Goal: Task Accomplishment & Management: Manage account settings

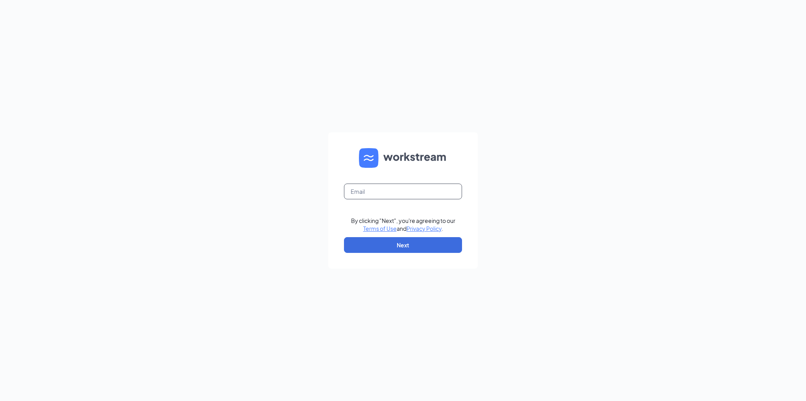
click at [411, 193] on input "text" at bounding box center [403, 191] width 118 height 16
type input "[EMAIL_ADDRESS][DOMAIN_NAME]"
click at [419, 246] on button "Next" at bounding box center [403, 245] width 118 height 16
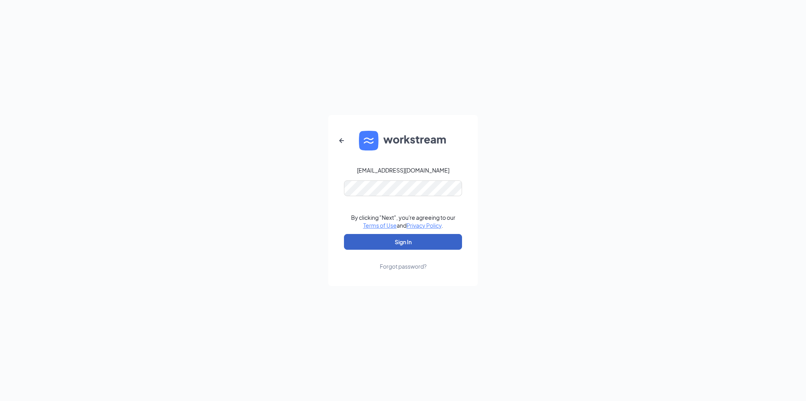
click at [395, 240] on button "Sign In" at bounding box center [403, 242] width 118 height 16
click at [306, 188] on div "[EMAIL_ADDRESS][DOMAIN_NAME] Credential mismatches. By clicking "Next", you're …" at bounding box center [403, 200] width 806 height 401
click at [344, 234] on button "Sign In" at bounding box center [403, 242] width 118 height 16
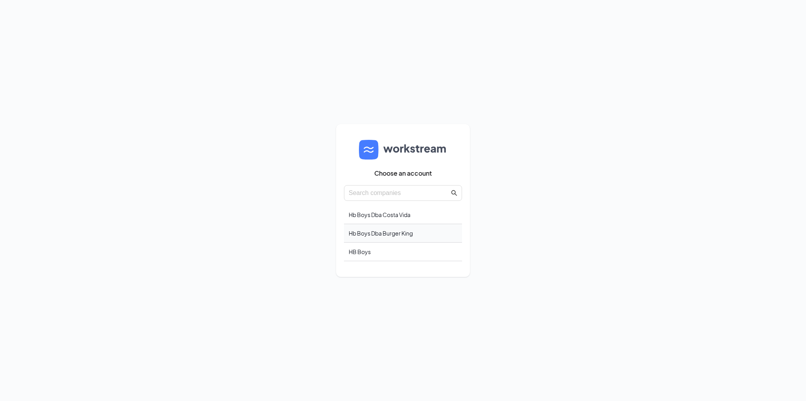
click at [371, 235] on div "Hb Boys Dba Burger King" at bounding box center [403, 233] width 118 height 18
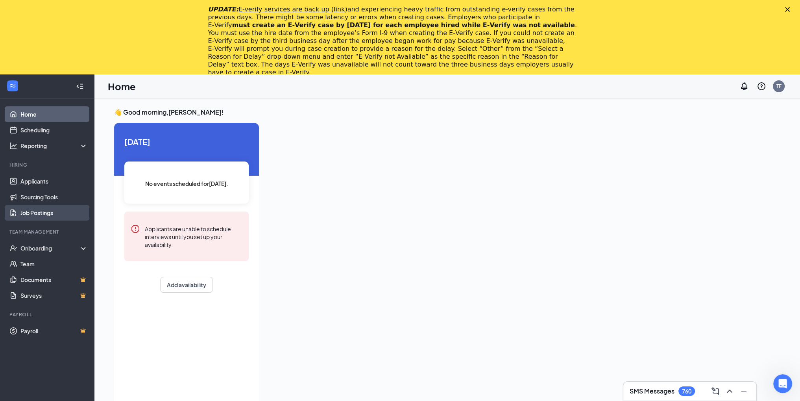
click at [30, 214] on link "Job Postings" at bounding box center [53, 213] width 67 height 16
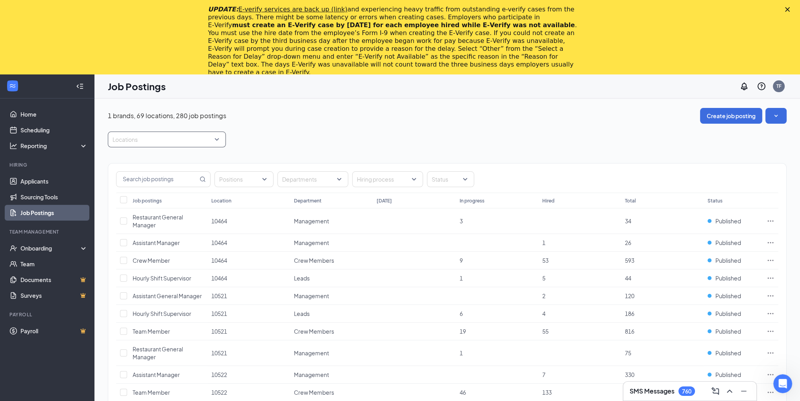
click at [171, 139] on div at bounding box center [163, 139] width 106 height 13
type input "8933"
click at [159, 165] on div "8933" at bounding box center [167, 161] width 118 height 18
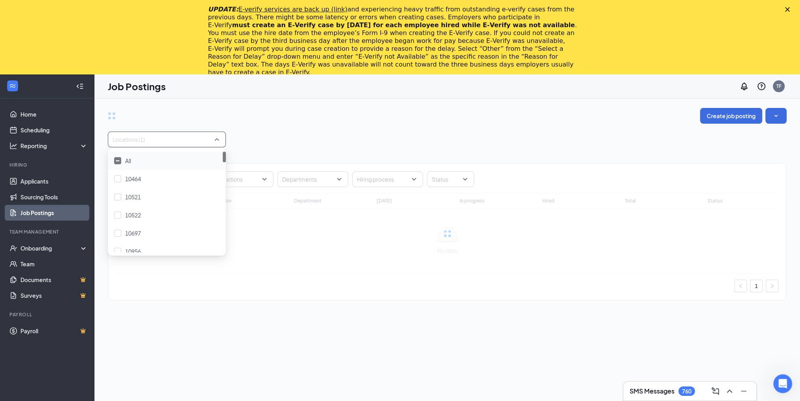
click at [275, 147] on div "Positions Departments Hiring process Status Job postings Location Department [D…" at bounding box center [447, 227] width 679 height 161
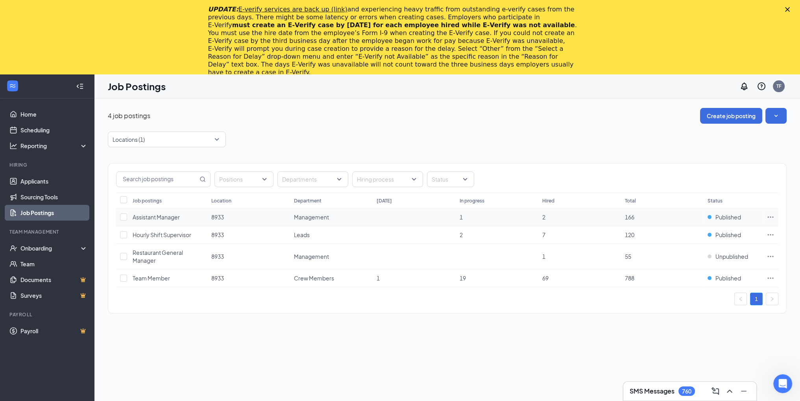
click at [772, 215] on icon "Ellipses" at bounding box center [771, 217] width 8 height 8
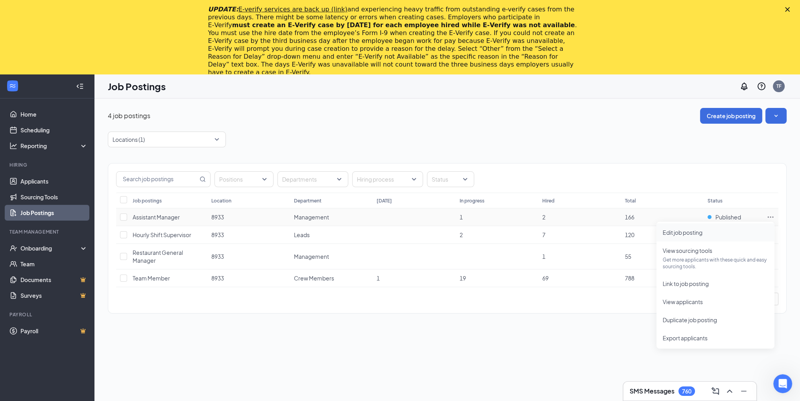
click at [689, 232] on span "Edit job posting" at bounding box center [683, 232] width 40 height 7
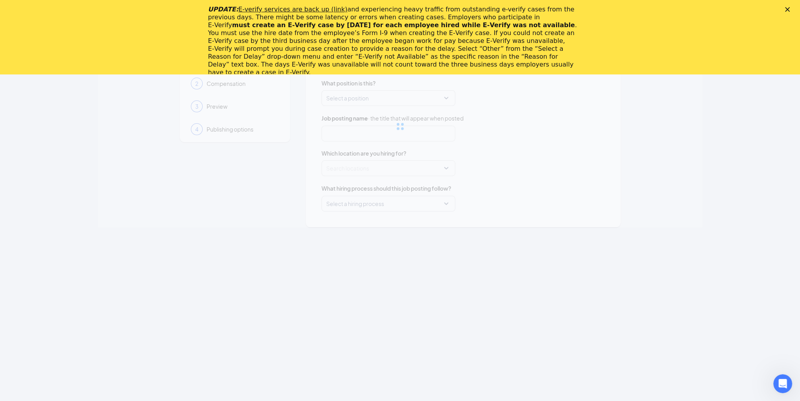
type input "Assistant Manager"
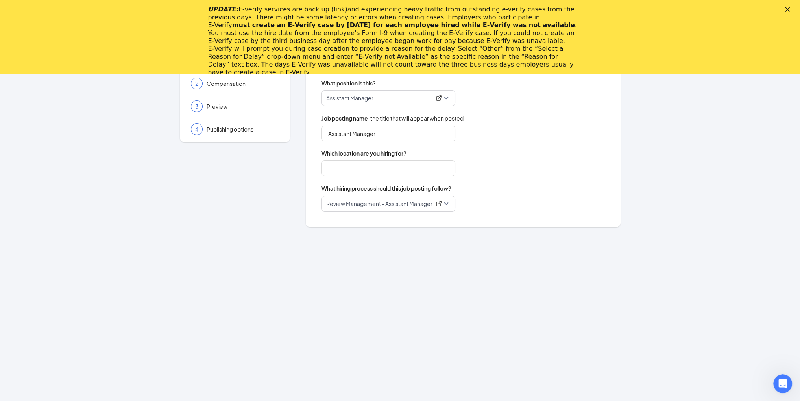
type input "8933"
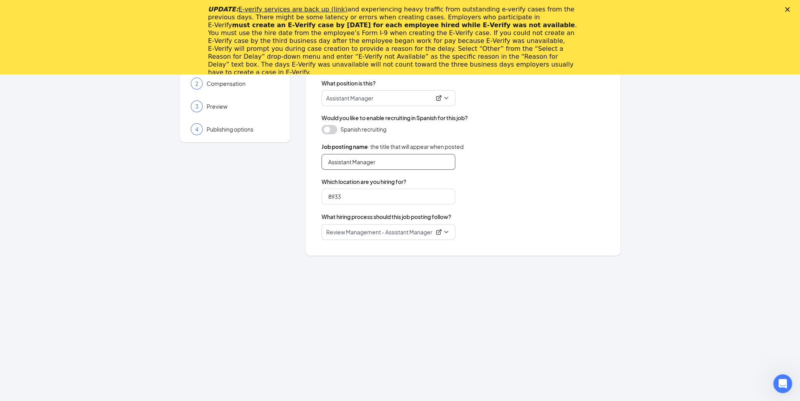
click at [354, 163] on input "Assistant Manager" at bounding box center [389, 162] width 134 height 16
type input "Assistant General Manager"
click at [790, 10] on polygon "Close" at bounding box center [787, 9] width 5 height 5
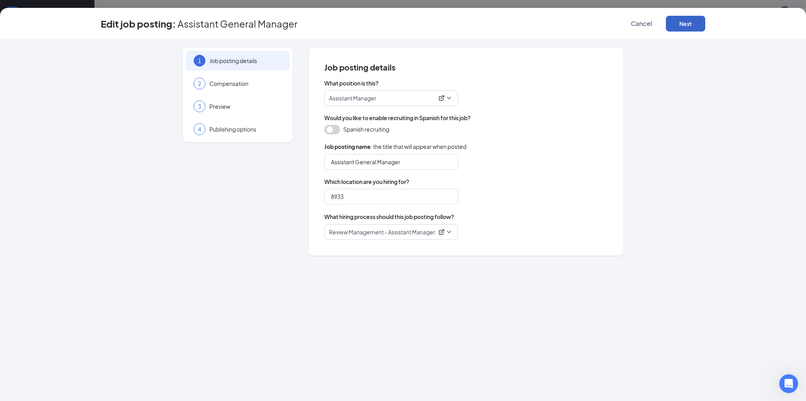
click at [687, 26] on button "Next" at bounding box center [685, 24] width 39 height 16
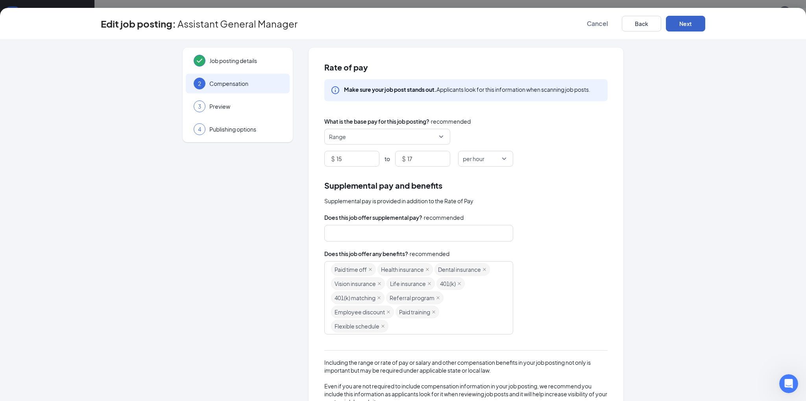
click at [687, 26] on button "Next" at bounding box center [685, 24] width 39 height 16
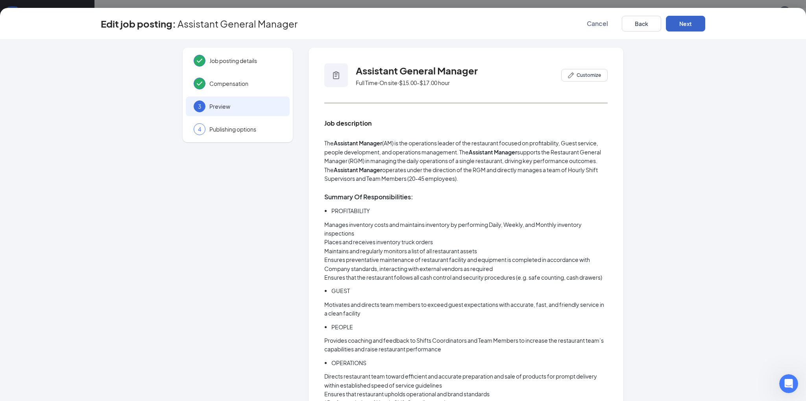
click at [687, 26] on button "Next" at bounding box center [685, 24] width 39 height 16
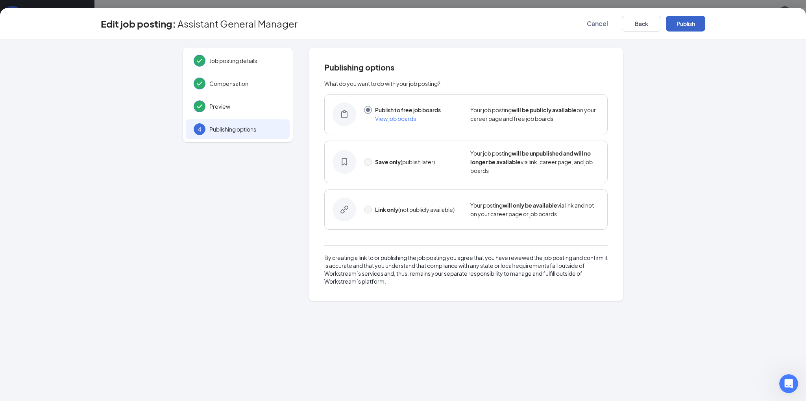
click at [687, 26] on button "Publish" at bounding box center [685, 24] width 39 height 16
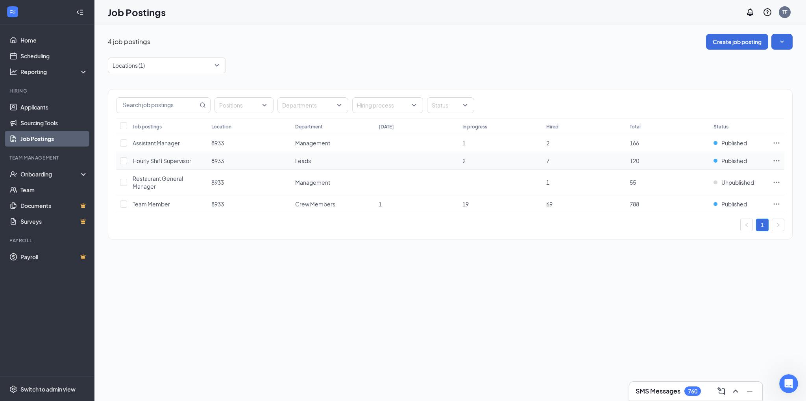
click at [779, 158] on icon "Ellipses" at bounding box center [777, 161] width 8 height 8
click at [698, 175] on span "Edit job posting" at bounding box center [689, 175] width 40 height 7
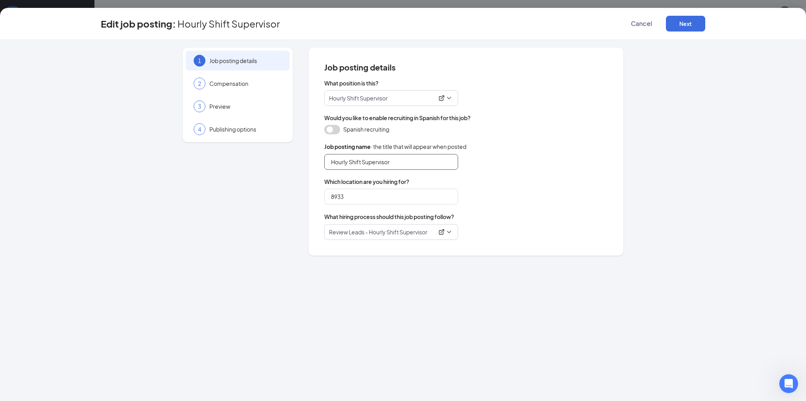
click at [397, 159] on input "Hourly Shift Supervisor" at bounding box center [391, 162] width 134 height 16
type input "Hourly Shift Leader"
click at [697, 23] on button "Next" at bounding box center [685, 24] width 39 height 16
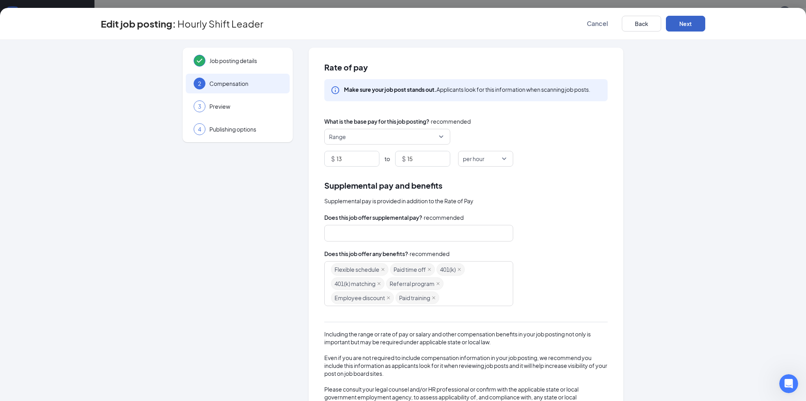
click at [697, 24] on button "Next" at bounding box center [685, 24] width 39 height 16
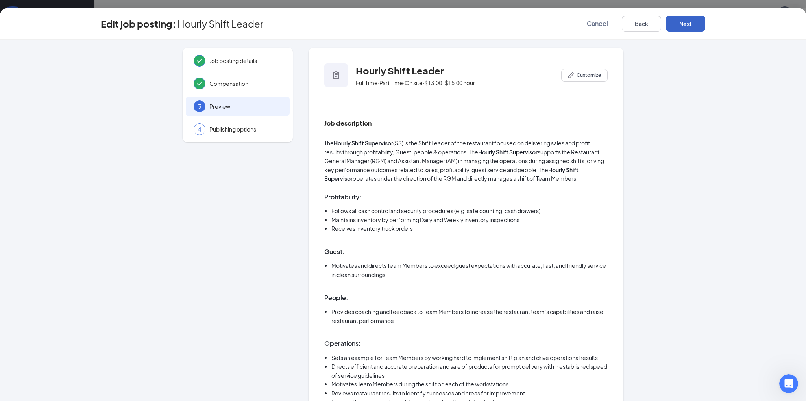
click at [697, 24] on button "Next" at bounding box center [685, 24] width 39 height 16
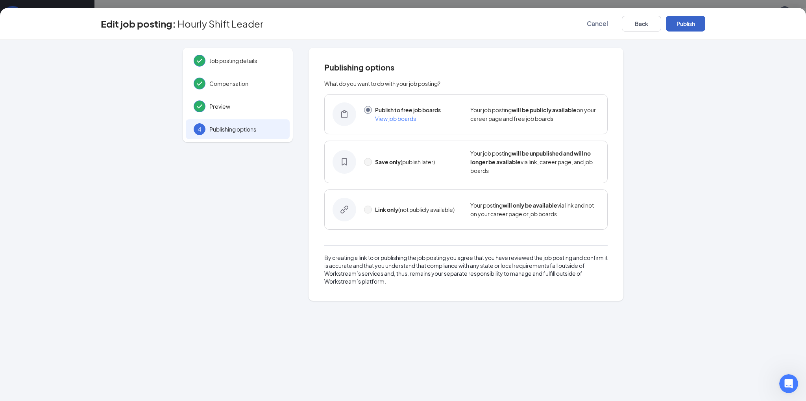
click at [697, 24] on button "Publish" at bounding box center [685, 24] width 39 height 16
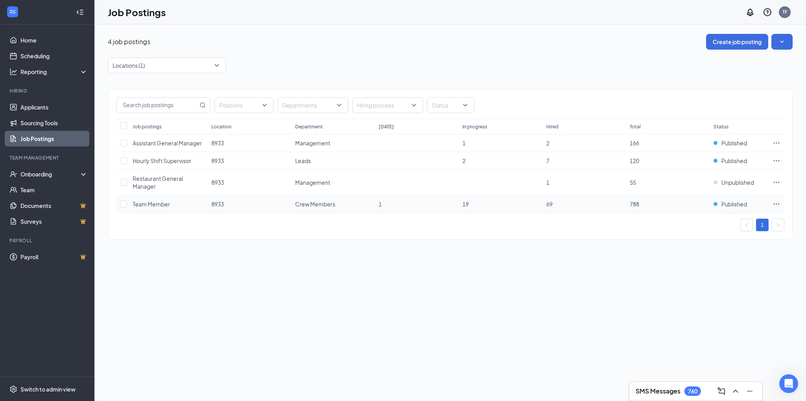
click at [776, 202] on icon "Ellipses" at bounding box center [777, 204] width 8 height 8
click at [707, 219] on span "Edit job posting" at bounding box center [689, 218] width 40 height 7
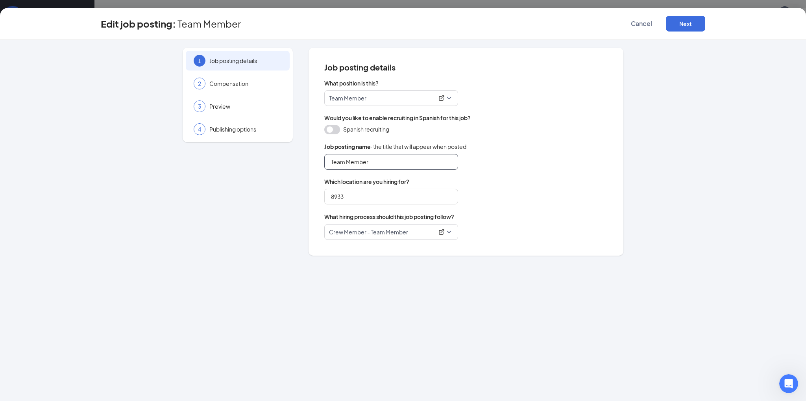
drag, startPoint x: 346, startPoint y: 164, endPoint x: 302, endPoint y: 156, distance: 44.8
click at [302, 156] on div "1 Job posting details 2 Compensation 3 Preview 4 Publishing options Job posting…" at bounding box center [403, 152] width 604 height 208
type input "Crew Member"
click at [693, 26] on button "Next" at bounding box center [685, 24] width 39 height 16
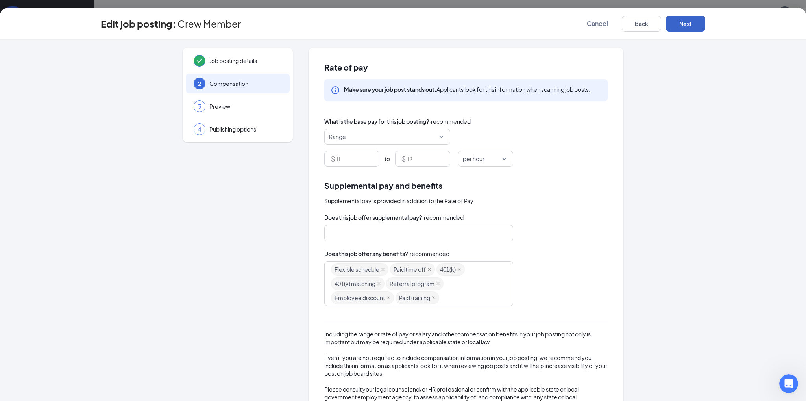
click at [693, 26] on button "Next" at bounding box center [685, 24] width 39 height 16
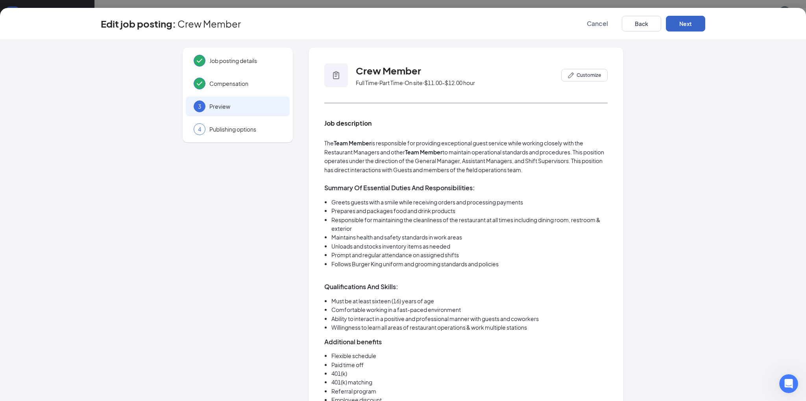
click at [693, 26] on button "Next" at bounding box center [685, 24] width 39 height 16
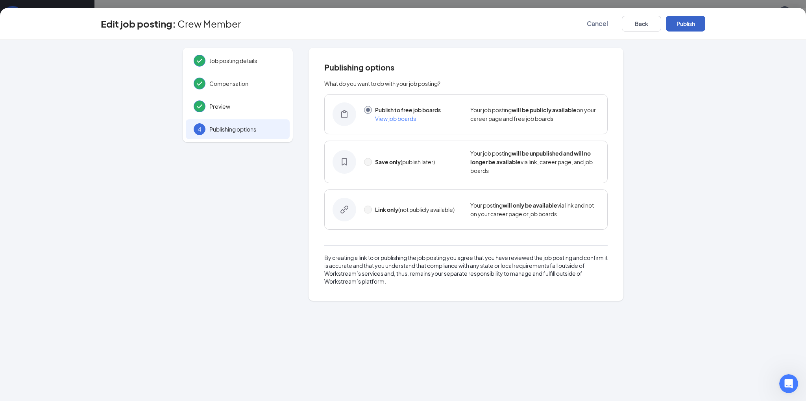
click at [693, 26] on button "Publish" at bounding box center [685, 24] width 39 height 16
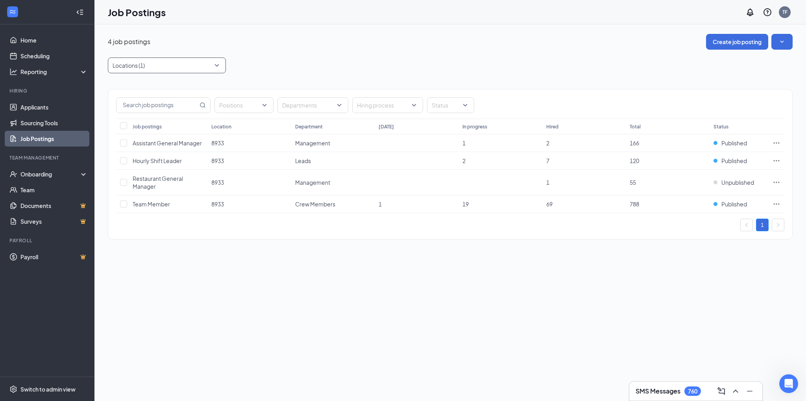
click at [160, 68] on div at bounding box center [163, 65] width 106 height 13
click at [159, 142] on div "9245" at bounding box center [166, 140] width 105 height 9
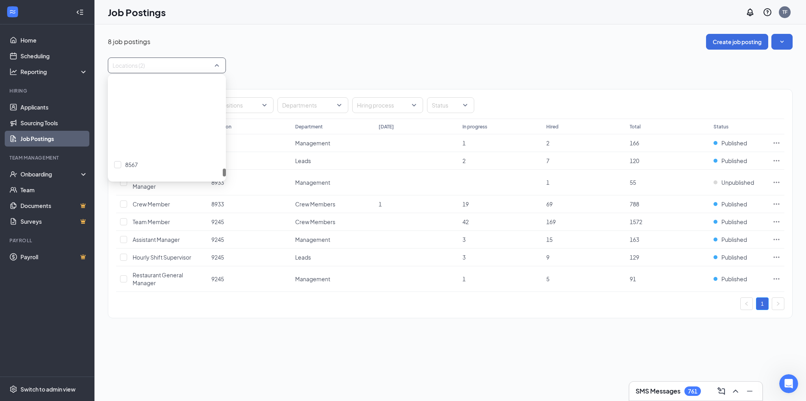
scroll to position [1141, 0]
click at [169, 121] on div "8933" at bounding box center [166, 122] width 105 height 9
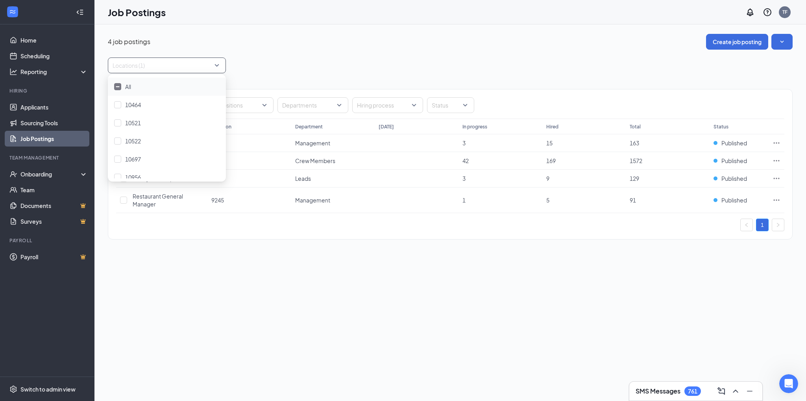
click at [338, 54] on div "4 job postings Create job posting Locations (1) Positions Departments Hiring pr…" at bounding box center [450, 140] width 685 height 213
click at [778, 202] on icon "Ellipses" at bounding box center [777, 200] width 8 height 8
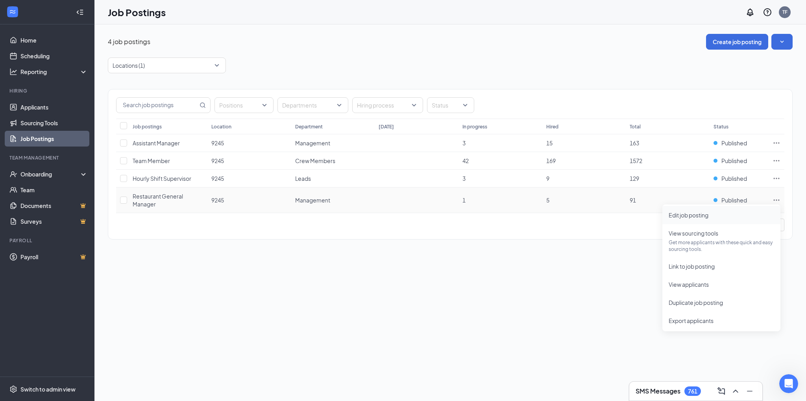
click at [699, 216] on span "Edit job posting" at bounding box center [689, 214] width 40 height 7
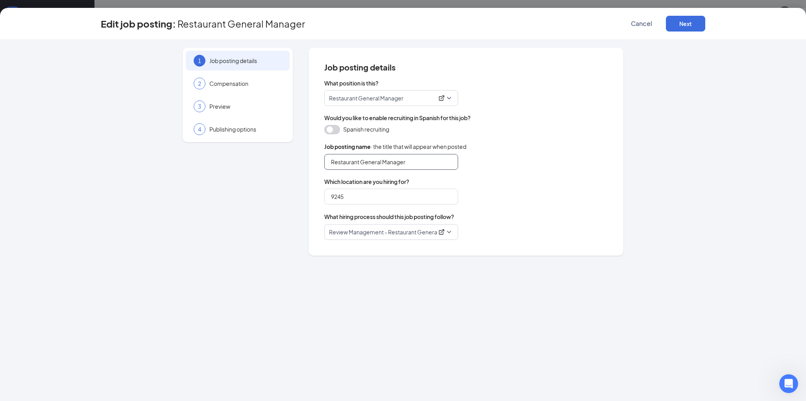
click at [384, 163] on input "Restaurant General Manager" at bounding box center [391, 162] width 134 height 16
type input "Restaurant Manager"
click at [695, 24] on button "Next" at bounding box center [685, 24] width 39 height 16
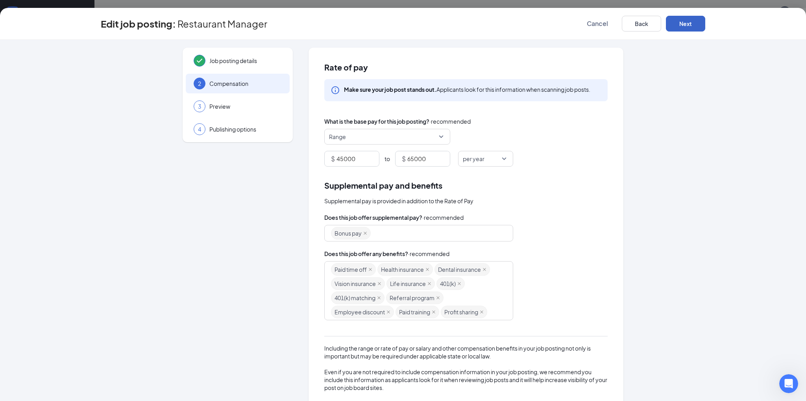
click at [695, 24] on button "Next" at bounding box center [685, 24] width 39 height 16
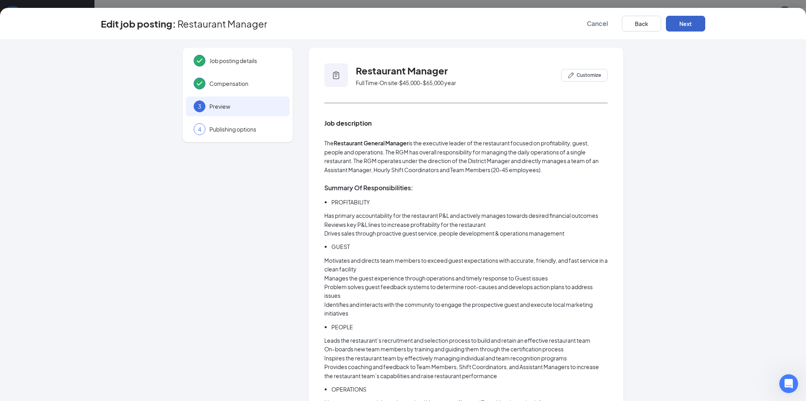
click at [695, 24] on button "Next" at bounding box center [685, 24] width 39 height 16
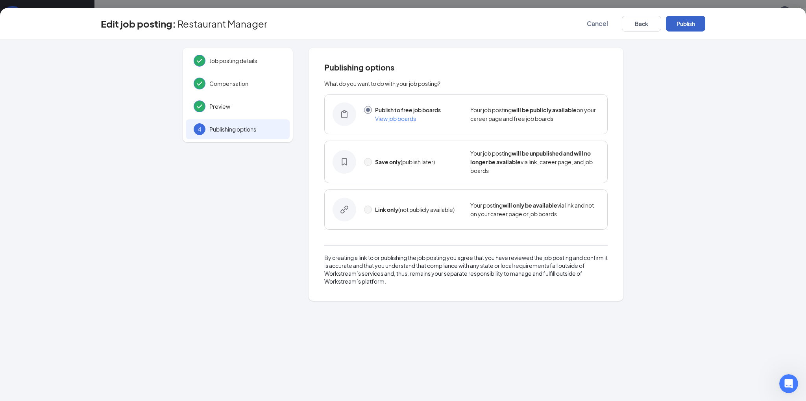
click at [695, 24] on button "Publish" at bounding box center [685, 24] width 39 height 16
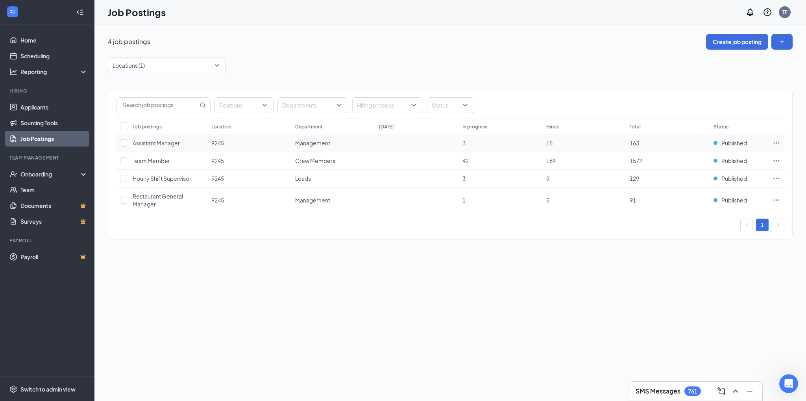
click at [775, 140] on icon "Ellipses" at bounding box center [777, 143] width 8 height 8
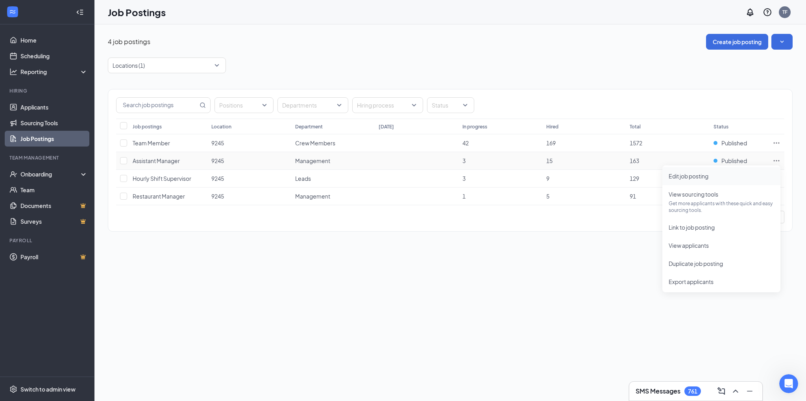
click at [682, 176] on span "Edit job posting" at bounding box center [689, 175] width 40 height 7
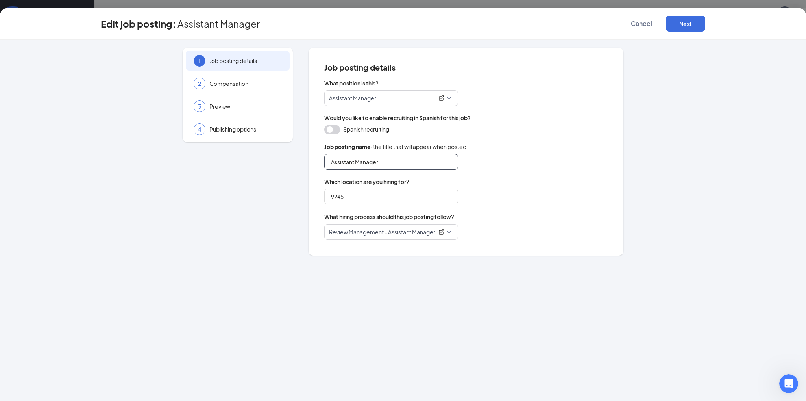
click at [356, 164] on input "Assistant Manager" at bounding box center [391, 162] width 134 height 16
type input "Assistant General Manager"
click at [681, 20] on button "Next" at bounding box center [685, 24] width 39 height 16
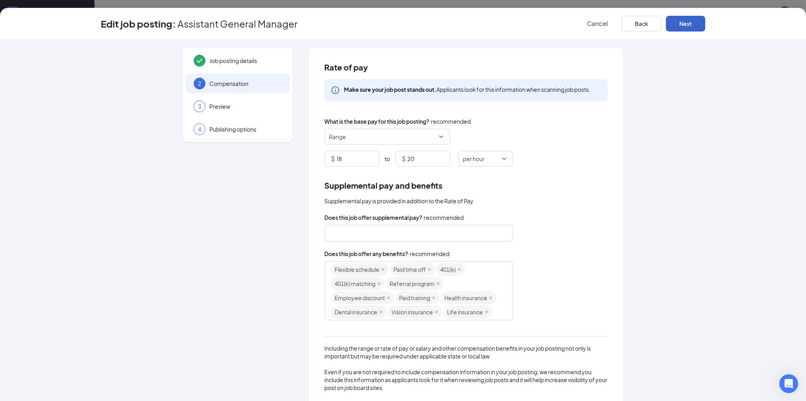
click at [681, 20] on button "Next" at bounding box center [685, 24] width 39 height 16
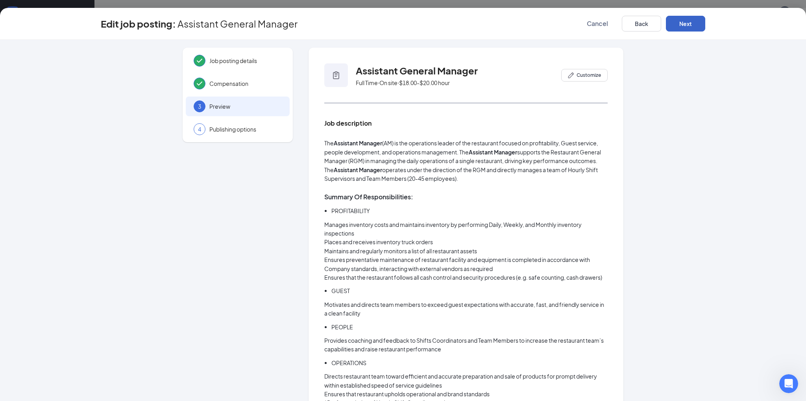
click at [681, 20] on button "Next" at bounding box center [685, 24] width 39 height 16
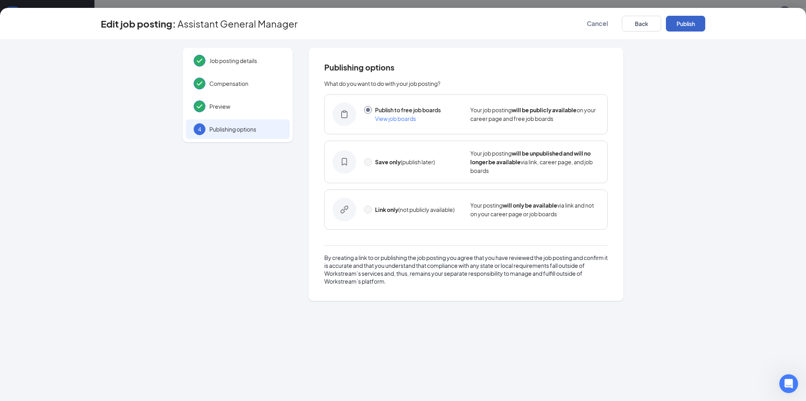
click at [681, 20] on button "Publish" at bounding box center [685, 24] width 39 height 16
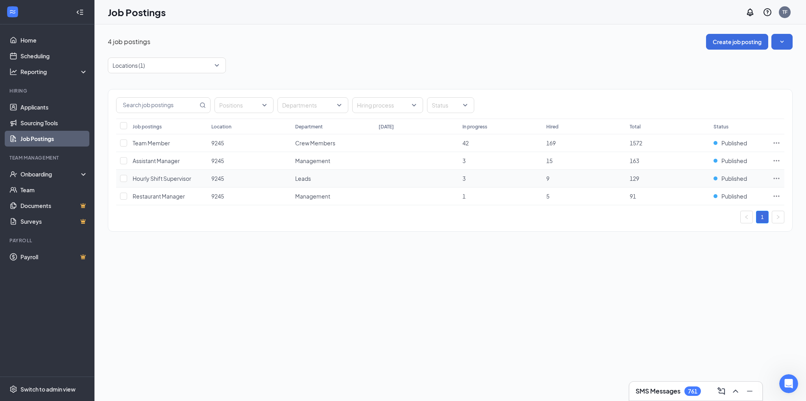
click at [779, 176] on icon "Ellipses" at bounding box center [777, 178] width 8 height 8
click at [723, 194] on span "Edit job posting" at bounding box center [721, 193] width 105 height 9
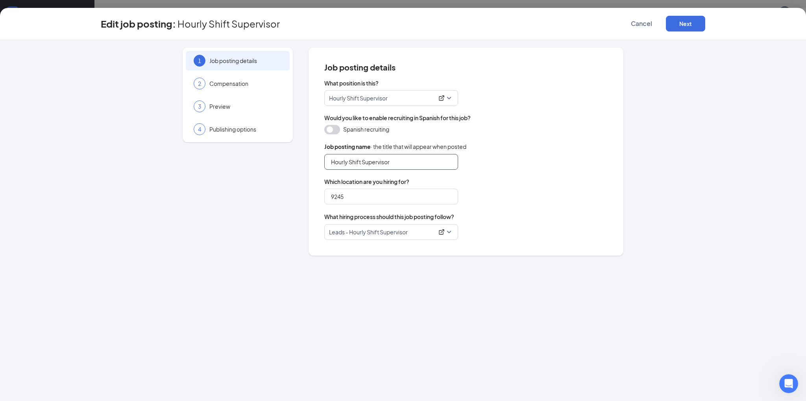
click at [394, 159] on input "Hourly Shift Supervisor" at bounding box center [391, 162] width 134 height 16
type input "Hourly Shift Leader"
click at [682, 27] on button "Next" at bounding box center [685, 24] width 39 height 16
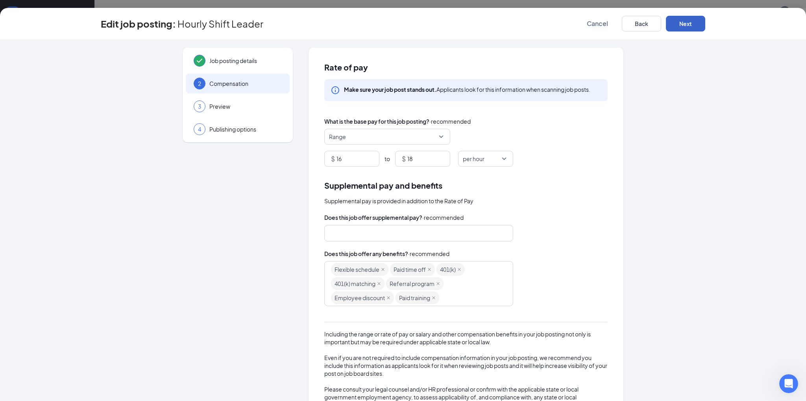
click at [682, 27] on button "Next" at bounding box center [685, 24] width 39 height 16
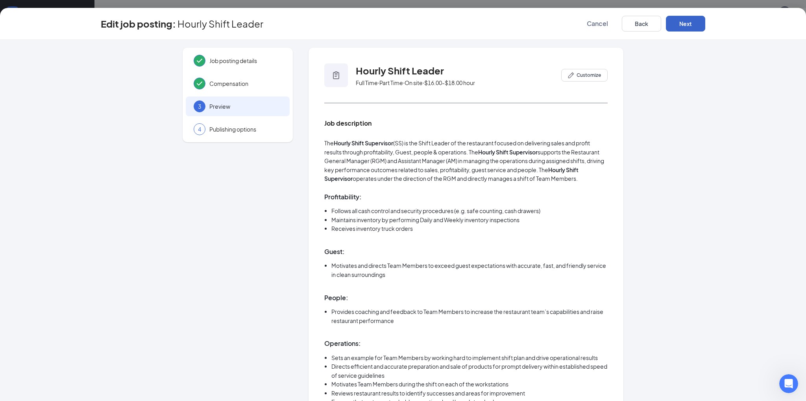
click at [682, 27] on button "Next" at bounding box center [685, 24] width 39 height 16
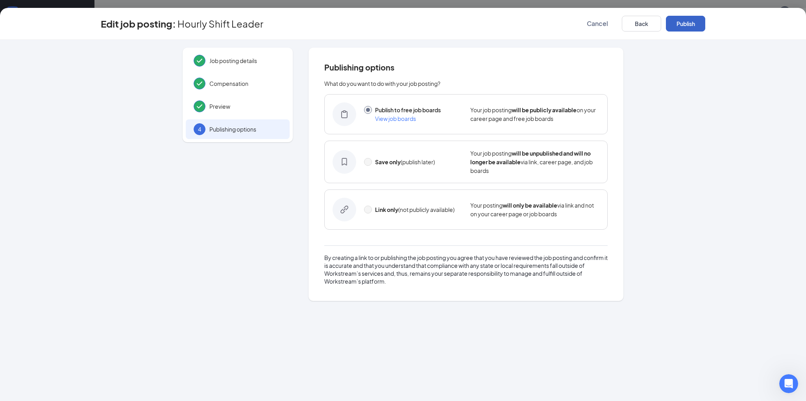
click at [682, 27] on button "Publish" at bounding box center [685, 24] width 39 height 16
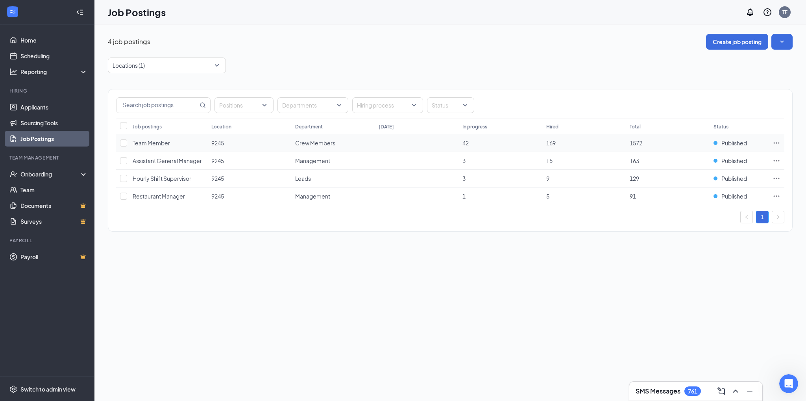
click at [778, 143] on icon "Ellipses" at bounding box center [777, 143] width 8 height 8
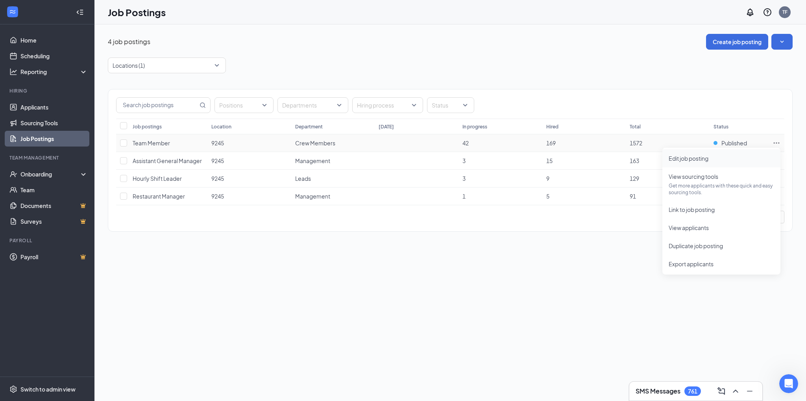
click at [692, 157] on span "Edit job posting" at bounding box center [689, 158] width 40 height 7
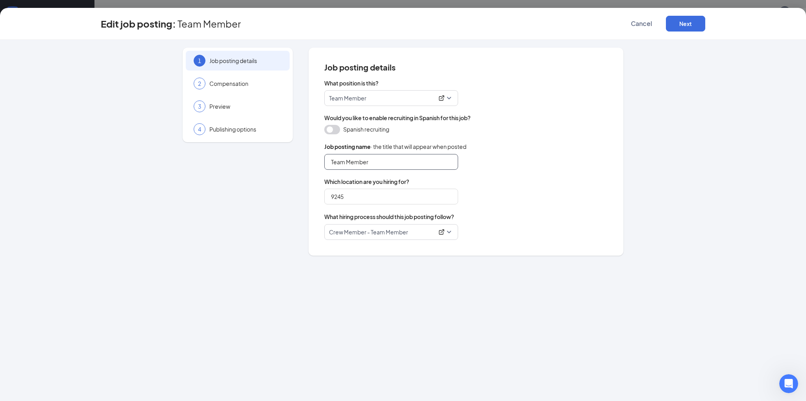
drag, startPoint x: 346, startPoint y: 163, endPoint x: 298, endPoint y: 162, distance: 48.4
click at [298, 162] on div "1 Job posting details 2 Compensation 3 Preview 4 Publishing options Job posting…" at bounding box center [403, 152] width 604 height 208
type input "Crew Member"
click at [680, 27] on button "Next" at bounding box center [685, 24] width 39 height 16
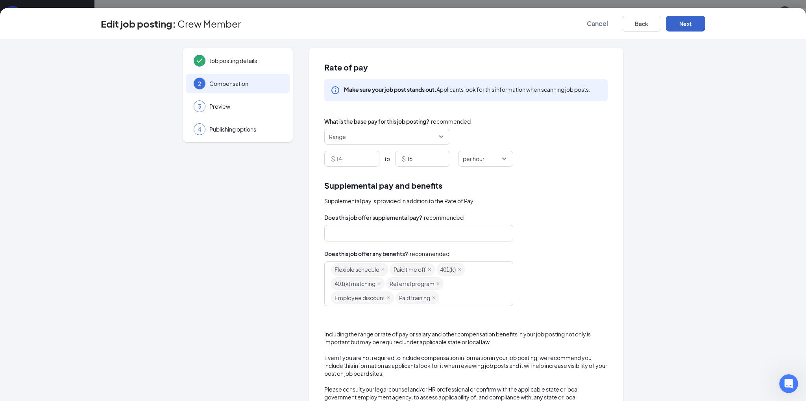
click at [680, 27] on button "Next" at bounding box center [685, 24] width 39 height 16
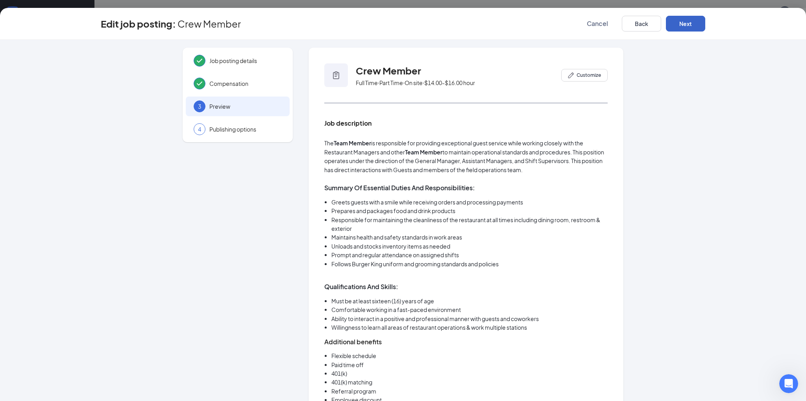
click at [680, 27] on button "Next" at bounding box center [685, 24] width 39 height 16
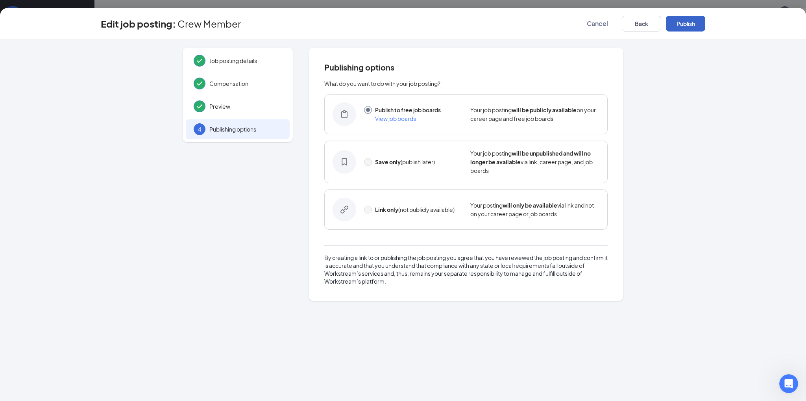
click at [680, 27] on button "Publish" at bounding box center [685, 24] width 39 height 16
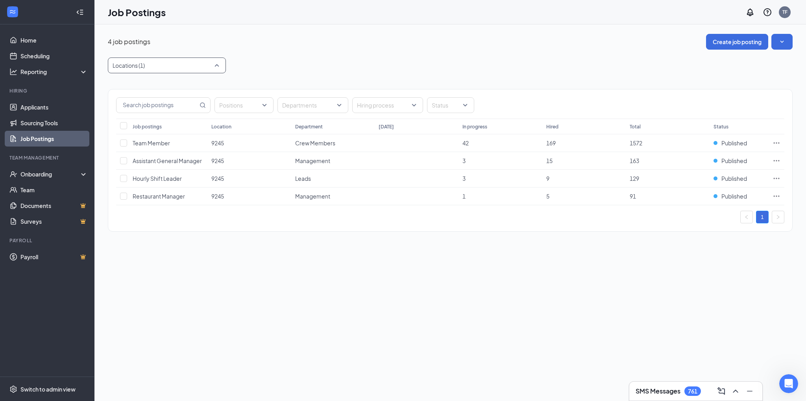
click at [164, 62] on div at bounding box center [163, 65] width 106 height 13
click at [152, 162] on div "9729" at bounding box center [166, 158] width 105 height 9
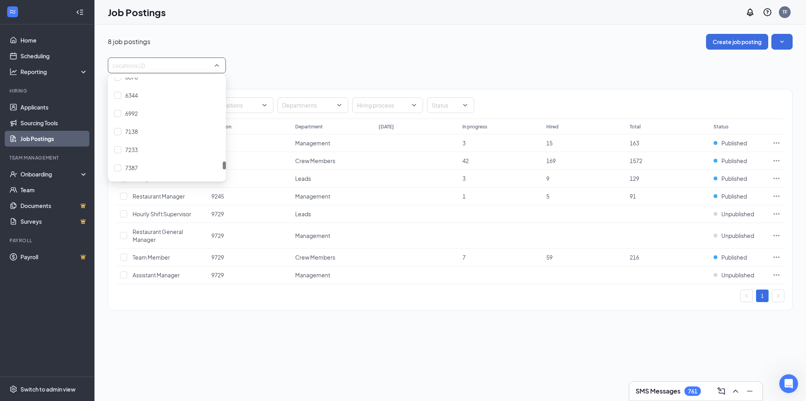
scroll to position [1141, 0]
click at [159, 140] on div "9245" at bounding box center [166, 140] width 105 height 9
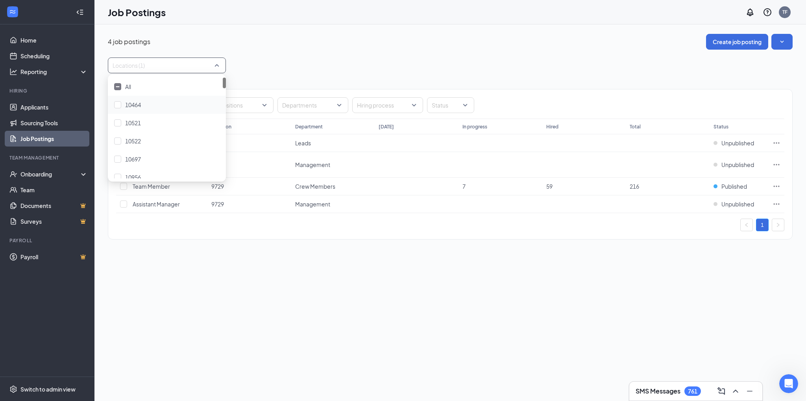
click at [297, 76] on div "Positions Departments Hiring process Status Job postings Location Department [D…" at bounding box center [450, 160] width 685 height 174
click at [778, 185] on icon "Ellipses" at bounding box center [777, 185] width 6 height 1
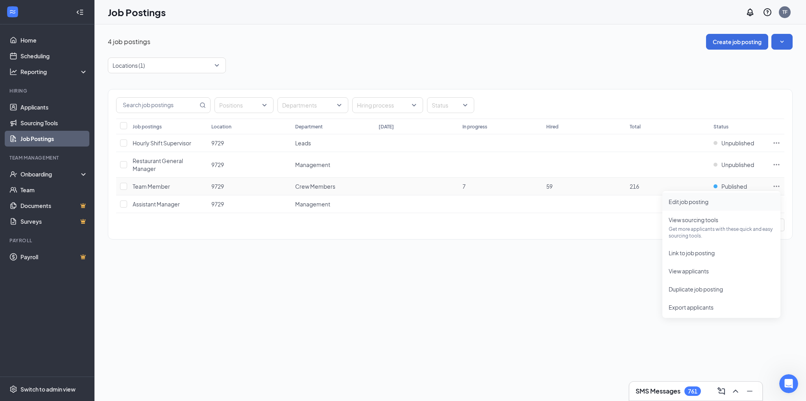
click at [698, 203] on span "Edit job posting" at bounding box center [689, 201] width 40 height 7
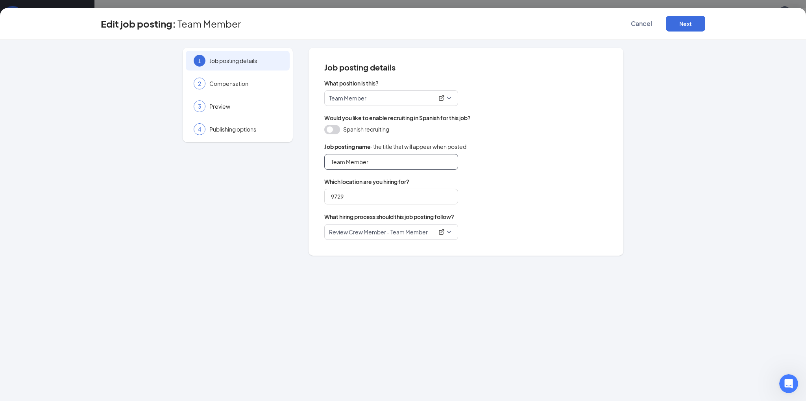
drag, startPoint x: 346, startPoint y: 162, endPoint x: 285, endPoint y: 160, distance: 61.0
click at [285, 160] on div "1 Job posting details 2 Compensation 3 Preview 4 Publishing options Job posting…" at bounding box center [403, 152] width 604 height 208
type input "Crew Member"
click at [693, 22] on button "Next" at bounding box center [685, 24] width 39 height 16
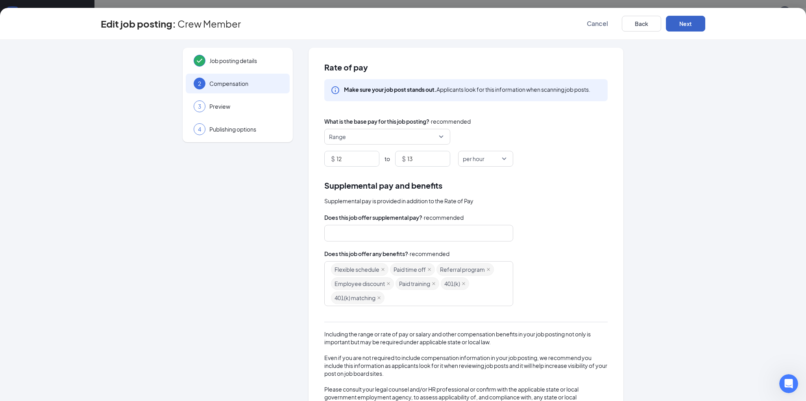
click at [693, 22] on button "Next" at bounding box center [685, 24] width 39 height 16
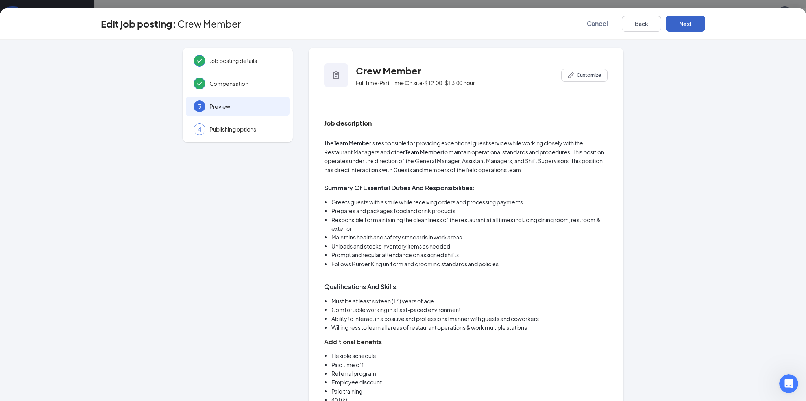
click at [693, 22] on button "Next" at bounding box center [685, 24] width 39 height 16
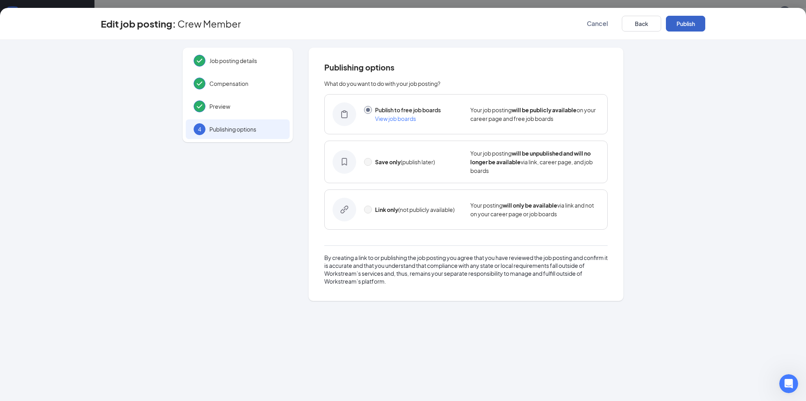
click at [693, 22] on button "Publish" at bounding box center [685, 24] width 39 height 16
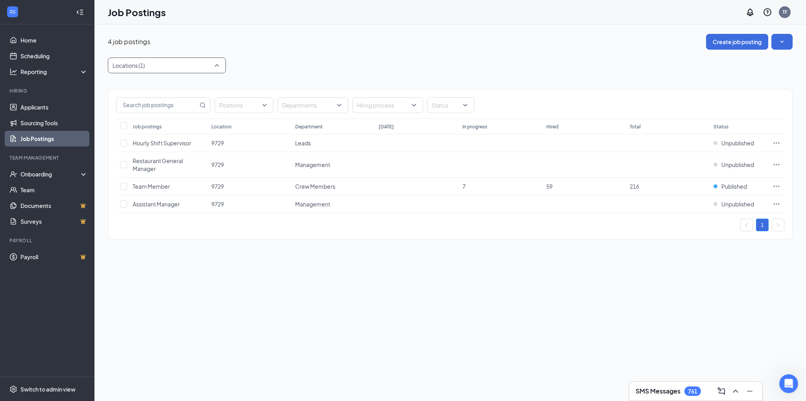
click at [182, 63] on div at bounding box center [163, 65] width 106 height 13
click at [157, 151] on div "9950" at bounding box center [166, 151] width 105 height 9
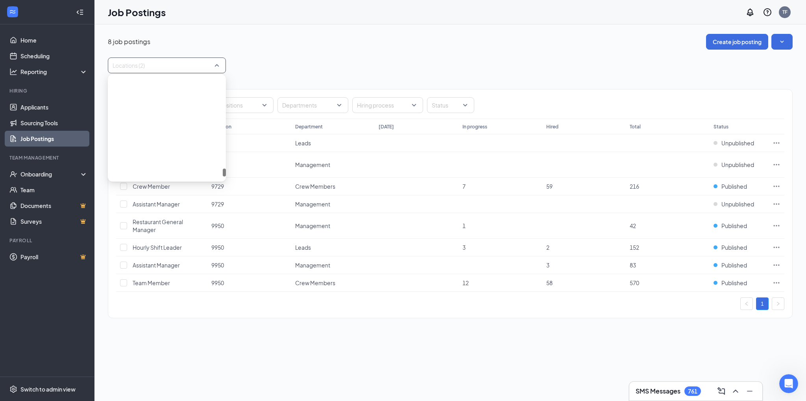
scroll to position [1166, 0]
click at [165, 137] on div "9729" at bounding box center [166, 133] width 105 height 9
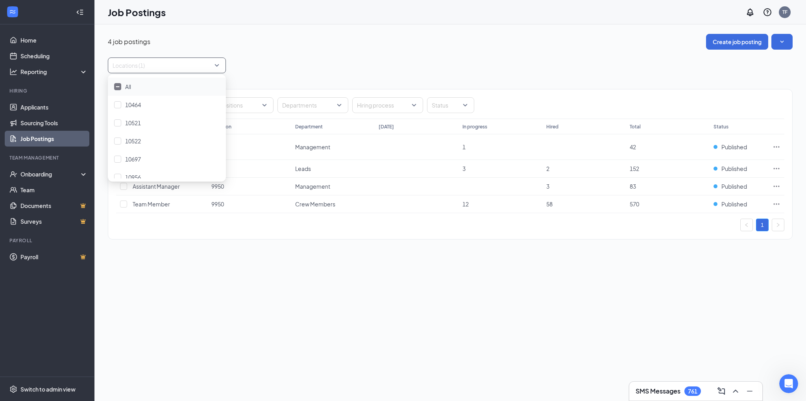
click at [321, 59] on div "Locations (1)" at bounding box center [450, 65] width 685 height 16
click at [776, 144] on icon "Ellipses" at bounding box center [777, 147] width 8 height 8
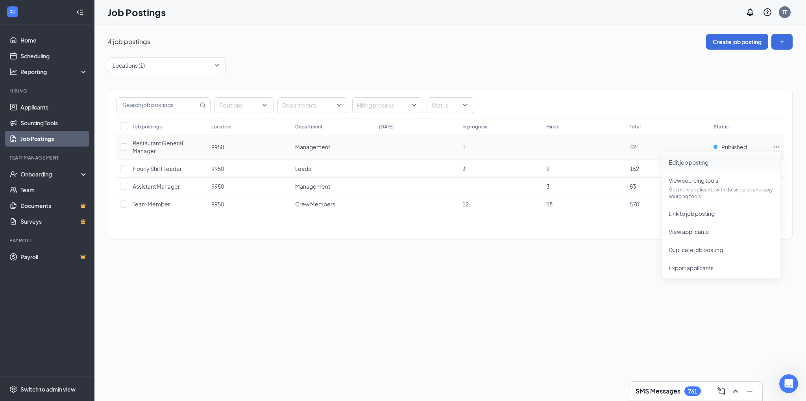
click at [693, 160] on span "Edit job posting" at bounding box center [689, 162] width 40 height 7
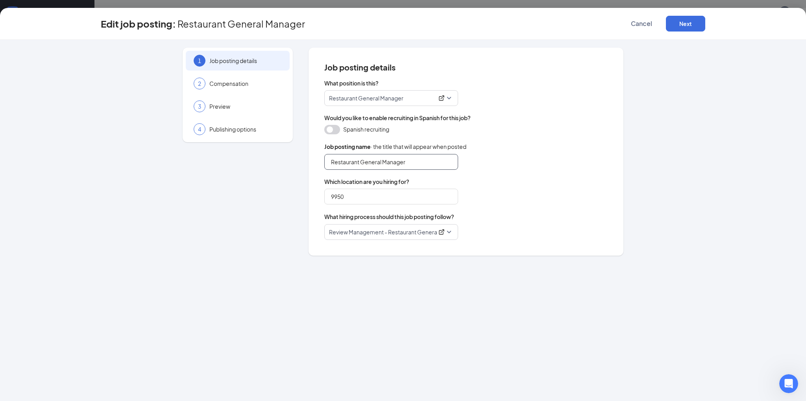
click at [386, 162] on input "Restaurant General Manager" at bounding box center [391, 162] width 134 height 16
type input "Restaurant Manager"
click at [686, 27] on button "Next" at bounding box center [685, 24] width 39 height 16
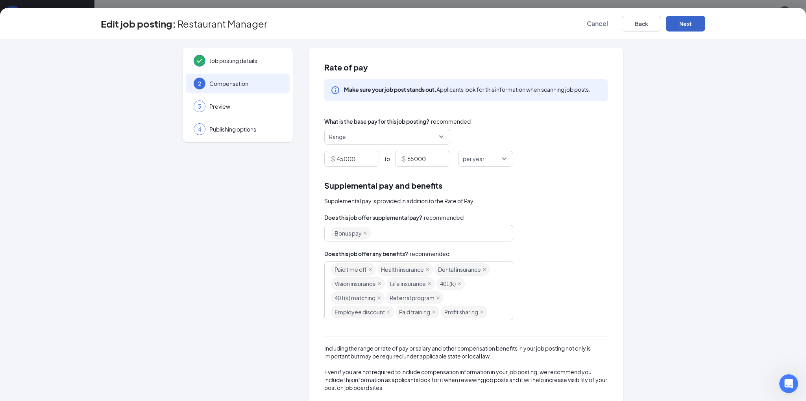
click at [686, 27] on button "Next" at bounding box center [685, 24] width 39 height 16
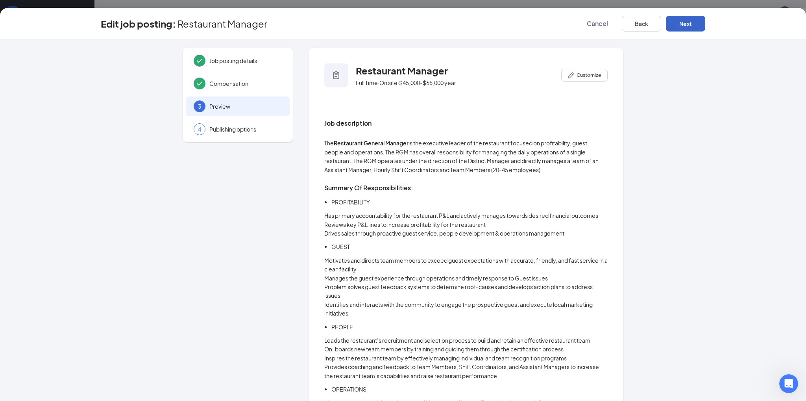
click at [686, 27] on button "Next" at bounding box center [685, 24] width 39 height 16
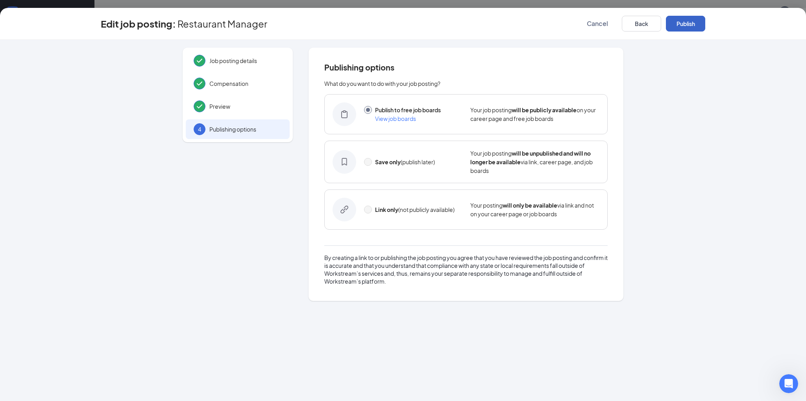
click at [686, 27] on button "Publish" at bounding box center [685, 24] width 39 height 16
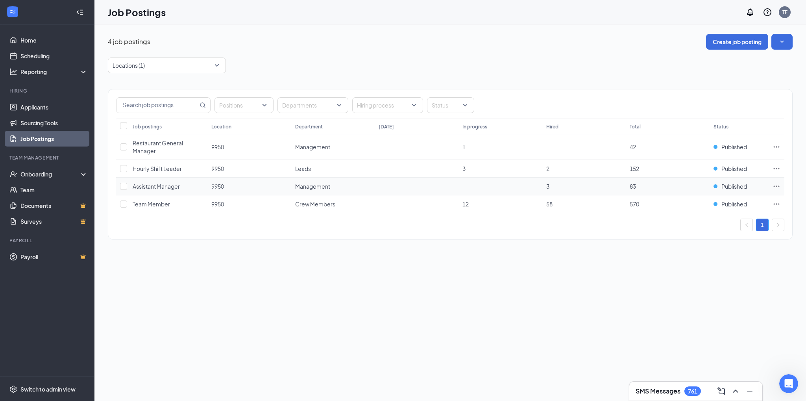
click at [775, 185] on icon "Ellipses" at bounding box center [777, 185] width 6 height 1
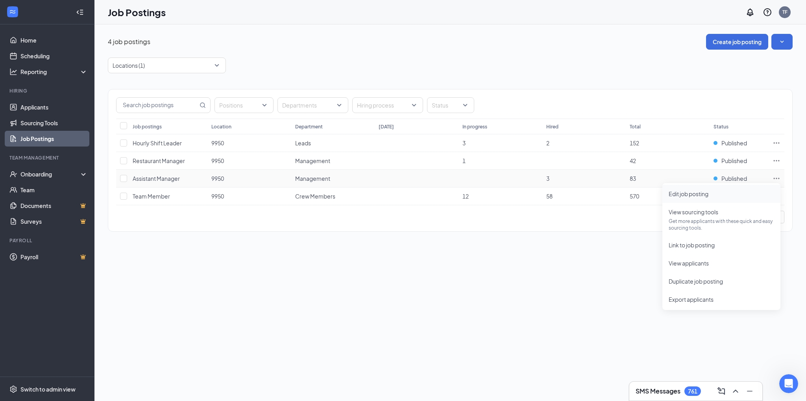
click at [714, 192] on span "Edit job posting" at bounding box center [721, 193] width 105 height 9
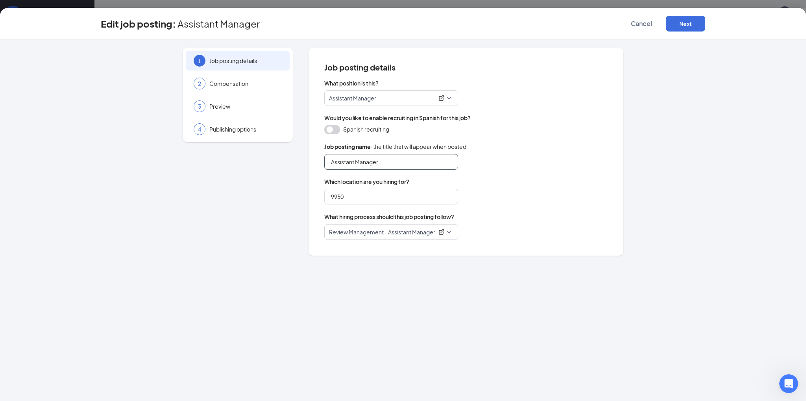
drag, startPoint x: 355, startPoint y: 159, endPoint x: 446, endPoint y: 163, distance: 91.8
click at [355, 159] on input "Assistant Manager" at bounding box center [391, 162] width 134 height 16
type input "Assistant General Manager"
click at [678, 22] on button "Next" at bounding box center [685, 24] width 39 height 16
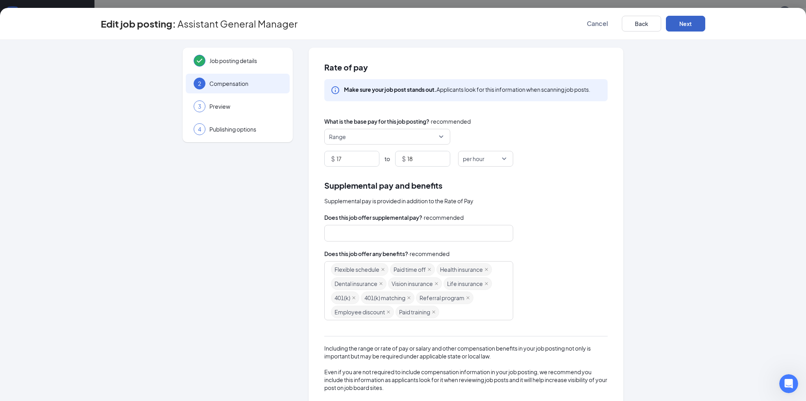
click at [678, 22] on button "Next" at bounding box center [685, 24] width 39 height 16
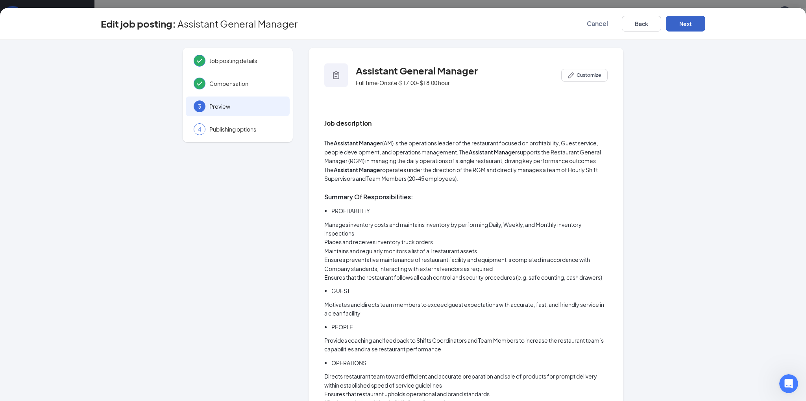
click at [678, 22] on button "Next" at bounding box center [685, 24] width 39 height 16
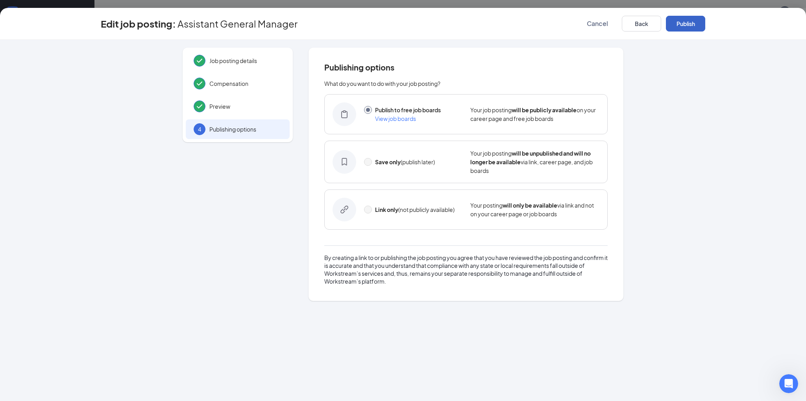
click at [678, 22] on button "Publish" at bounding box center [685, 24] width 39 height 16
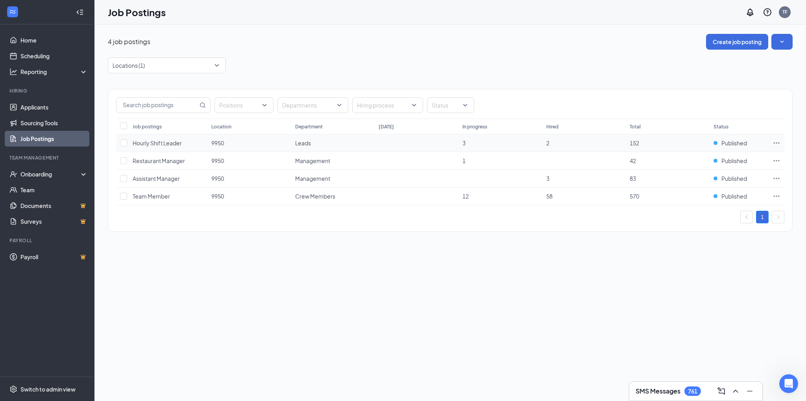
click at [776, 139] on icon "Ellipses" at bounding box center [777, 143] width 8 height 8
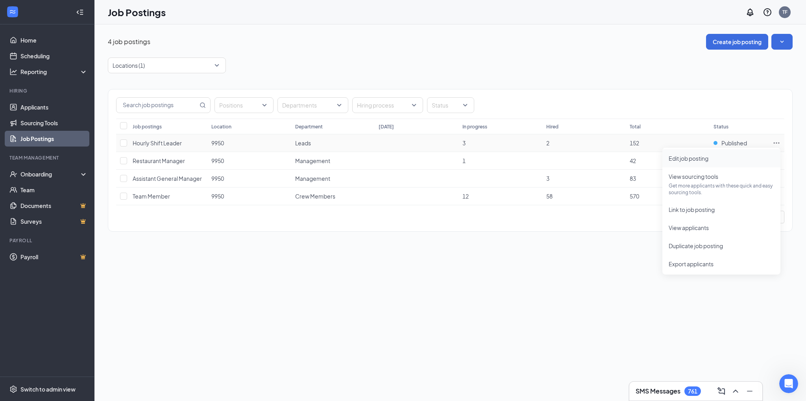
click at [708, 162] on span "Edit job posting" at bounding box center [721, 158] width 105 height 9
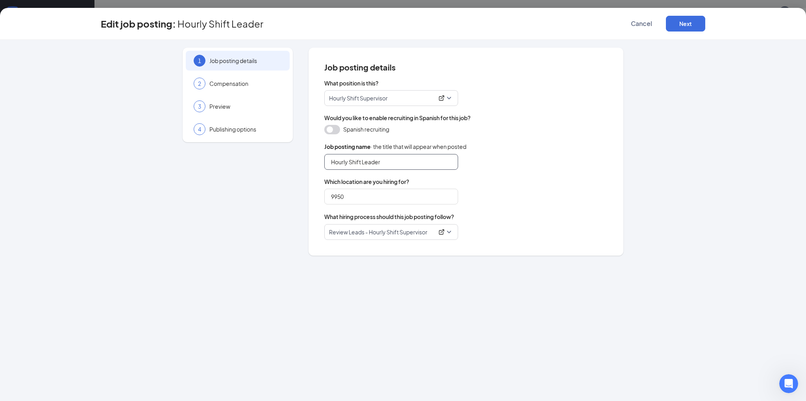
click at [430, 163] on input "Hourly Shift Leader" at bounding box center [391, 162] width 134 height 16
type input "Hourly Shift Supervisor"
click at [683, 20] on button "Next" at bounding box center [685, 24] width 39 height 16
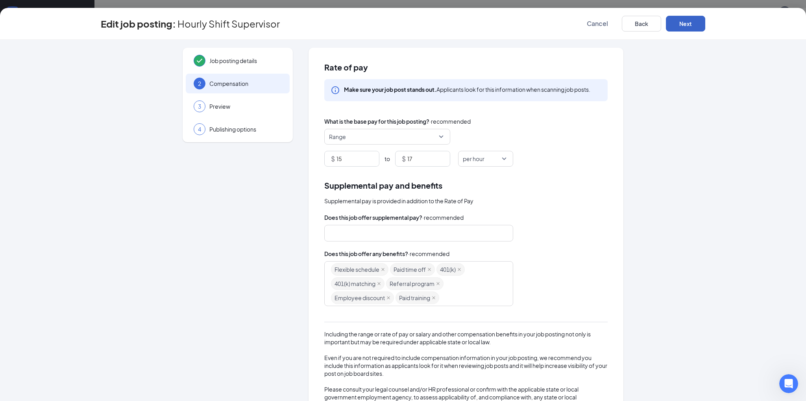
click at [684, 20] on button "Next" at bounding box center [685, 24] width 39 height 16
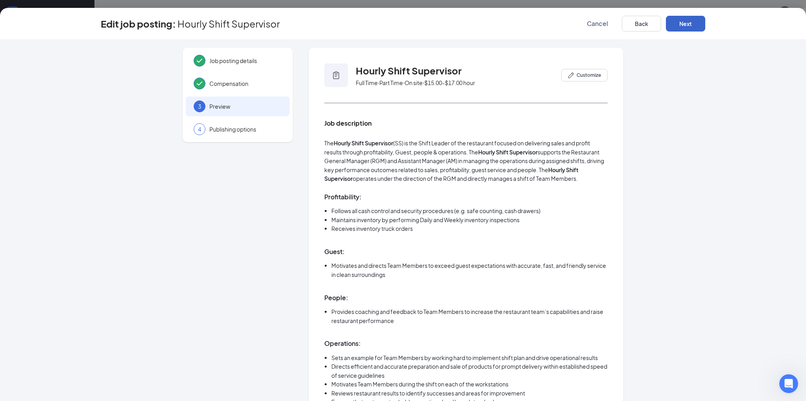
click at [684, 20] on button "Next" at bounding box center [685, 24] width 39 height 16
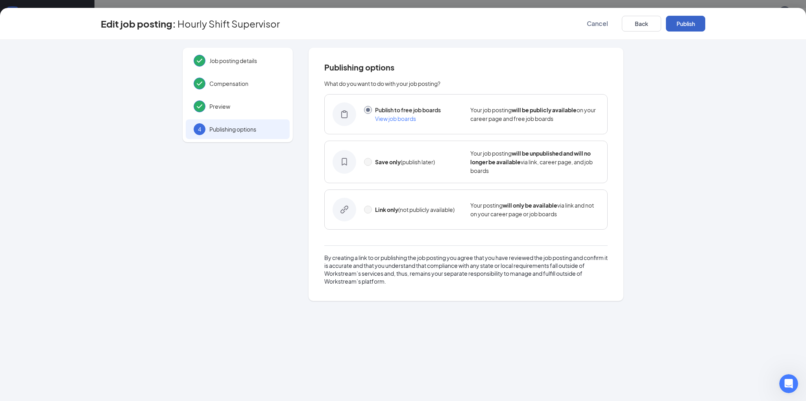
click at [681, 25] on button "Publish" at bounding box center [685, 24] width 39 height 16
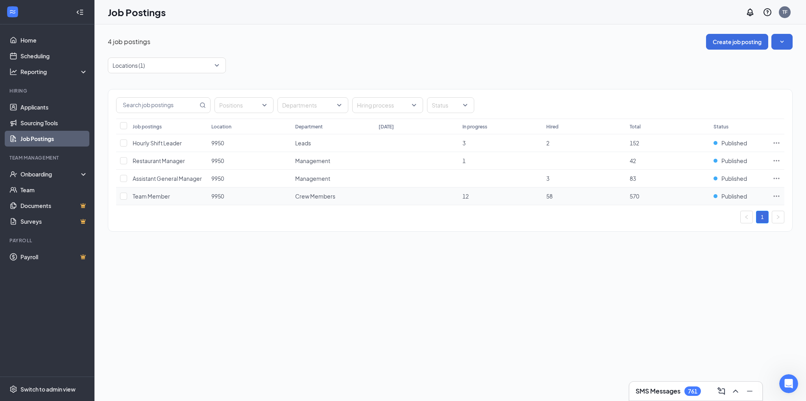
click at [775, 193] on icon "Ellipses" at bounding box center [777, 196] width 8 height 8
click at [706, 207] on span "Edit job posting" at bounding box center [689, 210] width 40 height 7
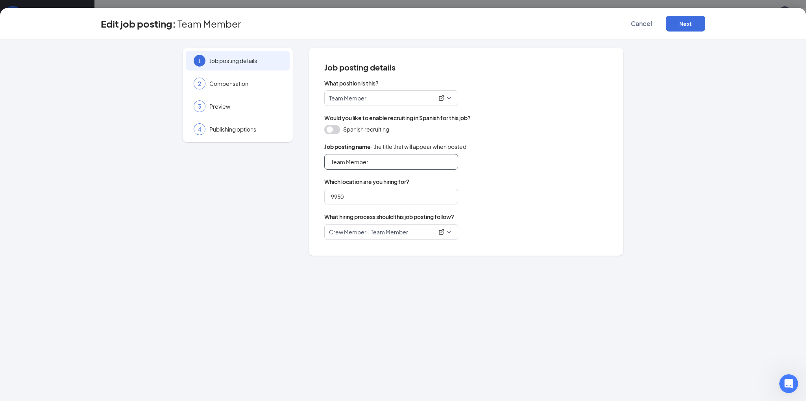
drag, startPoint x: 346, startPoint y: 161, endPoint x: 329, endPoint y: 164, distance: 17.6
click at [329, 164] on input "Team Member" at bounding box center [391, 162] width 134 height 16
type input "Crew Member"
click at [687, 22] on button "Next" at bounding box center [685, 24] width 39 height 16
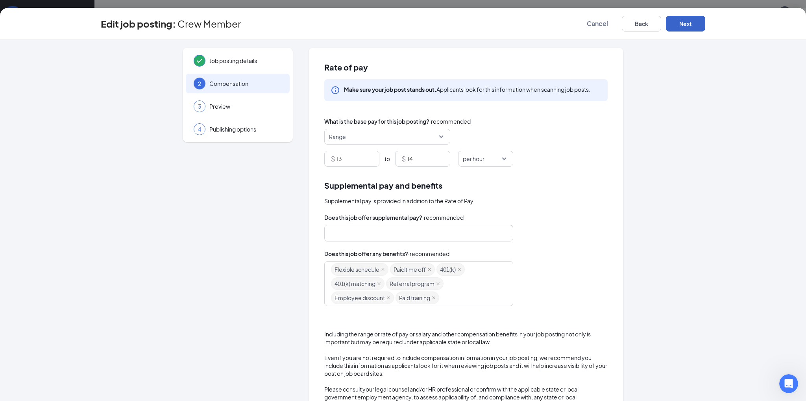
click at [687, 22] on button "Next" at bounding box center [685, 24] width 39 height 16
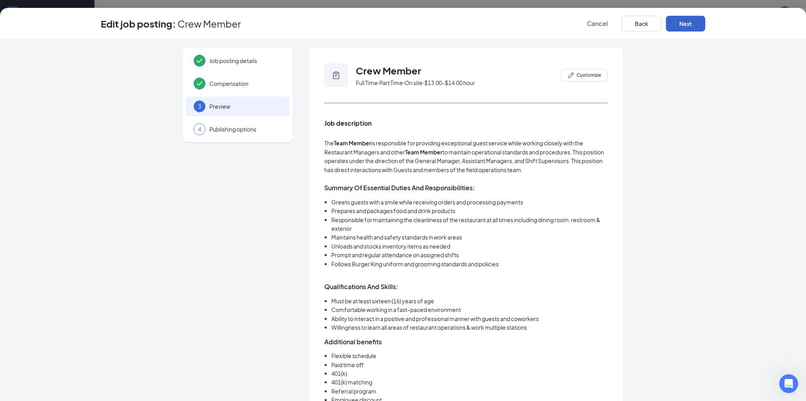
click at [687, 22] on button "Next" at bounding box center [685, 24] width 39 height 16
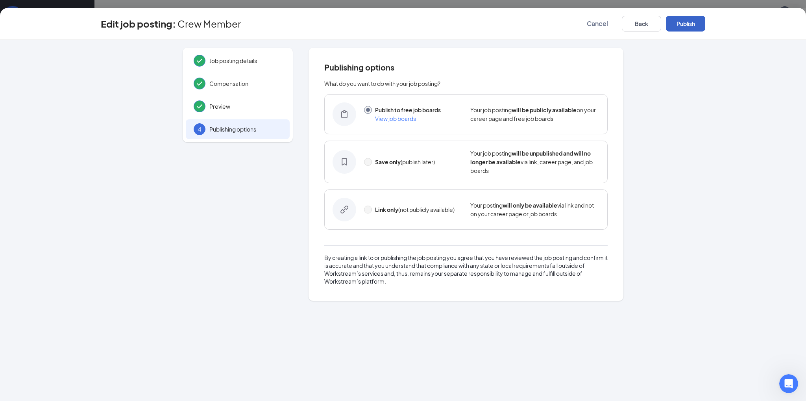
click at [687, 22] on button "Publish" at bounding box center [685, 24] width 39 height 16
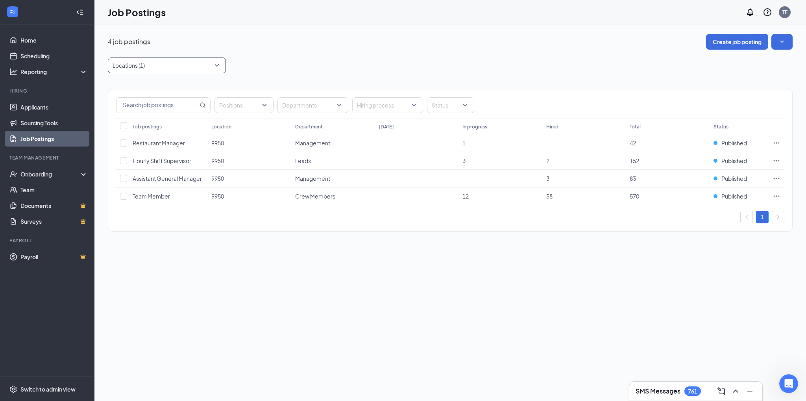
click at [175, 66] on div at bounding box center [163, 65] width 106 height 13
click at [173, 105] on div "10464" at bounding box center [166, 104] width 105 height 9
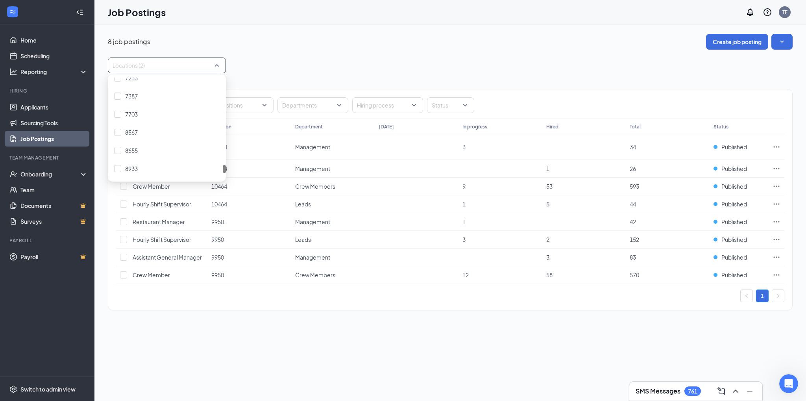
scroll to position [1166, 0]
click at [159, 152] on div "9950" at bounding box center [166, 151] width 105 height 9
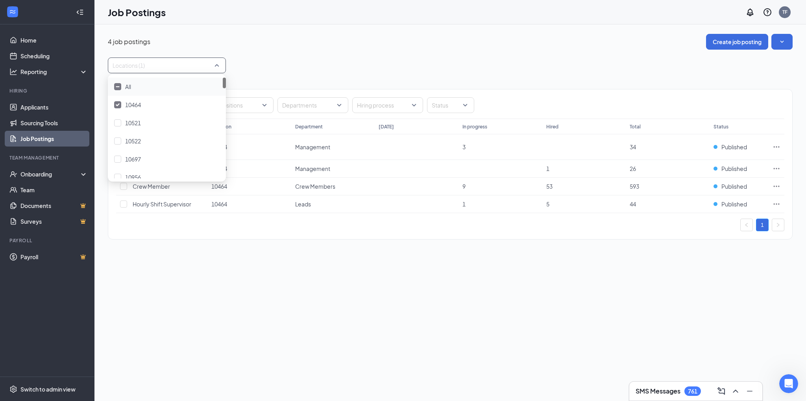
click at [290, 65] on div "Locations (1)" at bounding box center [450, 65] width 685 height 16
click at [776, 148] on icon "Ellipses" at bounding box center [777, 147] width 8 height 8
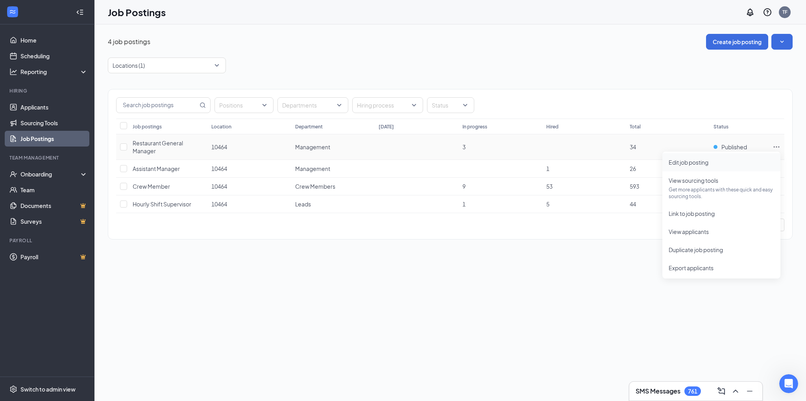
click at [701, 163] on span "Edit job posting" at bounding box center [689, 162] width 40 height 7
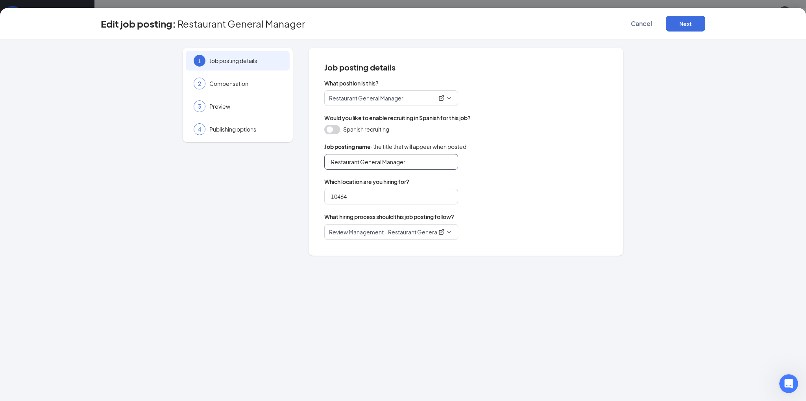
drag, startPoint x: 388, startPoint y: 163, endPoint x: 405, endPoint y: 155, distance: 18.8
click at [390, 162] on input "Restaurant General Manager" at bounding box center [391, 162] width 134 height 16
type input "Restaurant Manager"
click at [682, 22] on button "Next" at bounding box center [685, 24] width 39 height 16
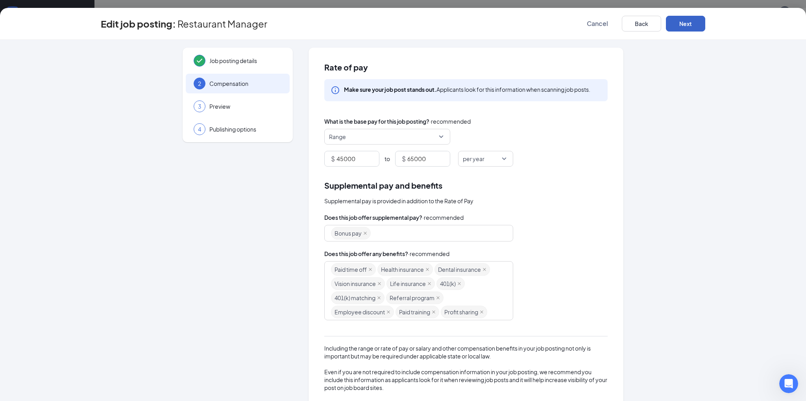
click at [682, 22] on button "Next" at bounding box center [685, 24] width 39 height 16
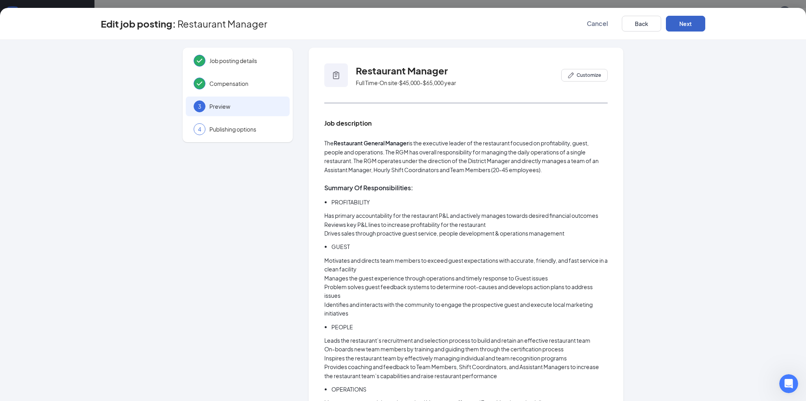
click at [682, 22] on button "Next" at bounding box center [685, 24] width 39 height 16
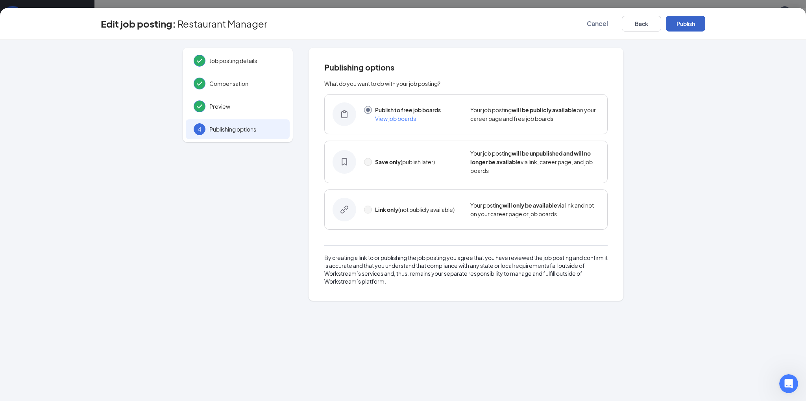
click at [682, 22] on button "Publish" at bounding box center [685, 24] width 39 height 16
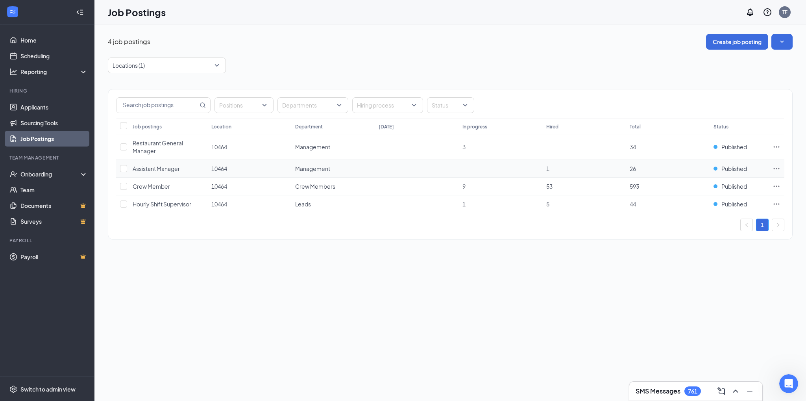
click at [775, 168] on icon "Ellipses" at bounding box center [777, 169] width 8 height 8
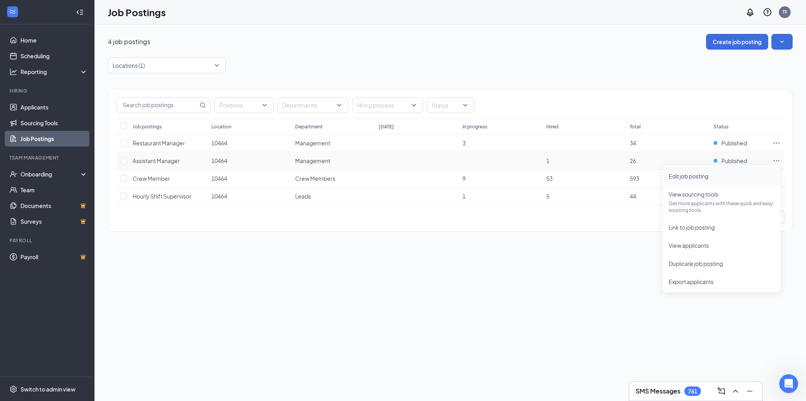
click at [697, 177] on span "Edit job posting" at bounding box center [689, 175] width 40 height 7
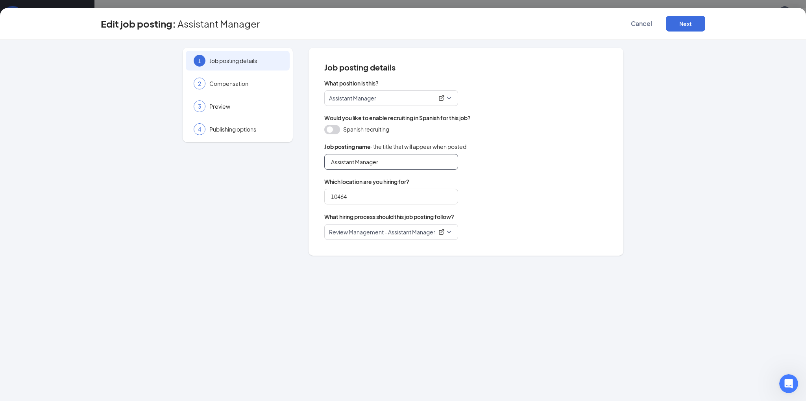
drag, startPoint x: 357, startPoint y: 162, endPoint x: 375, endPoint y: 163, distance: 17.7
click at [357, 162] on input "Assistant Manager" at bounding box center [391, 162] width 134 height 16
type input "Assistant General Manager"
click at [681, 21] on button "Next" at bounding box center [685, 24] width 39 height 16
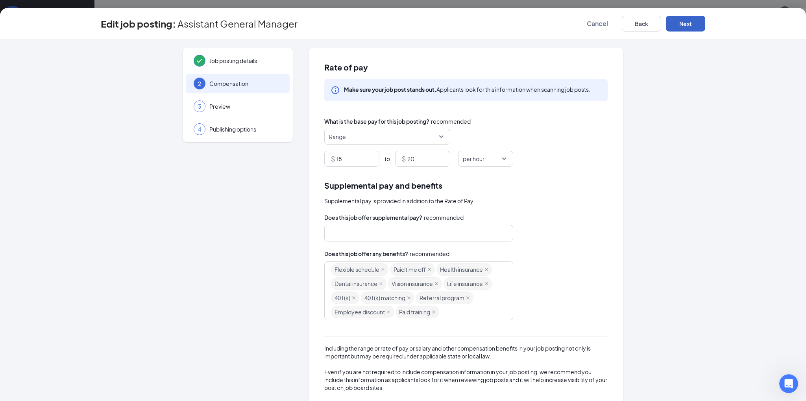
click at [681, 21] on button "Next" at bounding box center [685, 24] width 39 height 16
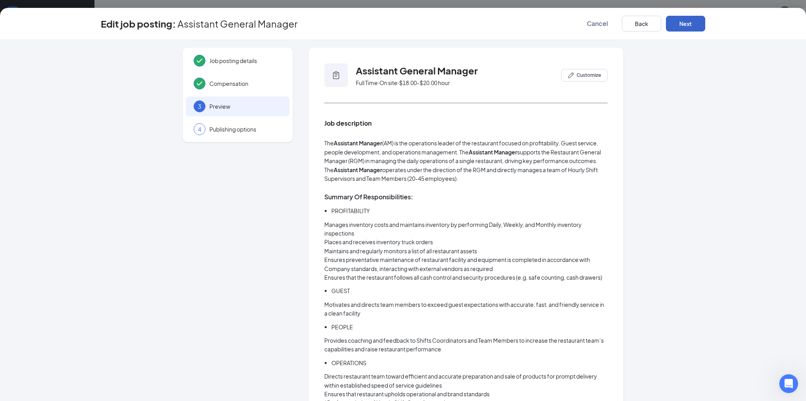
click at [681, 21] on button "Next" at bounding box center [685, 24] width 39 height 16
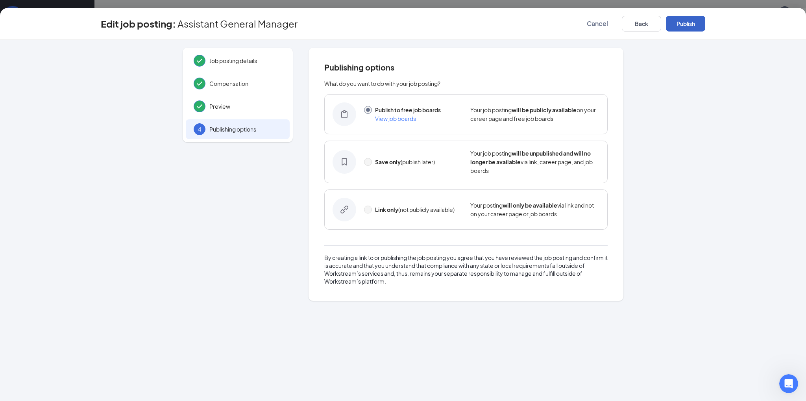
click at [681, 21] on button "Publish" at bounding box center [685, 24] width 39 height 16
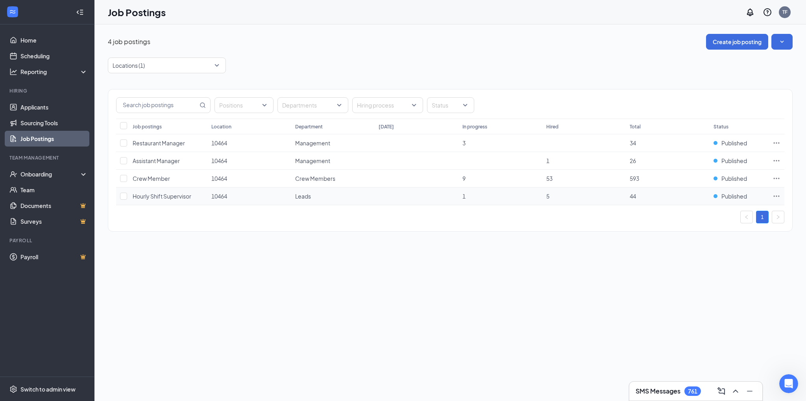
click at [776, 196] on icon "Ellipses" at bounding box center [777, 196] width 8 height 8
click at [340, 311] on div "4 job postings Create job posting Locations (1) Positions Departments Hiring pr…" at bounding box center [450, 212] width 712 height 376
click at [778, 178] on icon "Ellipses" at bounding box center [777, 178] width 8 height 8
click at [685, 194] on span "Edit job posting" at bounding box center [689, 193] width 40 height 7
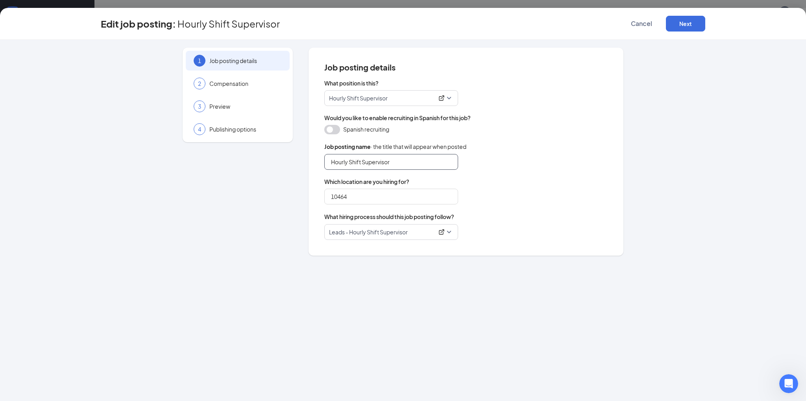
click at [428, 165] on input "Hourly Shift Supervisor" at bounding box center [391, 162] width 134 height 16
type input "Hourly Shift Leader"
click at [675, 26] on button "Next" at bounding box center [685, 24] width 39 height 16
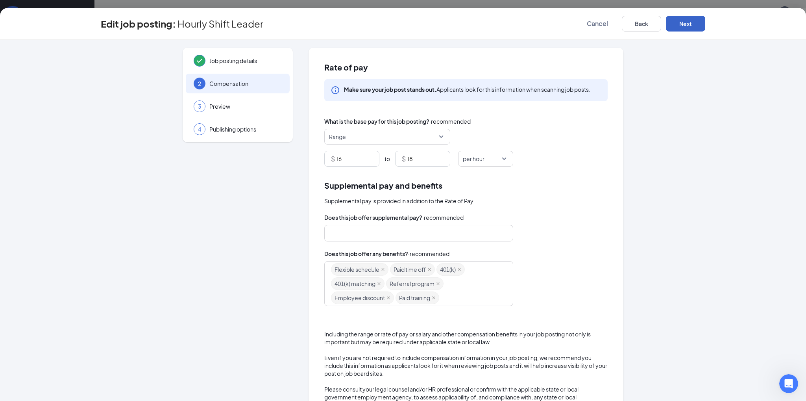
click at [675, 26] on button "Next" at bounding box center [685, 24] width 39 height 16
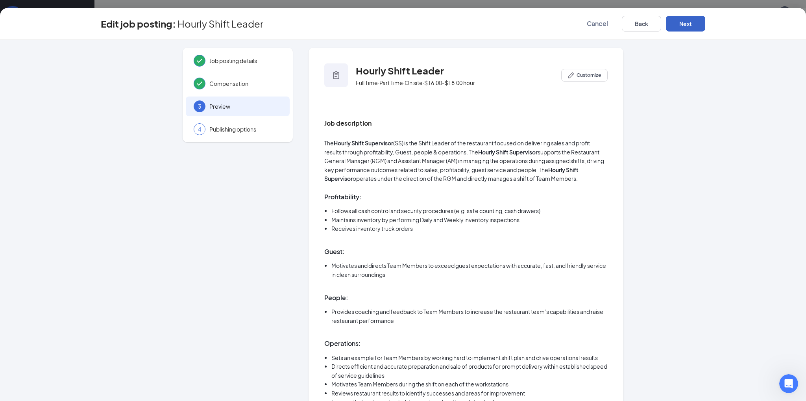
click at [675, 26] on button "Next" at bounding box center [685, 24] width 39 height 16
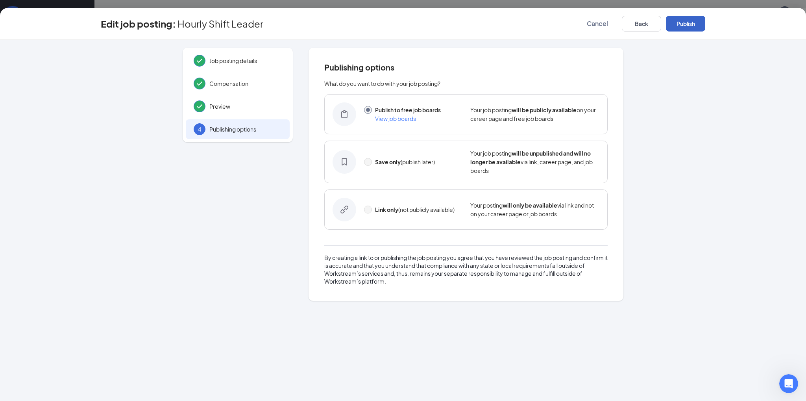
click at [675, 26] on button "Publish" at bounding box center [685, 24] width 39 height 16
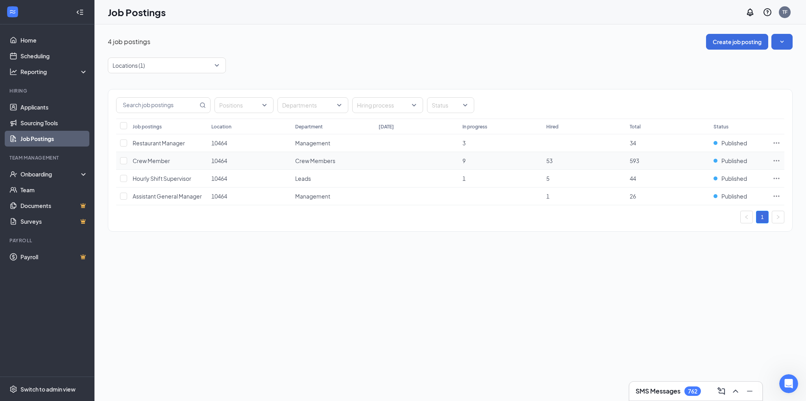
click at [777, 159] on icon "Ellipses" at bounding box center [777, 161] width 8 height 8
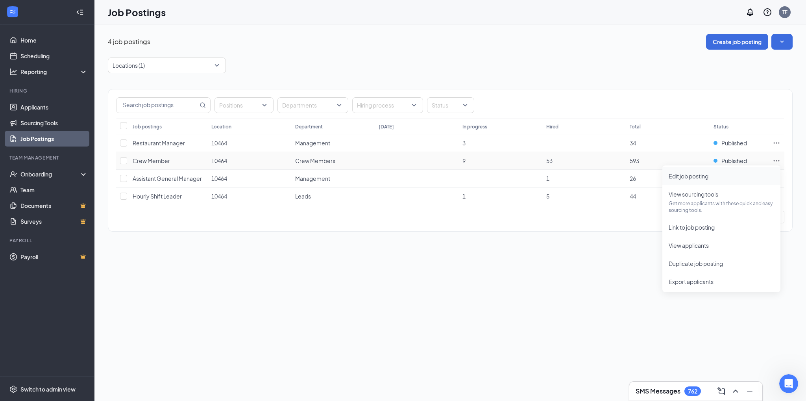
click at [674, 174] on span "Edit job posting" at bounding box center [689, 175] width 40 height 7
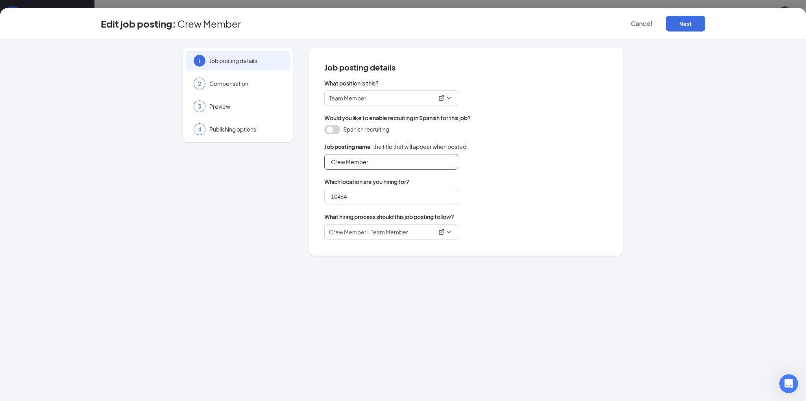
drag, startPoint x: 347, startPoint y: 163, endPoint x: 309, endPoint y: 159, distance: 38.0
click at [309, 159] on div "Job posting details What position is this? Team Member Would you like to enable…" at bounding box center [466, 152] width 315 height 208
type input "Team Member"
click at [676, 23] on button "Next" at bounding box center [685, 24] width 39 height 16
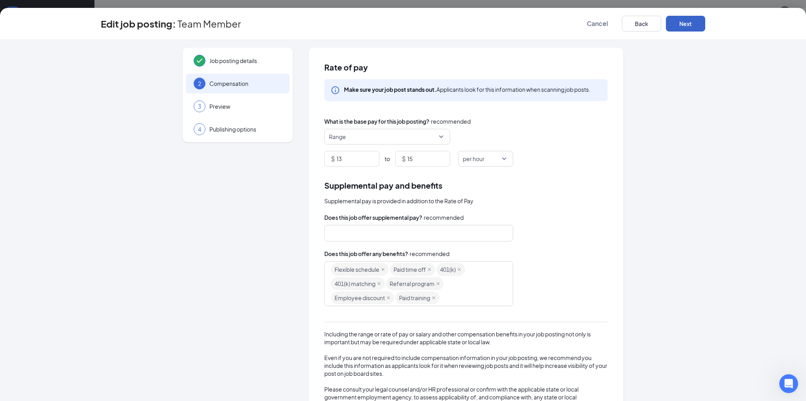
click at [685, 20] on button "Next" at bounding box center [685, 24] width 39 height 16
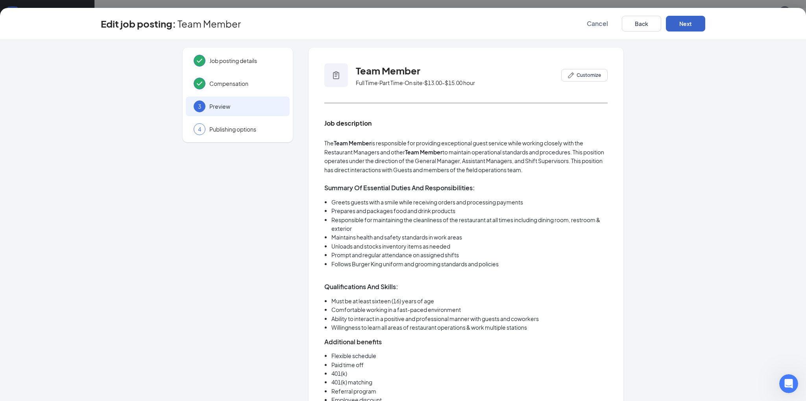
click at [685, 20] on button "Next" at bounding box center [685, 24] width 39 height 16
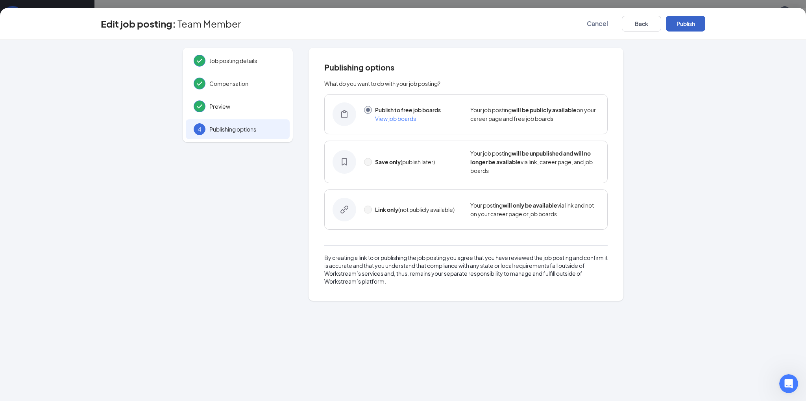
click at [685, 20] on button "Publish" at bounding box center [685, 24] width 39 height 16
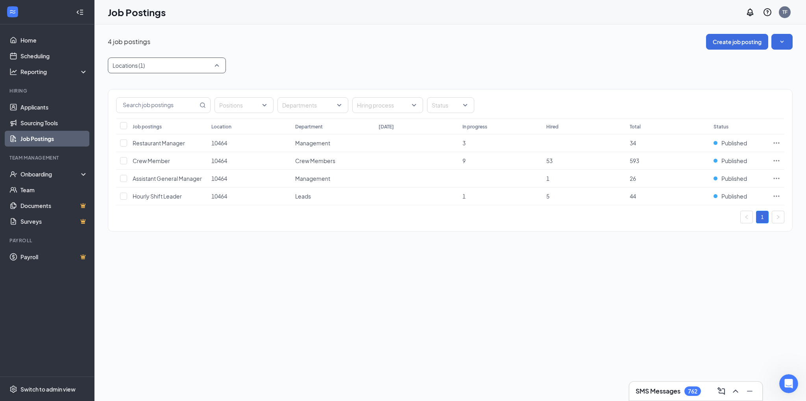
click at [157, 61] on div at bounding box center [163, 65] width 106 height 13
click at [143, 125] on div "10521" at bounding box center [166, 122] width 105 height 9
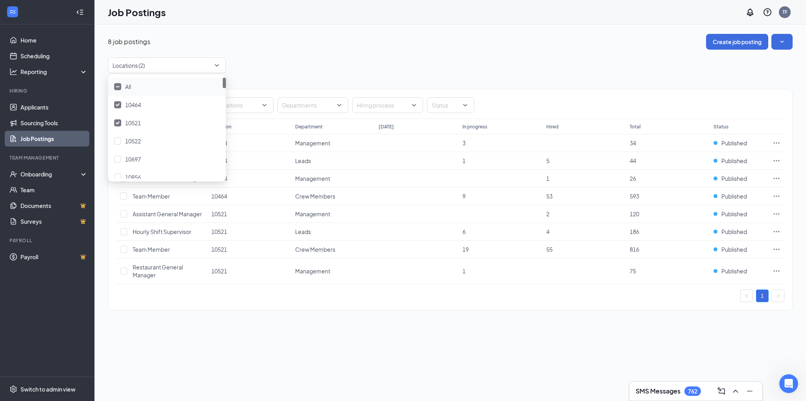
click at [329, 61] on div "Locations (2)" at bounding box center [450, 65] width 685 height 16
click at [179, 68] on div at bounding box center [163, 65] width 106 height 13
click at [137, 104] on span "10464" at bounding box center [133, 104] width 16 height 7
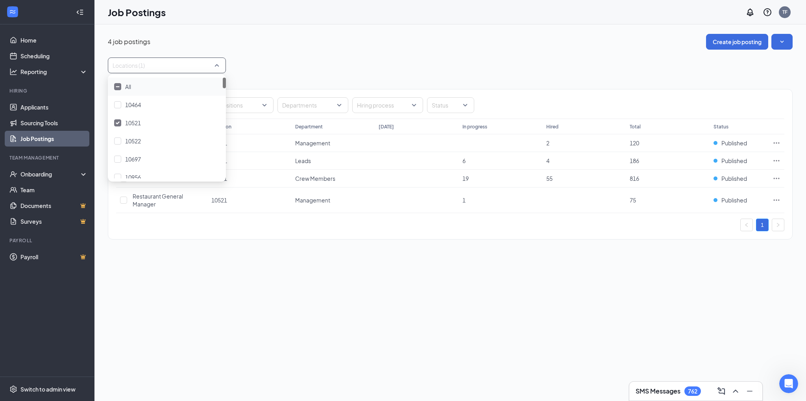
click at [345, 55] on div "4 job postings Create job posting Locations (1) Positions Departments Hiring pr…" at bounding box center [450, 140] width 685 height 213
click at [775, 200] on icon "Ellipses" at bounding box center [777, 200] width 8 height 8
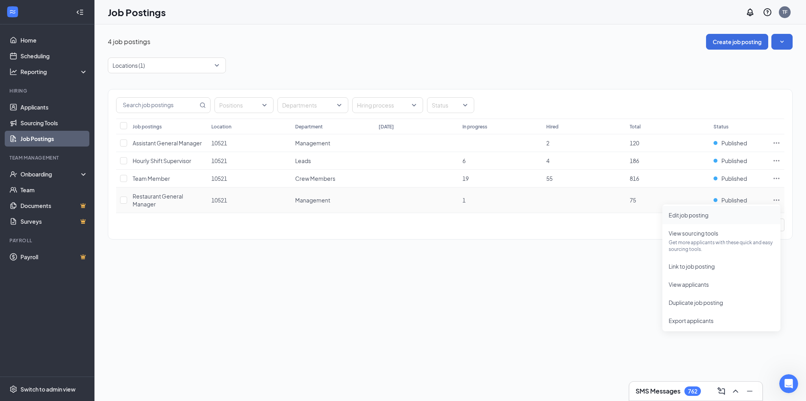
click at [699, 217] on span "Edit job posting" at bounding box center [689, 214] width 40 height 7
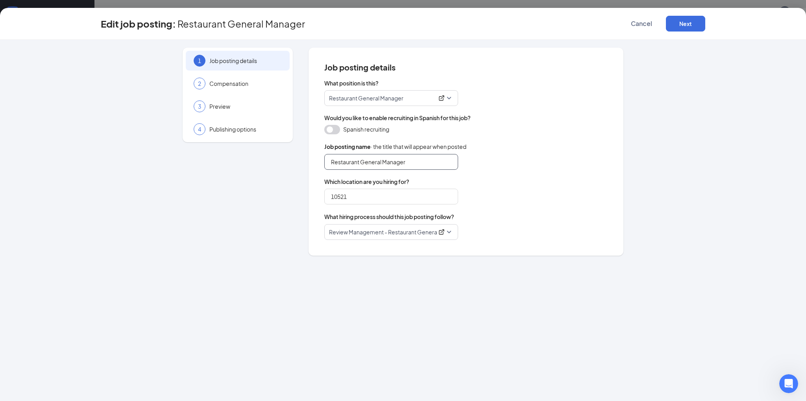
drag, startPoint x: 381, startPoint y: 159, endPoint x: 407, endPoint y: 156, distance: 26.1
click at [383, 159] on input "Restaurant General Manager" at bounding box center [391, 162] width 134 height 16
type input "Restaurant Manager"
click at [686, 19] on button "Next" at bounding box center [685, 24] width 39 height 16
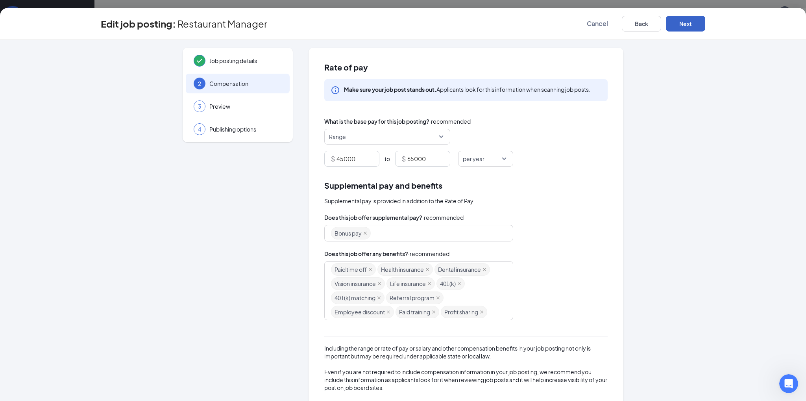
click at [686, 19] on button "Next" at bounding box center [685, 24] width 39 height 16
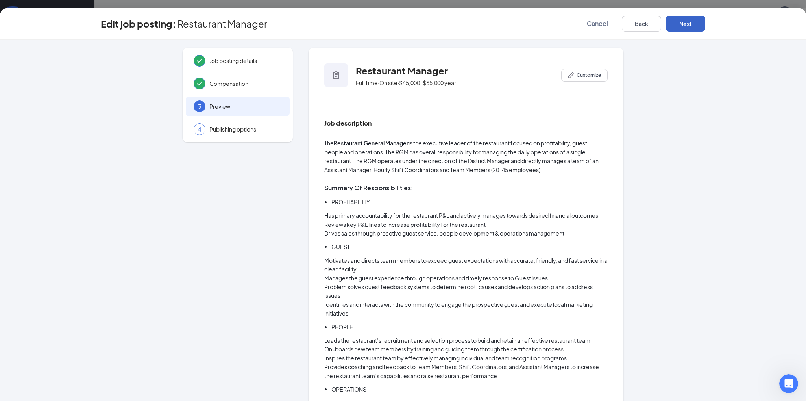
click at [686, 19] on button "Next" at bounding box center [685, 24] width 39 height 16
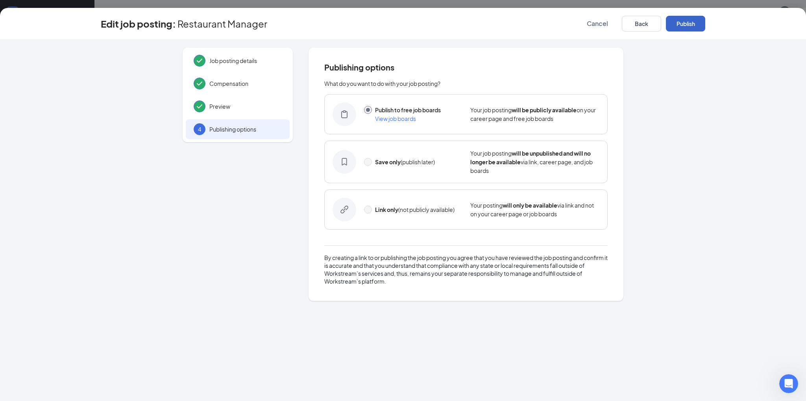
click at [686, 19] on button "Publish" at bounding box center [685, 24] width 39 height 16
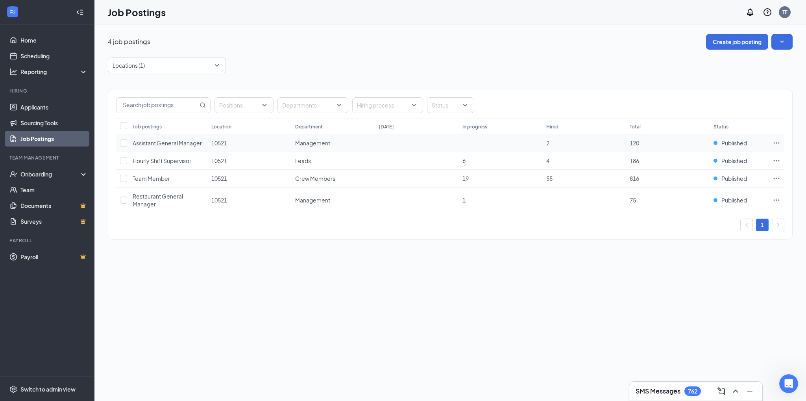
click at [776, 140] on icon "Ellipses" at bounding box center [777, 143] width 8 height 8
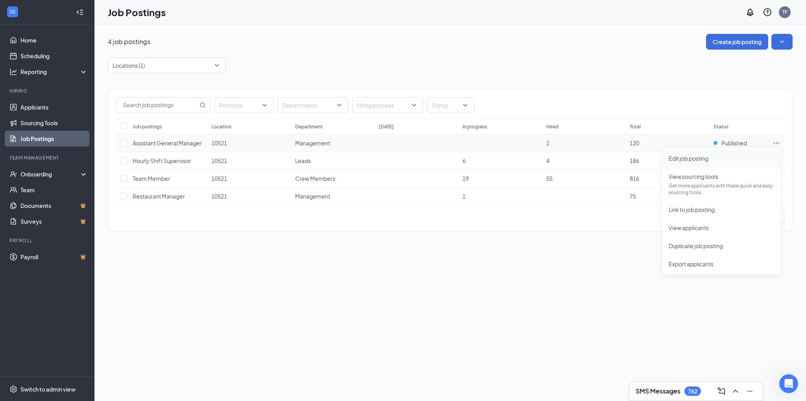
click at [699, 158] on span "Edit job posting" at bounding box center [689, 158] width 40 height 7
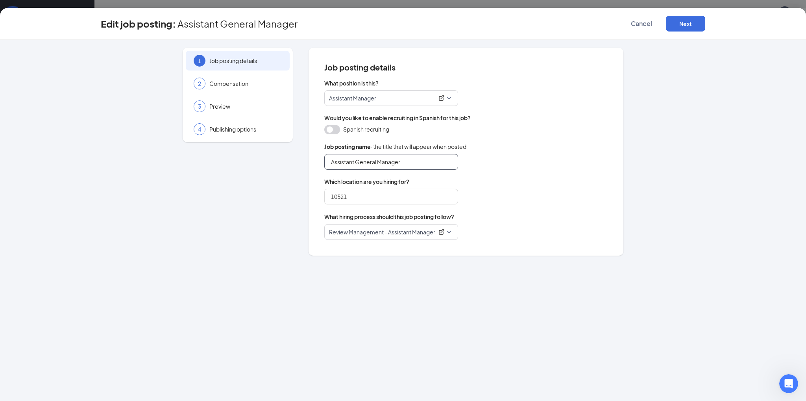
click at [378, 163] on input "Assistant General Manager" at bounding box center [391, 162] width 134 height 16
type input "Assistant Manager"
click at [693, 22] on button "Next" at bounding box center [685, 24] width 39 height 16
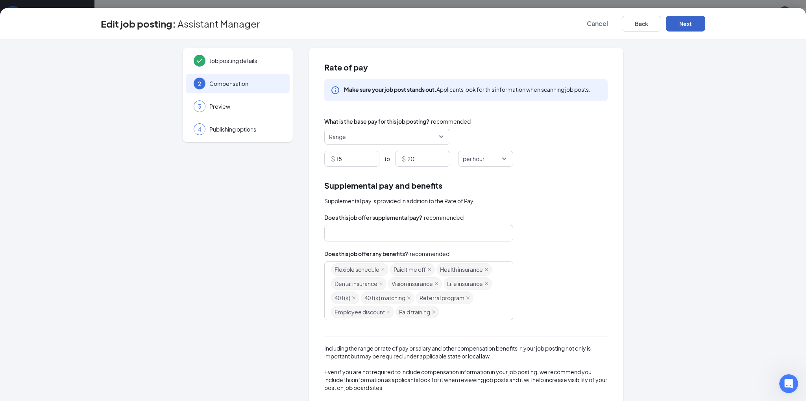
click at [693, 22] on button "Next" at bounding box center [685, 24] width 39 height 16
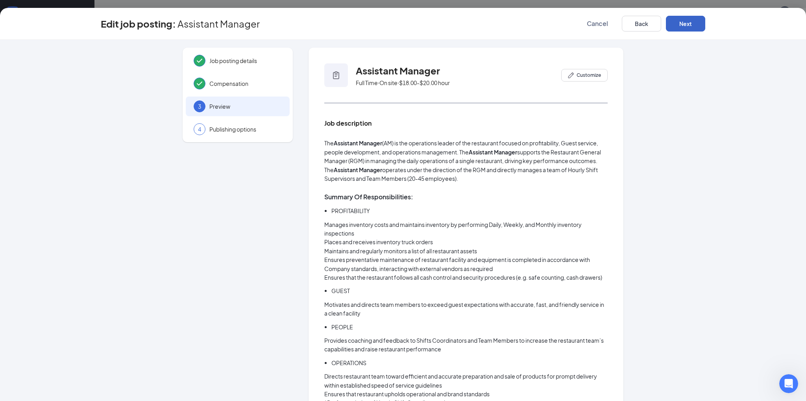
click at [693, 22] on button "Next" at bounding box center [685, 24] width 39 height 16
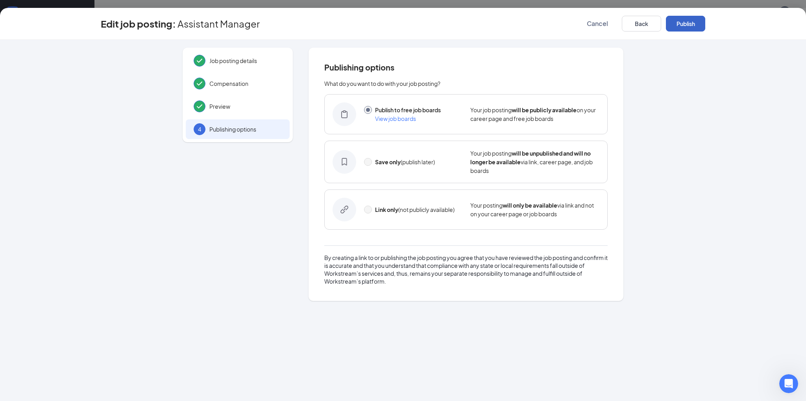
click at [693, 22] on button "Publish" at bounding box center [685, 24] width 39 height 16
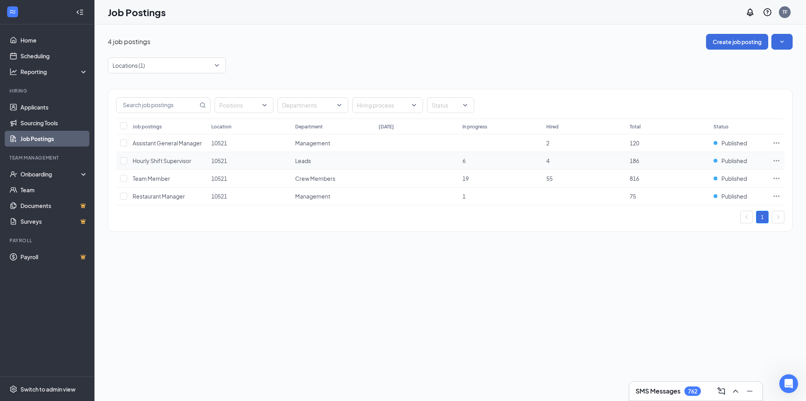
click at [776, 158] on icon "Ellipses" at bounding box center [777, 161] width 8 height 8
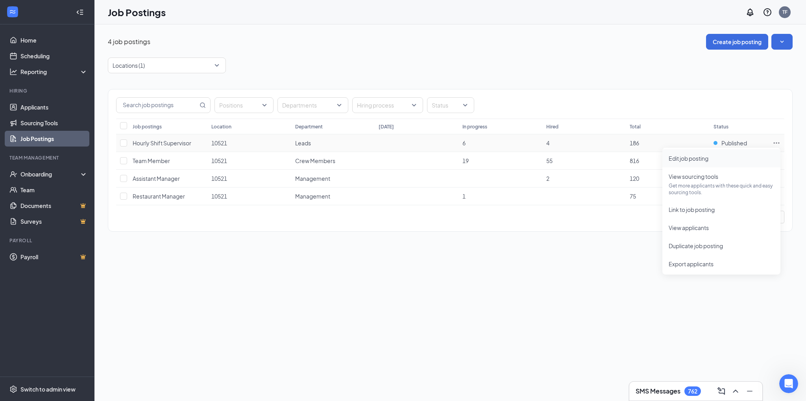
click at [684, 159] on span "Edit job posting" at bounding box center [689, 158] width 40 height 7
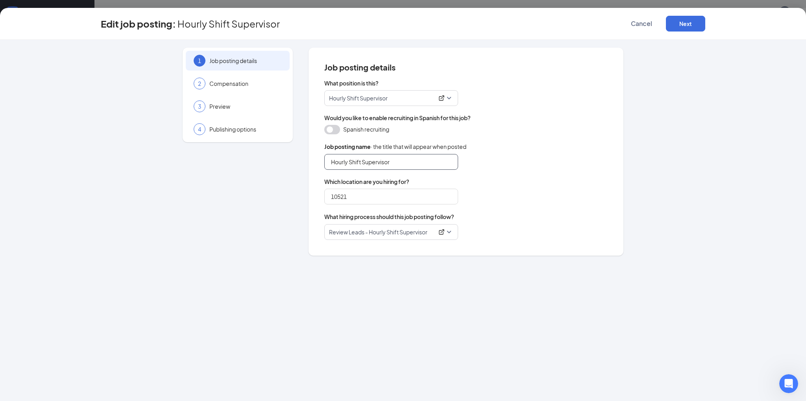
click at [439, 165] on input "Hourly Shift Supervisor" at bounding box center [391, 162] width 134 height 16
type input "Hourly Shift Leader"
click at [688, 28] on button "Next" at bounding box center [685, 24] width 39 height 16
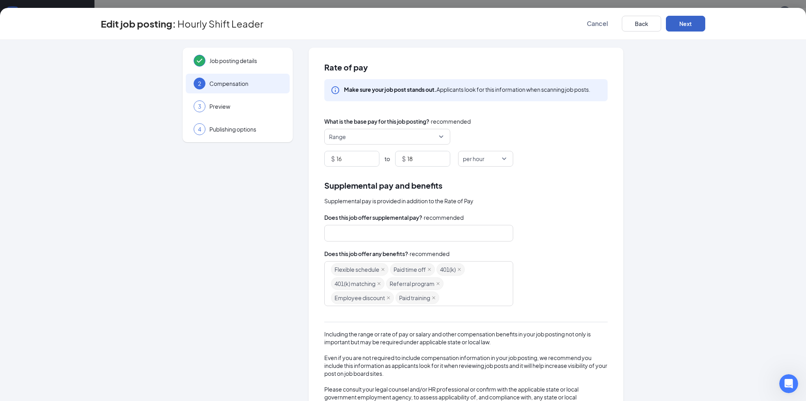
click at [688, 28] on button "Next" at bounding box center [685, 24] width 39 height 16
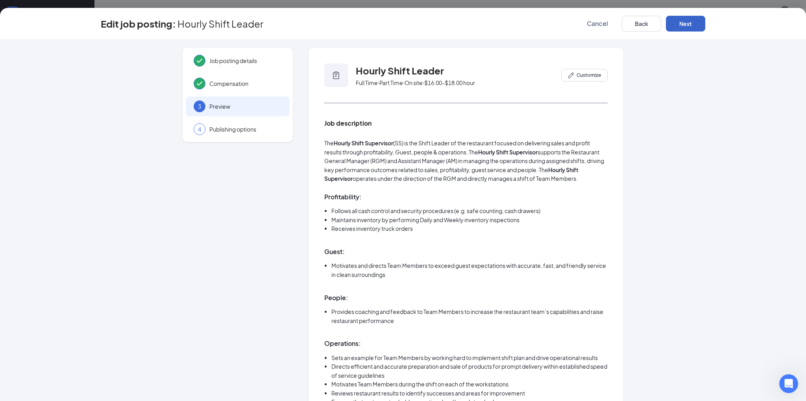
click at [689, 20] on button "Next" at bounding box center [685, 24] width 39 height 16
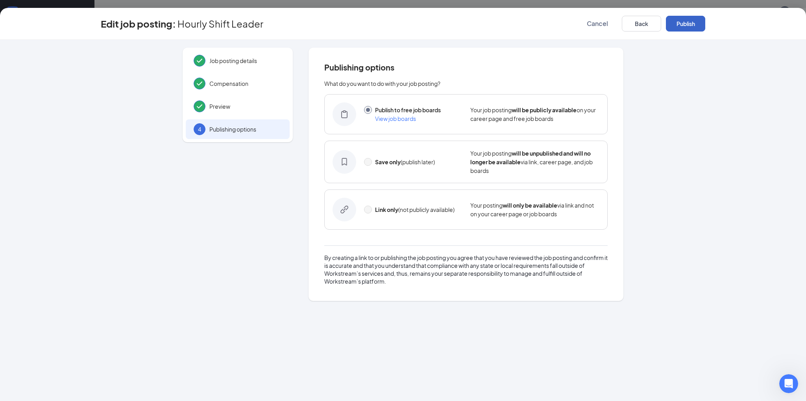
click at [689, 20] on button "Publish" at bounding box center [685, 24] width 39 height 16
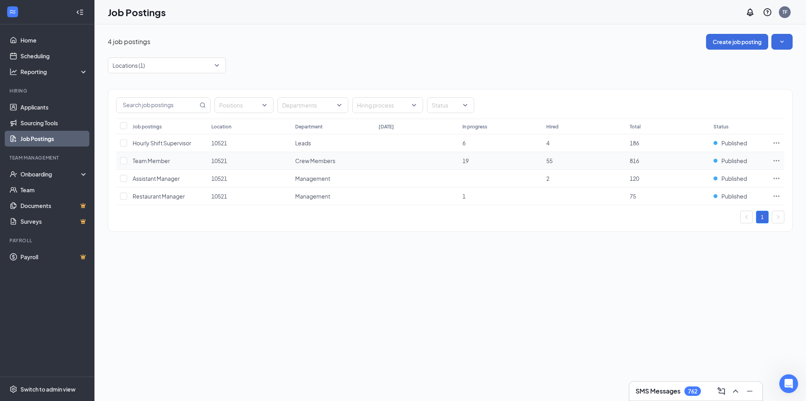
click at [779, 160] on icon "Ellipses" at bounding box center [777, 160] width 6 height 1
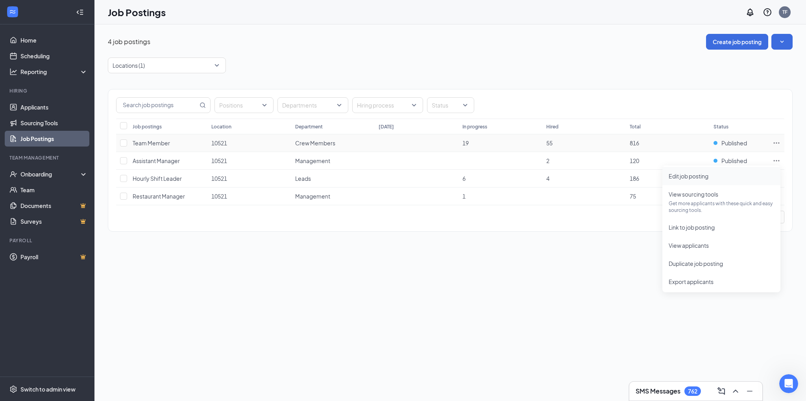
click at [701, 175] on span "Edit job posting" at bounding box center [689, 175] width 40 height 7
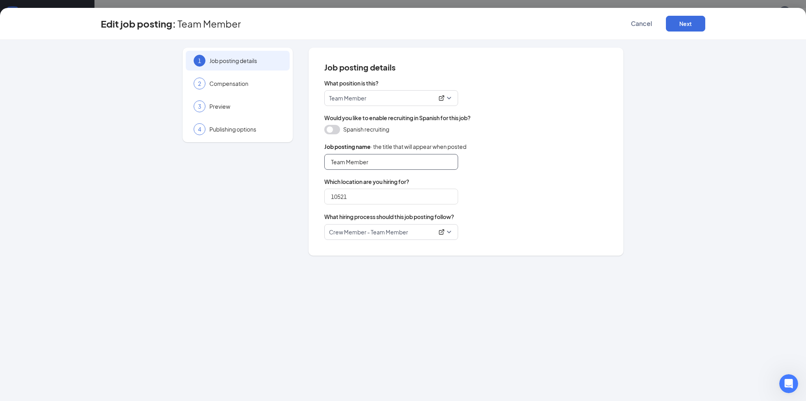
drag, startPoint x: 346, startPoint y: 160, endPoint x: 301, endPoint y: 155, distance: 45.2
click at [301, 155] on div "1 Job posting details 2 Compensation 3 Preview 4 Publishing options Job posting…" at bounding box center [403, 152] width 604 height 208
type input "Crew Member"
click at [689, 26] on button "Next" at bounding box center [685, 24] width 39 height 16
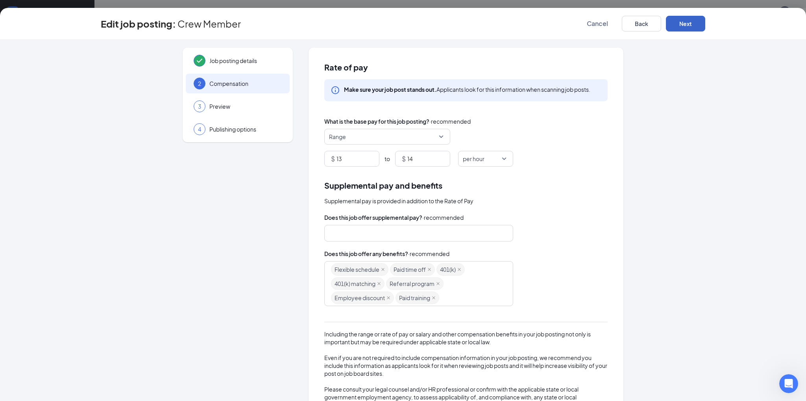
click at [689, 26] on button "Next" at bounding box center [685, 24] width 39 height 16
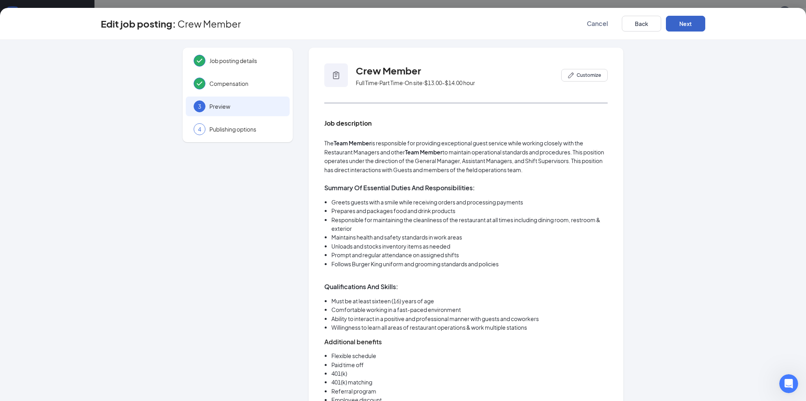
click at [689, 26] on button "Next" at bounding box center [685, 24] width 39 height 16
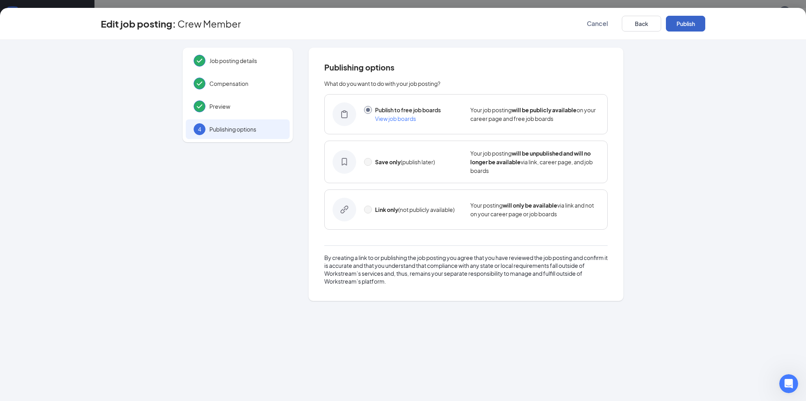
click at [689, 26] on button "Publish" at bounding box center [685, 24] width 39 height 16
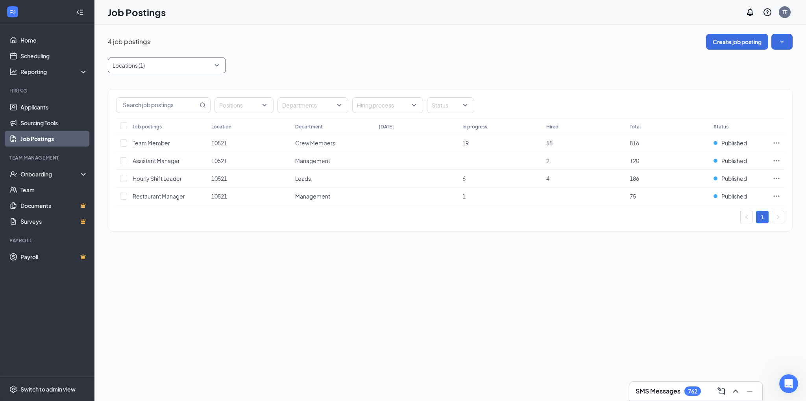
click at [173, 68] on div at bounding box center [163, 65] width 106 height 13
click at [139, 142] on span "10522" at bounding box center [133, 140] width 16 height 7
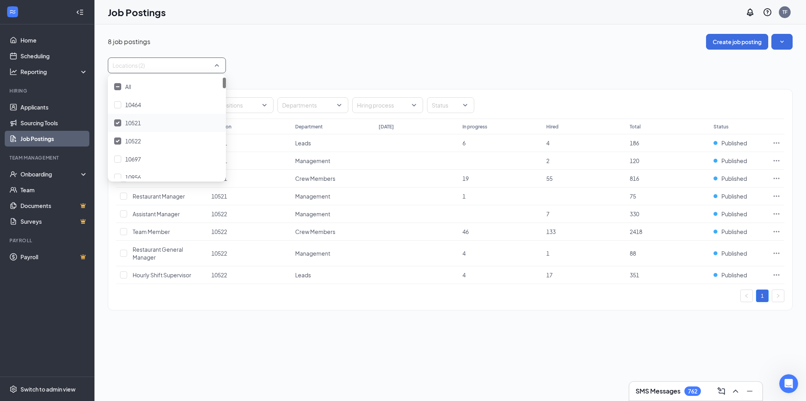
click at [161, 120] on div "10521" at bounding box center [166, 122] width 105 height 9
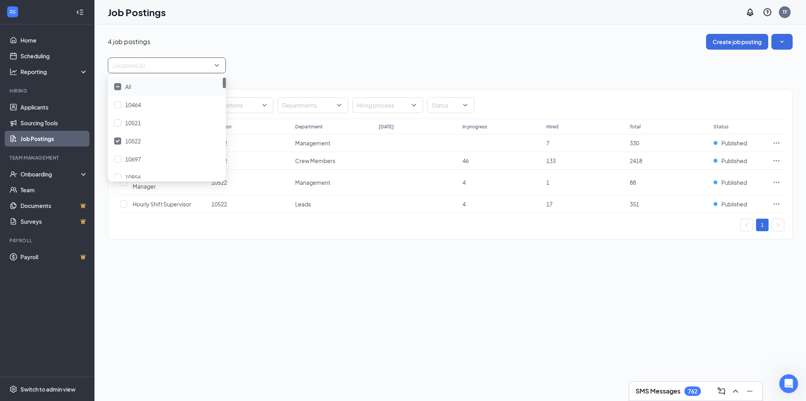
click at [335, 56] on div "4 job postings Create job posting Locations (1) Positions Departments Hiring pr…" at bounding box center [450, 140] width 685 height 213
click at [778, 182] on icon "Ellipses" at bounding box center [777, 182] width 8 height 8
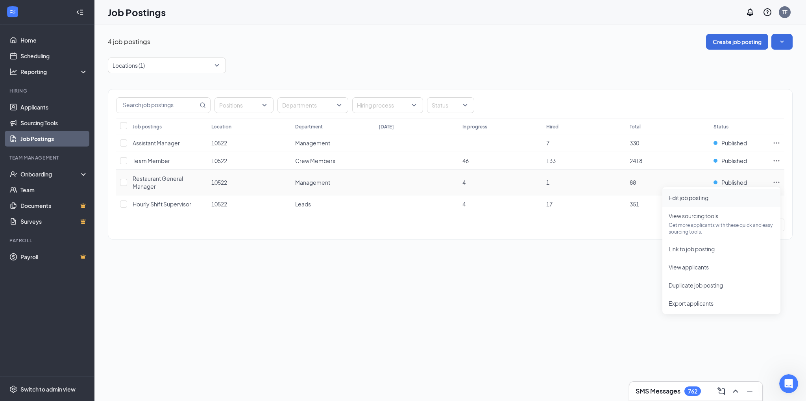
click at [701, 199] on span "Edit job posting" at bounding box center [689, 197] width 40 height 7
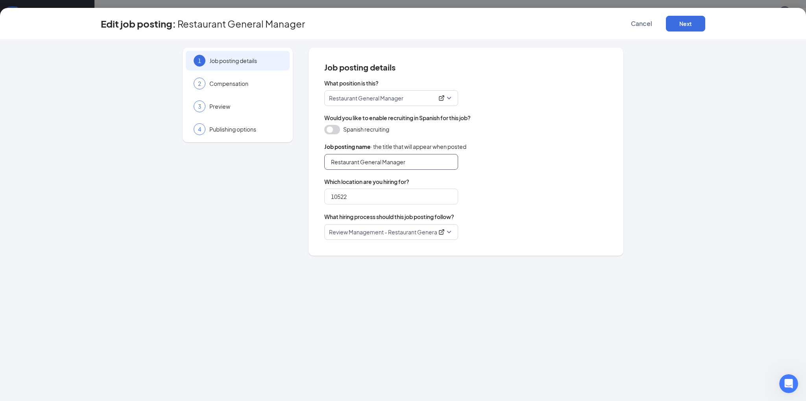
click at [382, 161] on input "Restaurant General Manager" at bounding box center [391, 162] width 134 height 16
type input "Restaurant Manager"
click at [684, 25] on button "Next" at bounding box center [685, 24] width 39 height 16
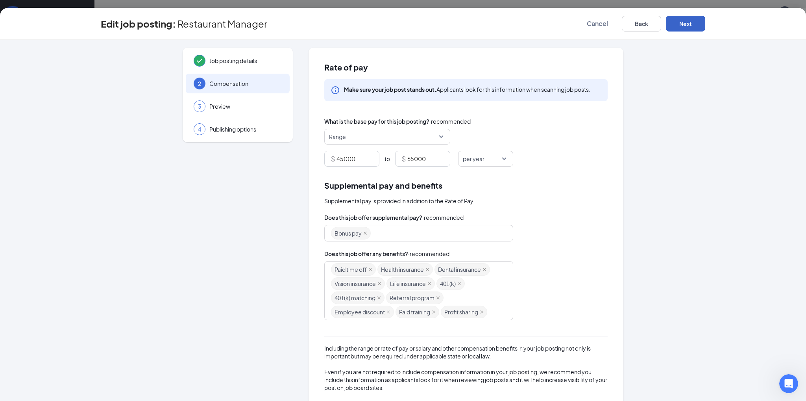
click at [684, 25] on button "Next" at bounding box center [685, 24] width 39 height 16
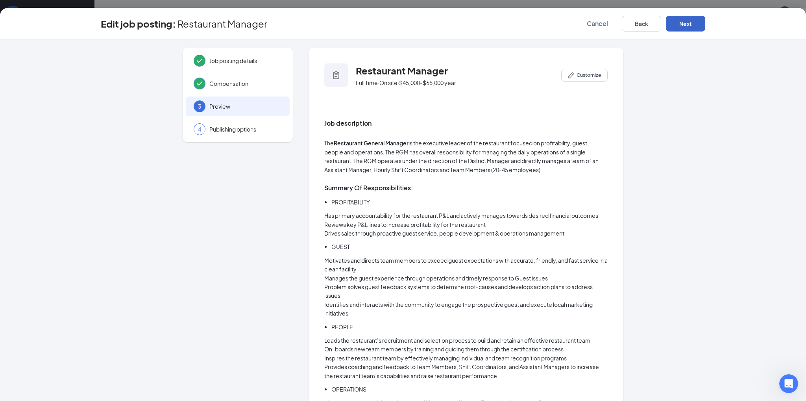
click at [684, 25] on button "Next" at bounding box center [685, 24] width 39 height 16
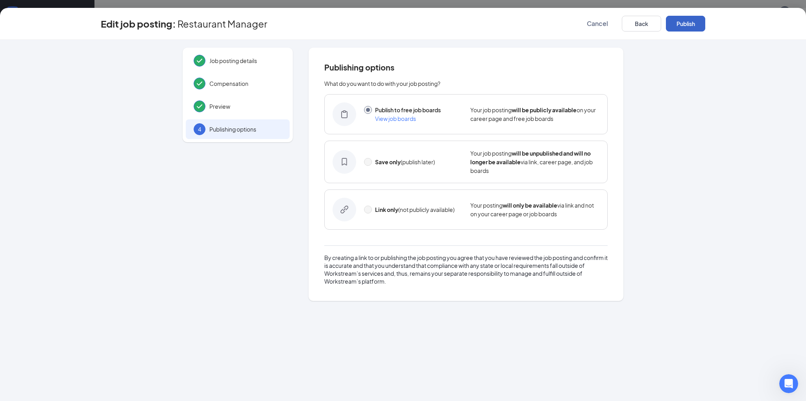
click at [684, 25] on button "Publish" at bounding box center [685, 24] width 39 height 16
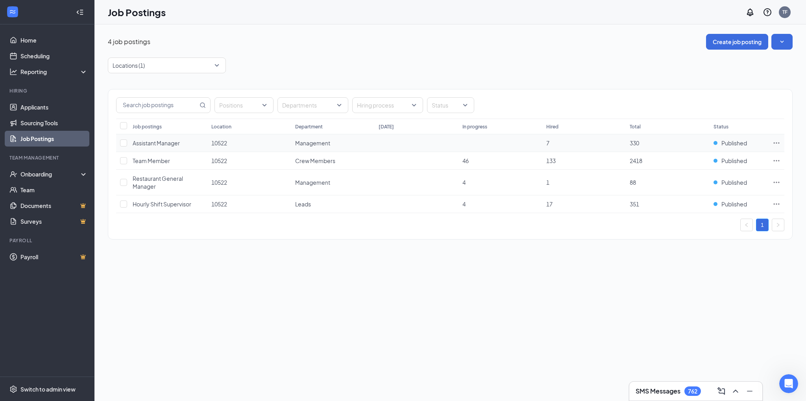
click at [779, 143] on icon "Ellipses" at bounding box center [777, 143] width 8 height 8
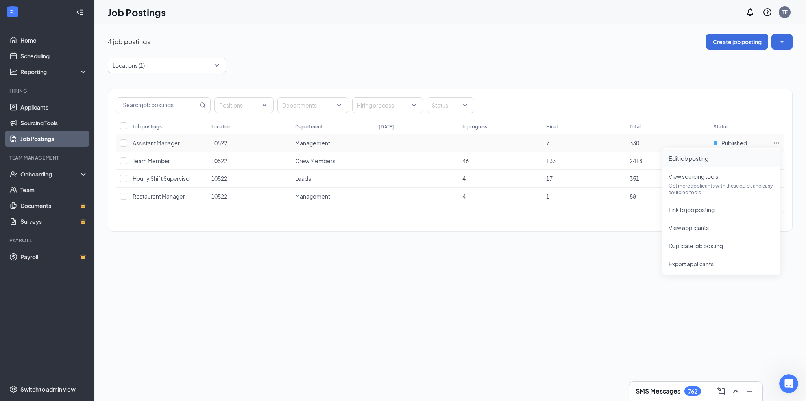
click at [706, 159] on span "Edit job posting" at bounding box center [689, 158] width 40 height 7
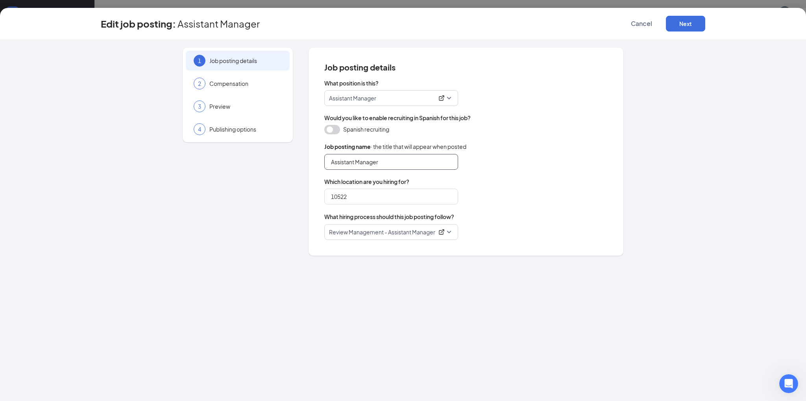
click at [358, 160] on input "Assistant Manager" at bounding box center [391, 162] width 134 height 16
type input "Assistant General Manager"
click at [677, 26] on button "Next" at bounding box center [685, 24] width 39 height 16
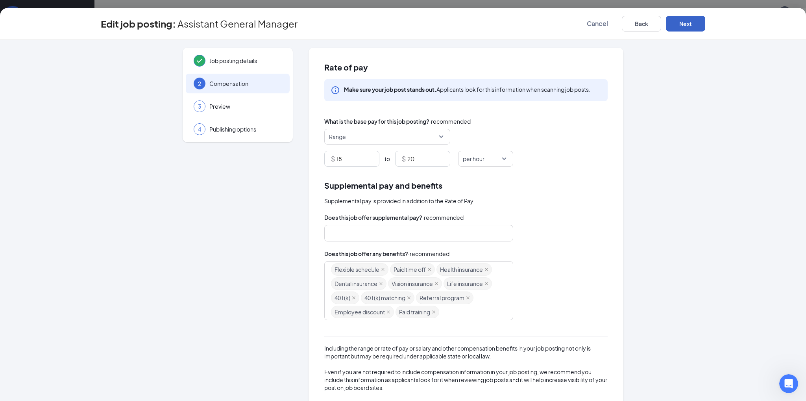
click at [677, 26] on button "Next" at bounding box center [685, 24] width 39 height 16
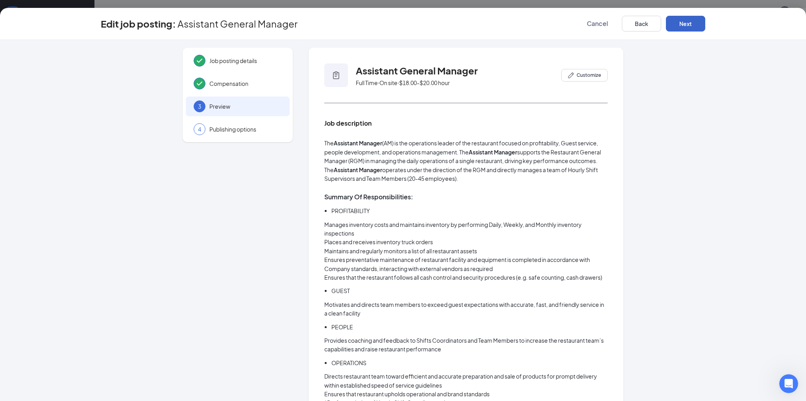
click at [677, 26] on button "Next" at bounding box center [685, 24] width 39 height 16
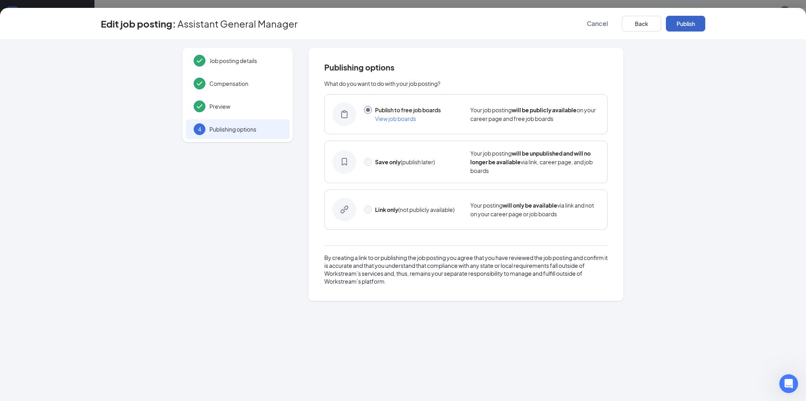
click at [677, 26] on button "Publish" at bounding box center [685, 24] width 39 height 16
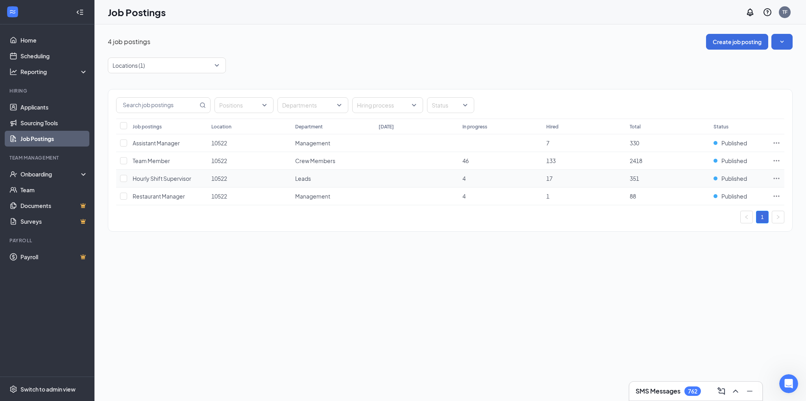
click at [779, 177] on icon "Ellipses" at bounding box center [777, 178] width 8 height 8
click at [710, 192] on span "Edit job posting" at bounding box center [721, 193] width 105 height 9
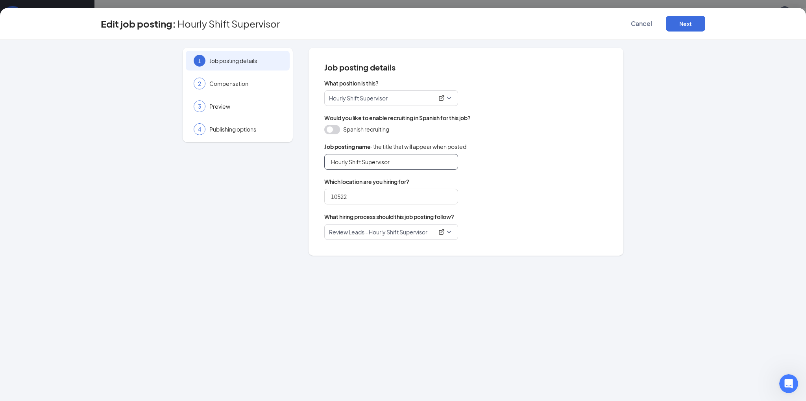
click at [426, 158] on input "Hourly Shift Supervisor" at bounding box center [391, 162] width 134 height 16
type input "Hourly Shift Leader"
click at [688, 24] on button "Next" at bounding box center [685, 24] width 39 height 16
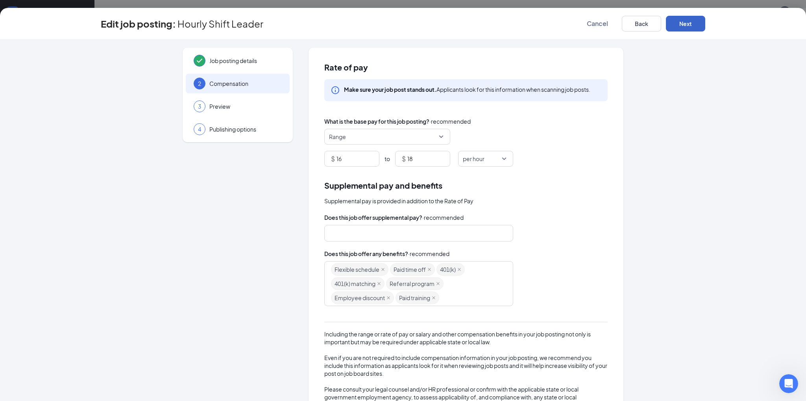
click at [688, 24] on button "Next" at bounding box center [685, 24] width 39 height 16
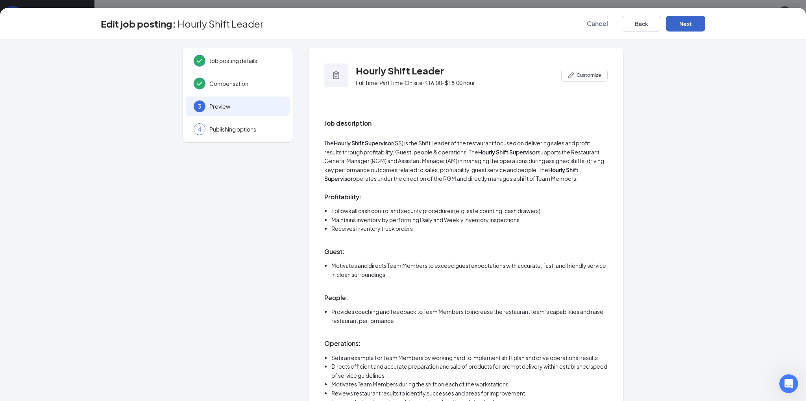
click at [688, 24] on button "Next" at bounding box center [685, 24] width 39 height 16
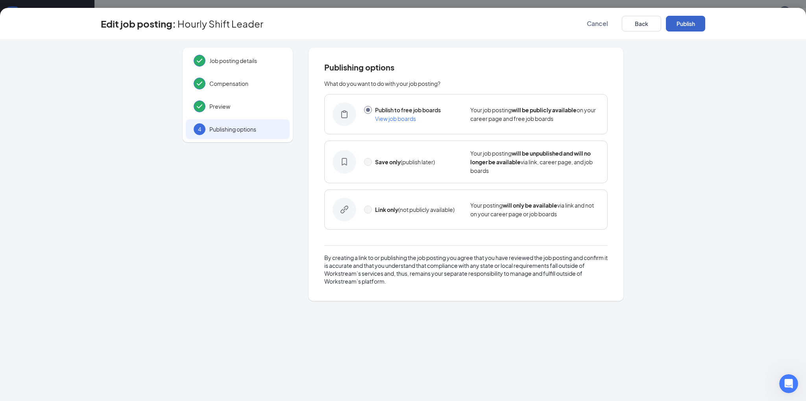
click at [688, 24] on button "Publish" at bounding box center [685, 24] width 39 height 16
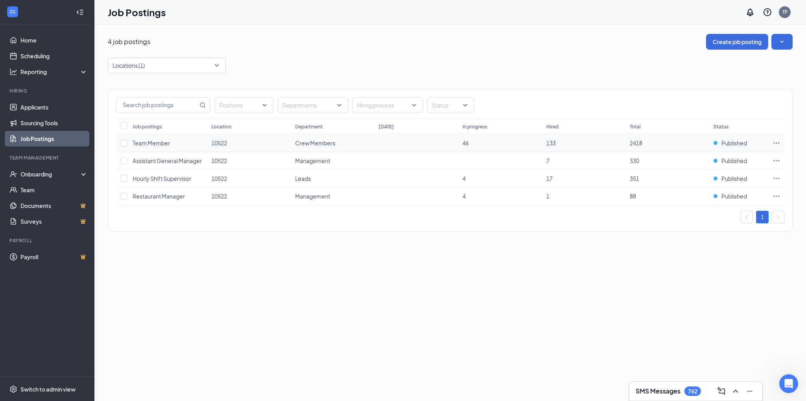
click at [778, 142] on icon "Ellipses" at bounding box center [777, 143] width 8 height 8
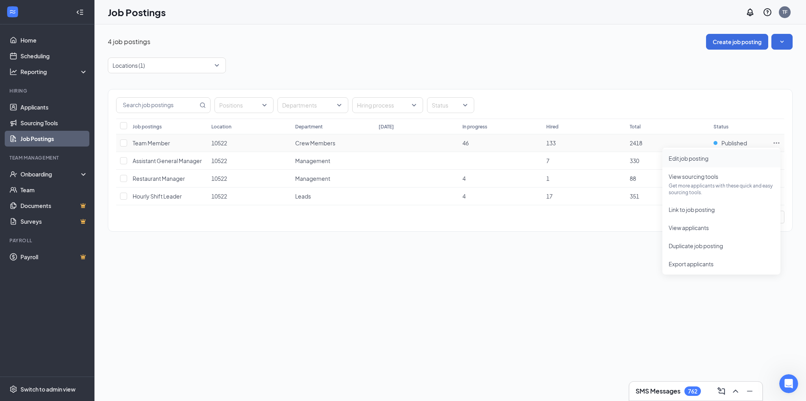
click at [714, 156] on span "Edit job posting" at bounding box center [721, 158] width 105 height 9
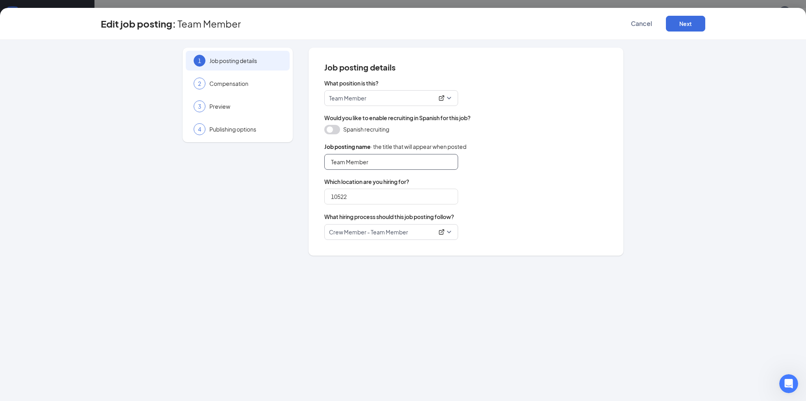
drag, startPoint x: 346, startPoint y: 162, endPoint x: 308, endPoint y: 167, distance: 38.9
click at [309, 167] on div "Job posting details What position is this? Team Member Would you like to enable…" at bounding box center [466, 152] width 315 height 208
type input "Crew Member"
click at [678, 23] on button "Next" at bounding box center [685, 24] width 39 height 16
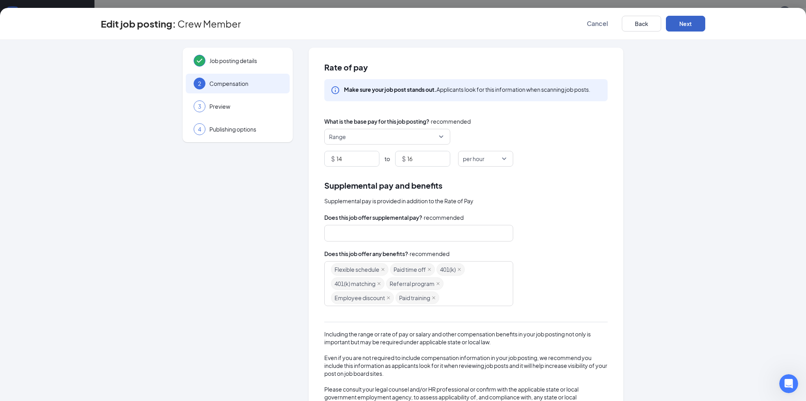
click at [678, 23] on button "Next" at bounding box center [685, 24] width 39 height 16
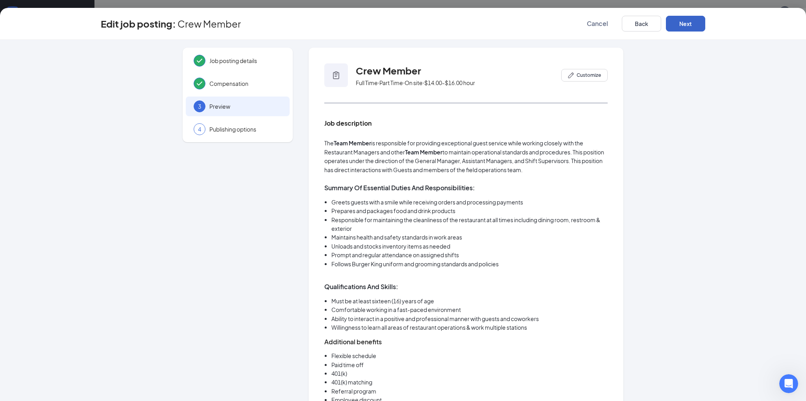
click at [678, 23] on button "Next" at bounding box center [685, 24] width 39 height 16
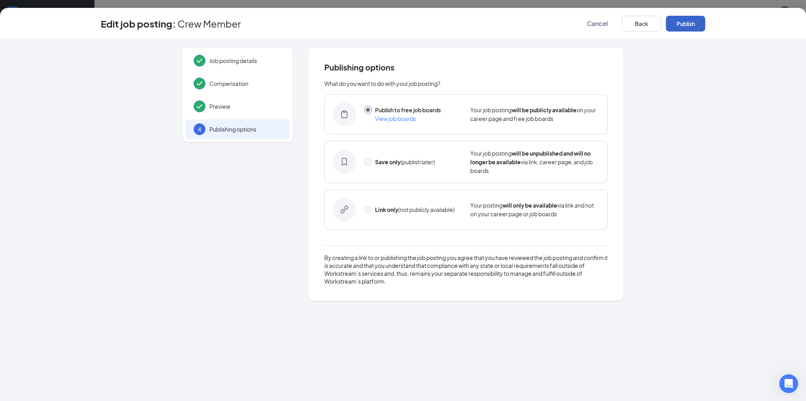
click at [678, 23] on button "Publish" at bounding box center [685, 24] width 39 height 16
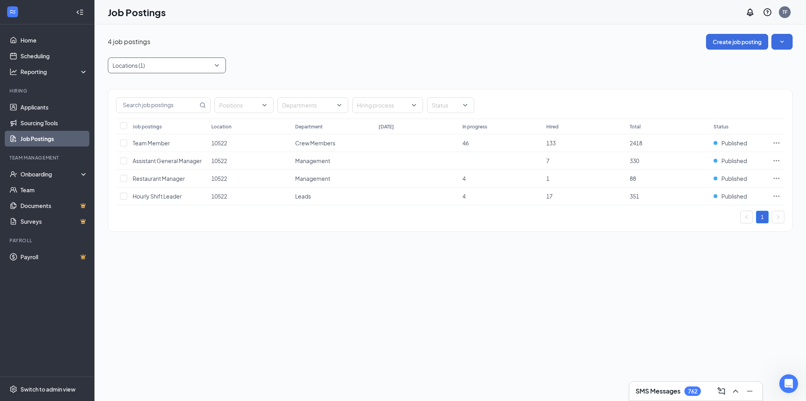
click at [203, 65] on div at bounding box center [163, 65] width 106 height 13
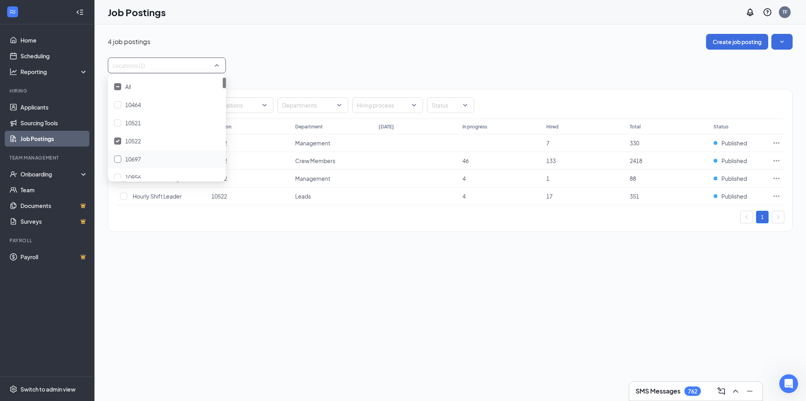
click at [153, 160] on div "10697" at bounding box center [166, 159] width 105 height 9
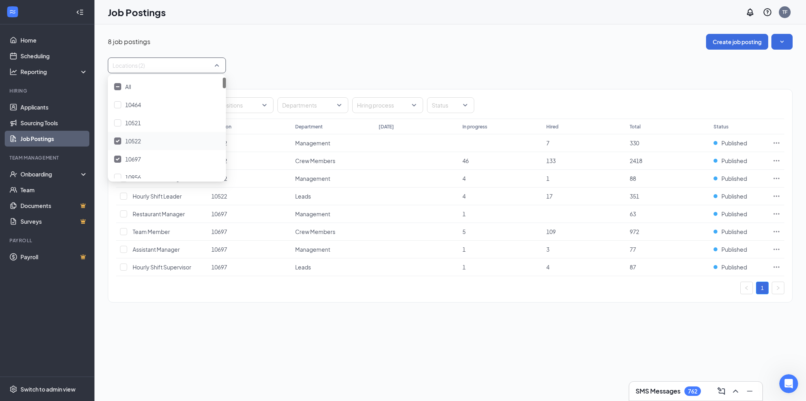
click at [144, 139] on div "10522" at bounding box center [166, 141] width 105 height 9
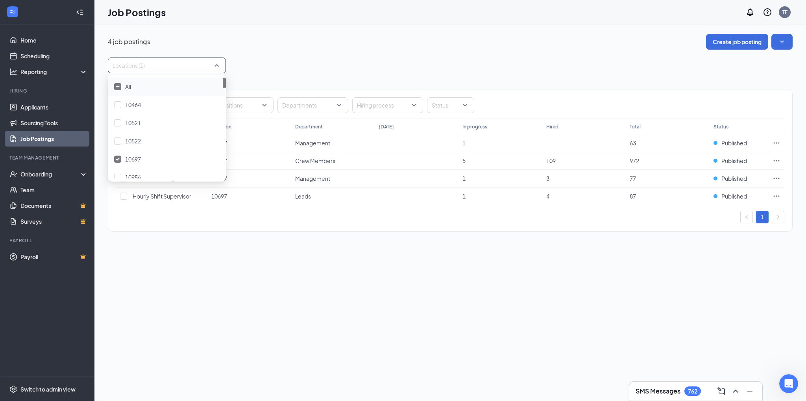
click at [254, 56] on div "4 job postings Create job posting Locations (1) Positions Departments Hiring pr…" at bounding box center [450, 136] width 685 height 205
click at [774, 139] on icon "Ellipses" at bounding box center [777, 143] width 8 height 8
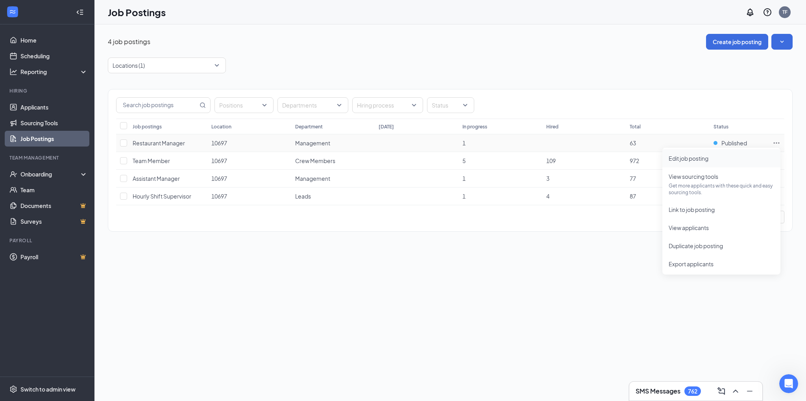
click at [701, 158] on span "Edit job posting" at bounding box center [689, 158] width 40 height 7
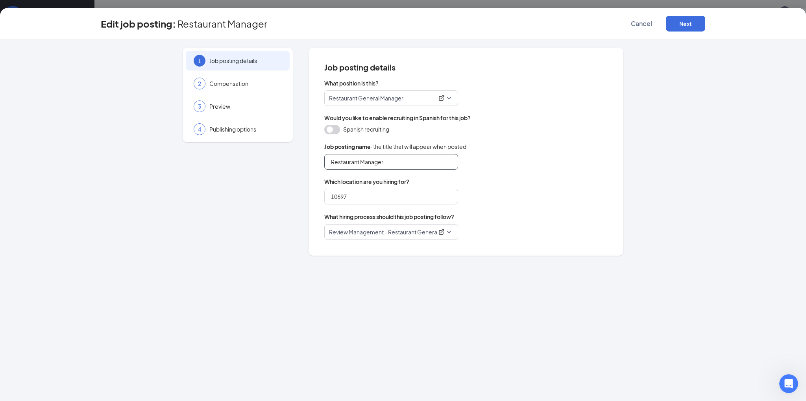
drag, startPoint x: 359, startPoint y: 165, endPoint x: 370, endPoint y: 164, distance: 10.6
click at [362, 164] on input "Restaurant Manager" at bounding box center [391, 162] width 134 height 16
click at [395, 166] on input "Restaurant Manager" at bounding box center [391, 162] width 134 height 16
click at [364, 161] on input "Restaurant Manager" at bounding box center [391, 162] width 134 height 16
type input "Restaurant General Manager"
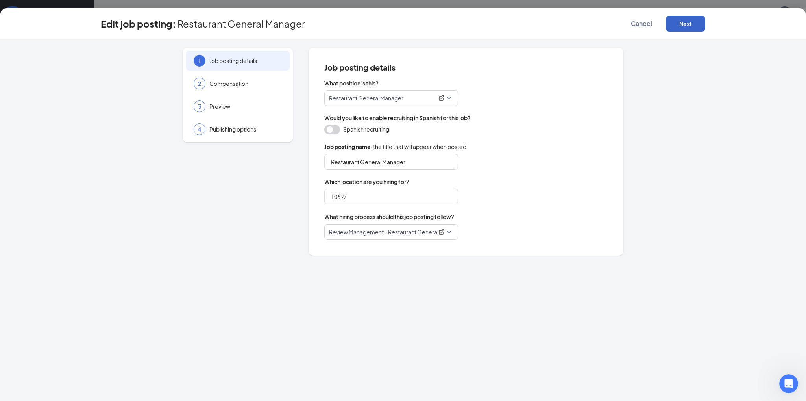
click at [685, 22] on button "Next" at bounding box center [685, 24] width 39 height 16
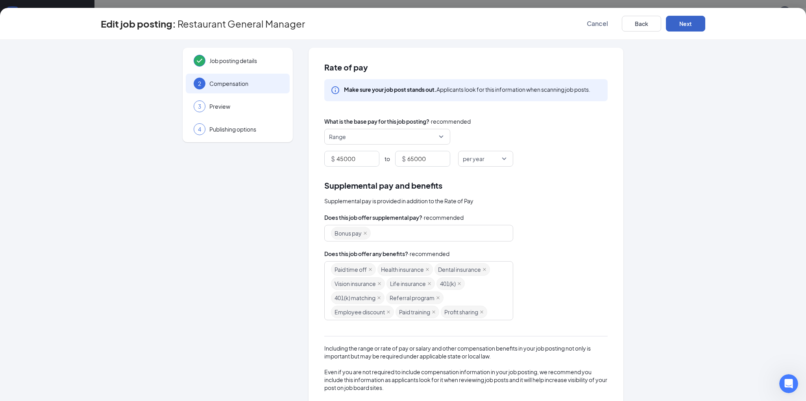
click at [685, 22] on button "Next" at bounding box center [685, 24] width 39 height 16
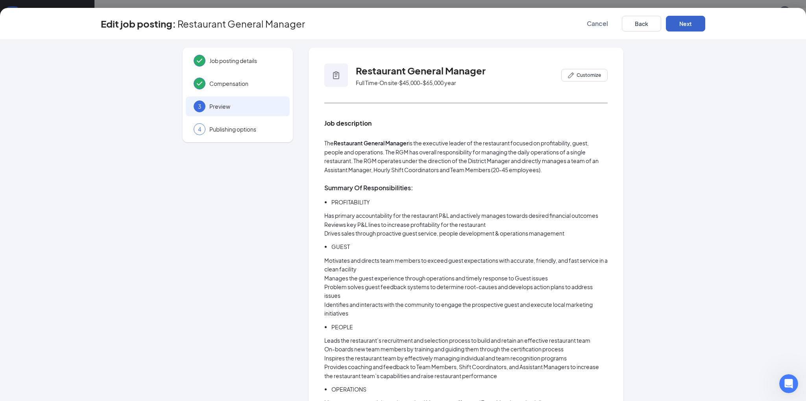
click at [685, 22] on button "Next" at bounding box center [685, 24] width 39 height 16
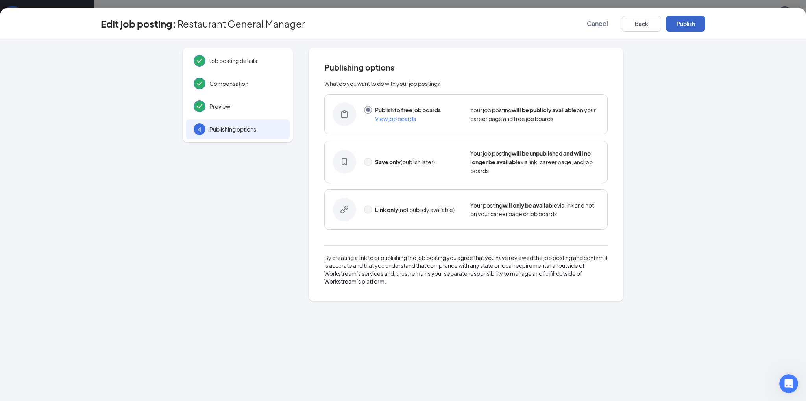
click at [685, 22] on button "Publish" at bounding box center [685, 24] width 39 height 16
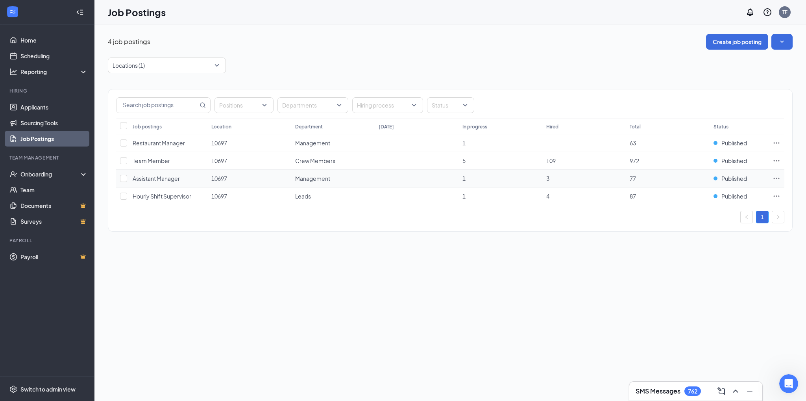
click at [782, 177] on td at bounding box center [777, 179] width 16 height 18
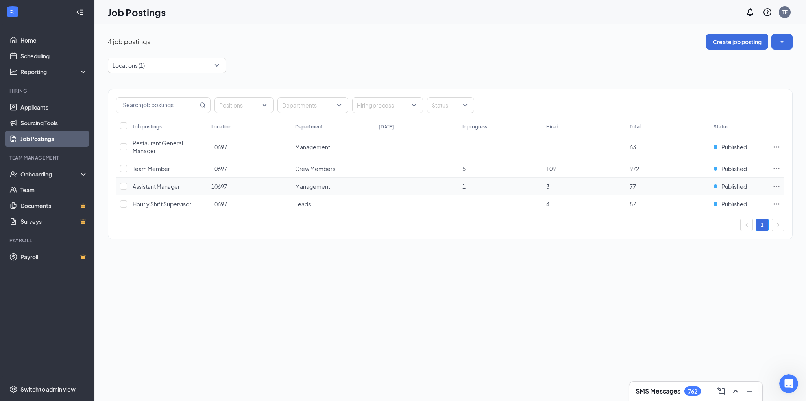
click at [778, 186] on icon "Ellipses" at bounding box center [777, 186] width 8 height 8
click at [725, 201] on span "Edit job posting" at bounding box center [721, 201] width 105 height 9
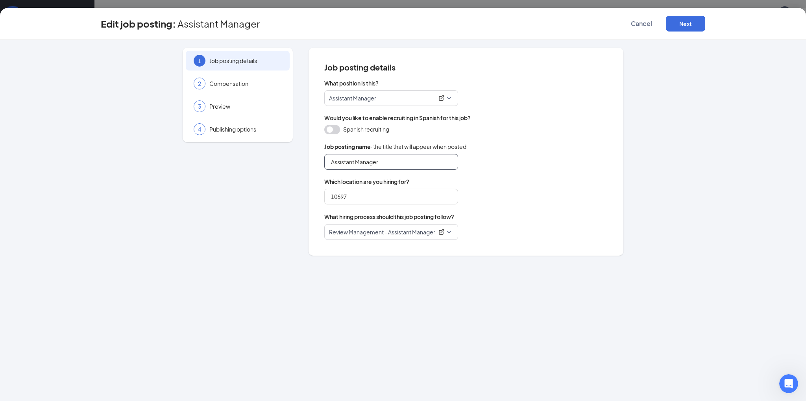
click at [357, 160] on input "Assistant Manager" at bounding box center [391, 162] width 134 height 16
type input "Assistant General Manager"
click at [691, 21] on button "Next" at bounding box center [685, 24] width 39 height 16
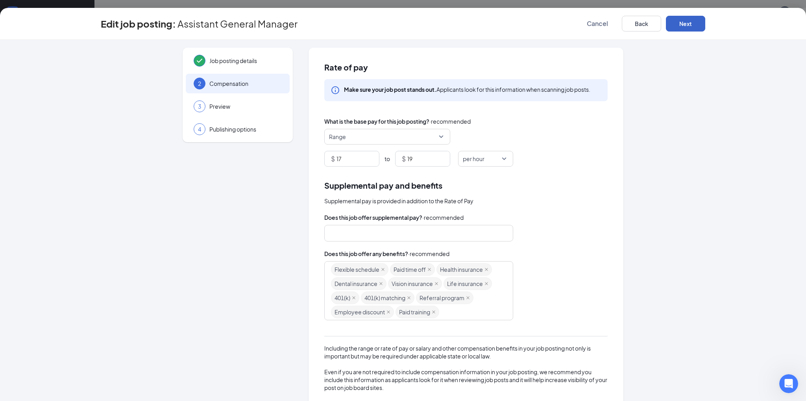
click at [691, 21] on button "Next" at bounding box center [685, 24] width 39 height 16
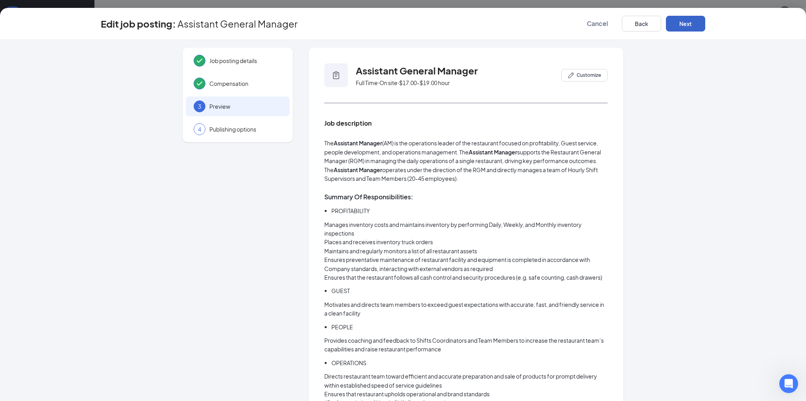
click at [691, 21] on button "Next" at bounding box center [685, 24] width 39 height 16
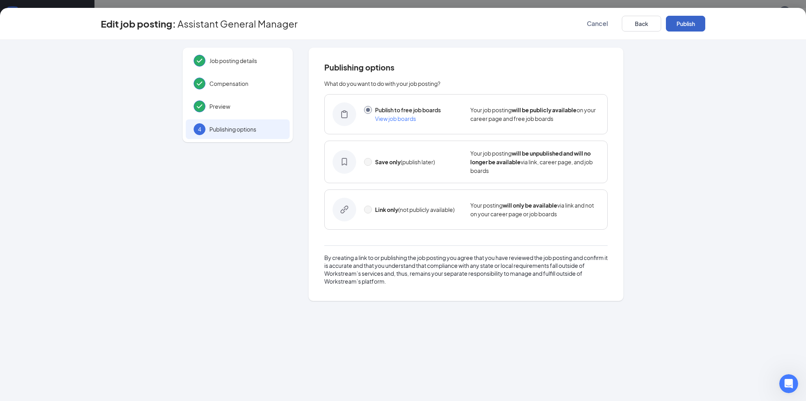
click at [691, 21] on button "Publish" at bounding box center [685, 24] width 39 height 16
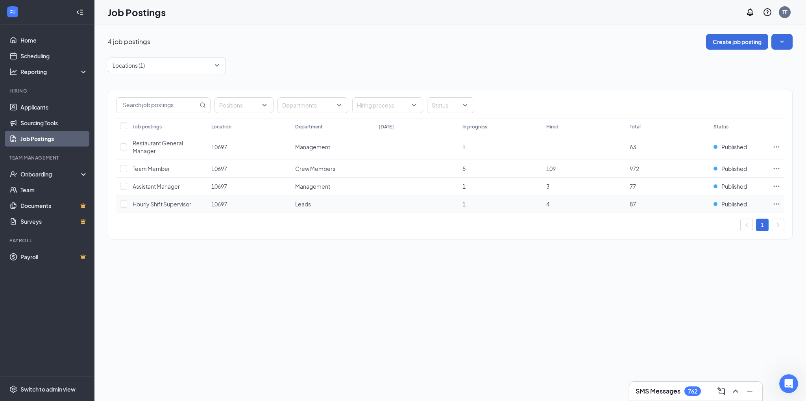
click at [779, 203] on icon "Ellipses" at bounding box center [777, 203] width 6 height 1
click at [689, 203] on span "Edit job posting" at bounding box center [689, 201] width 40 height 7
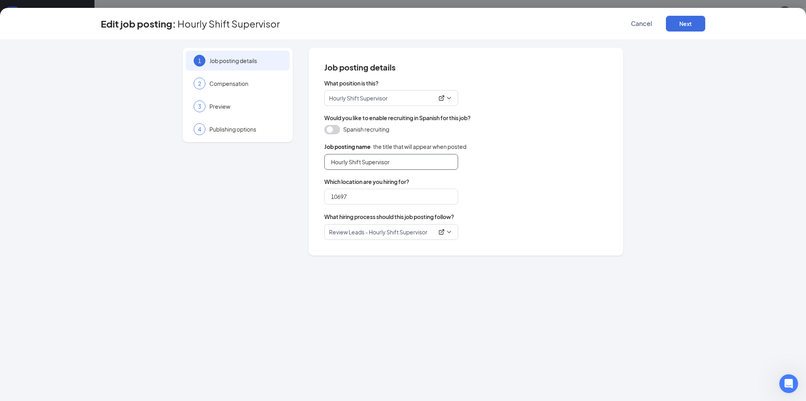
click at [397, 158] on input "Hourly Shift Supervisor" at bounding box center [391, 162] width 134 height 16
type input "Hourly Shift Leader"
click at [682, 25] on button "Next" at bounding box center [685, 24] width 39 height 16
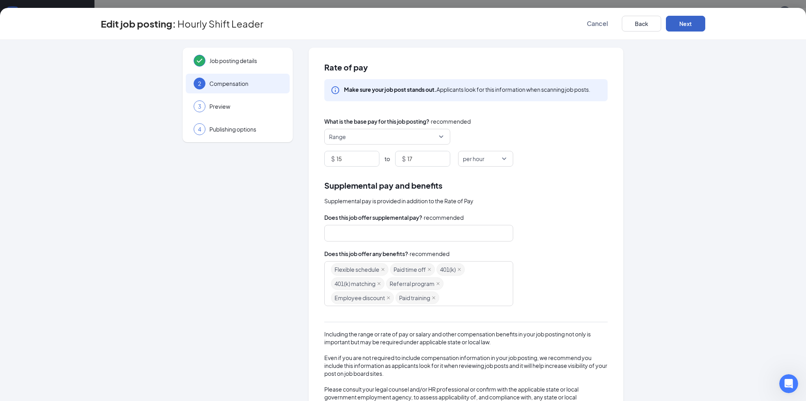
click at [682, 25] on button "Next" at bounding box center [685, 24] width 39 height 16
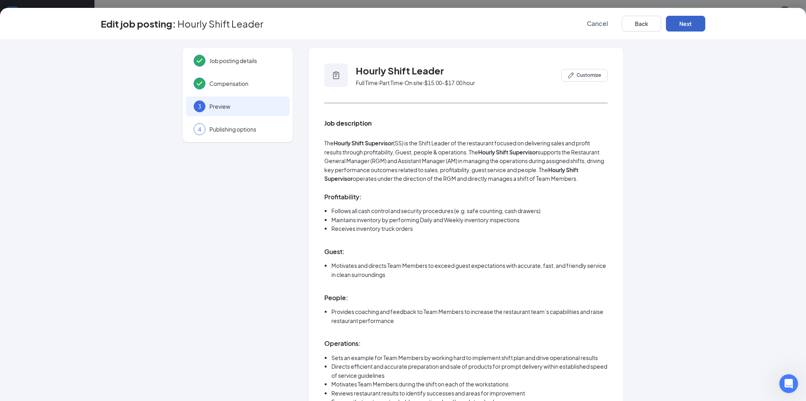
click at [682, 25] on button "Next" at bounding box center [685, 24] width 39 height 16
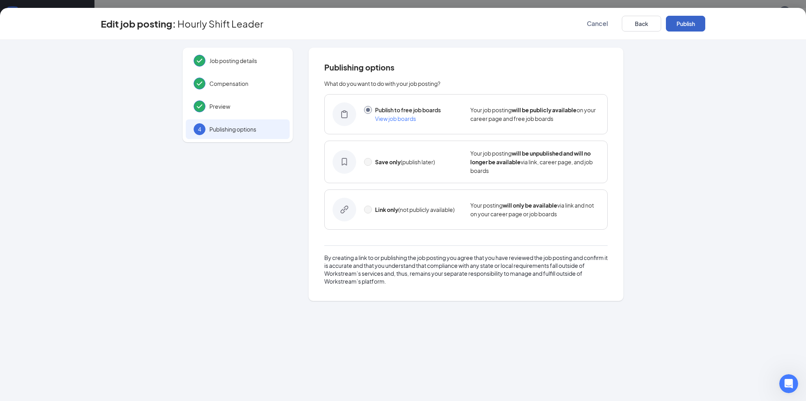
click at [682, 25] on button "Publish" at bounding box center [685, 24] width 39 height 16
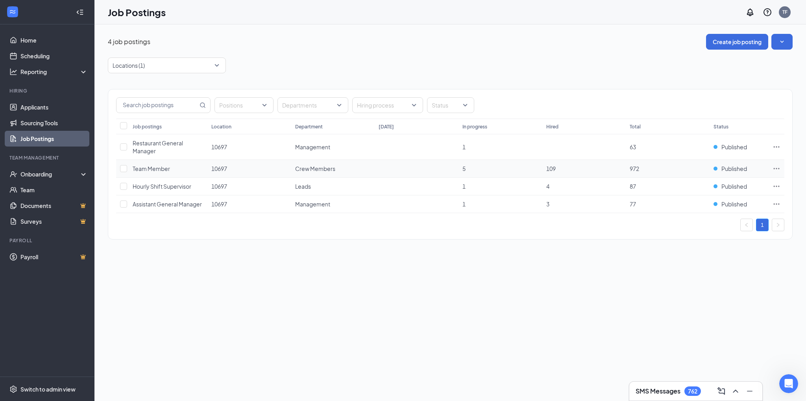
click at [779, 167] on icon "Ellipses" at bounding box center [777, 169] width 8 height 8
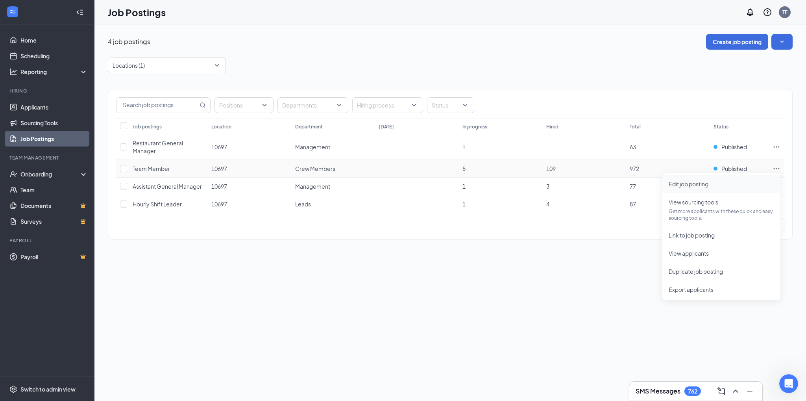
click at [701, 183] on span "Edit job posting" at bounding box center [689, 183] width 40 height 7
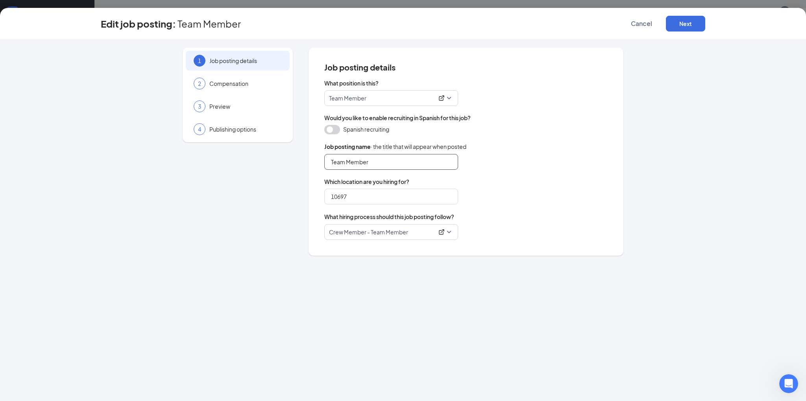
drag, startPoint x: 346, startPoint y: 161, endPoint x: 319, endPoint y: 164, distance: 26.9
click at [319, 164] on div "Job posting details What position is this? Team Member Would you like to enable…" at bounding box center [466, 152] width 315 height 208
type input "Crew Member"
click at [683, 22] on button "Next" at bounding box center [685, 24] width 39 height 16
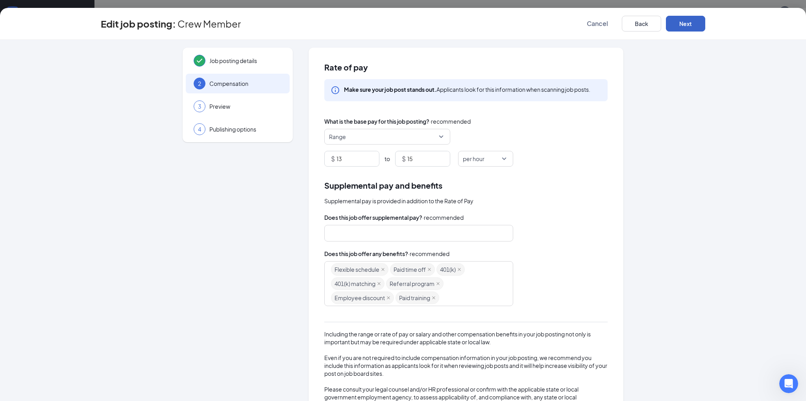
click at [683, 22] on button "Next" at bounding box center [685, 24] width 39 height 16
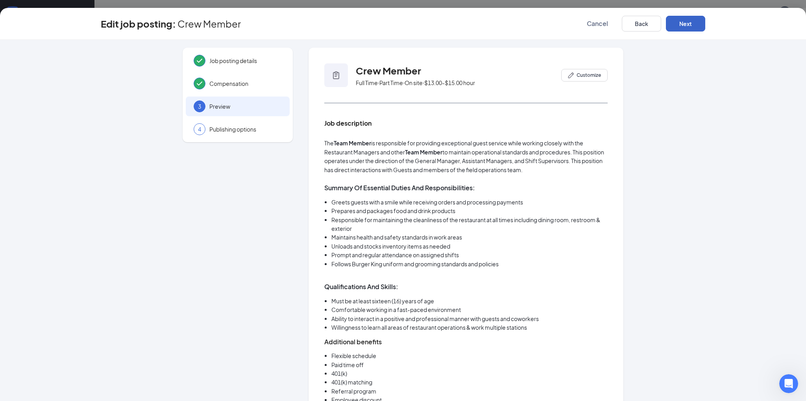
click at [683, 22] on button "Next" at bounding box center [685, 24] width 39 height 16
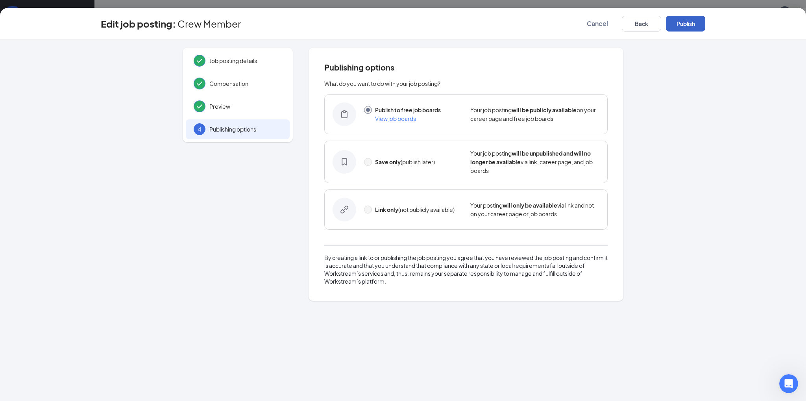
click at [683, 22] on button "Publish" at bounding box center [685, 24] width 39 height 16
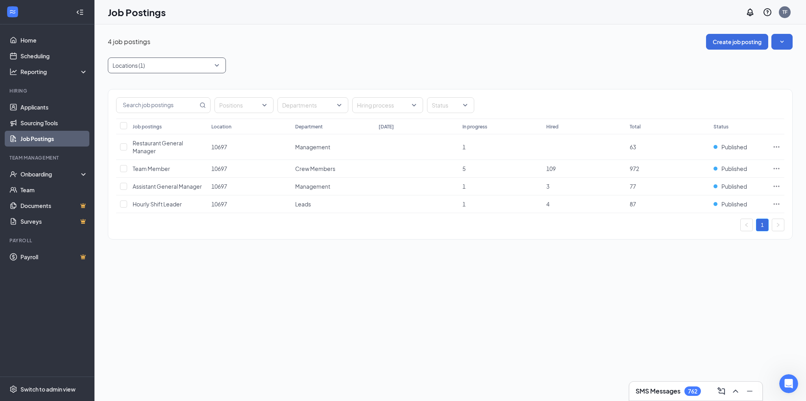
click at [172, 63] on div at bounding box center [163, 65] width 106 height 13
click at [161, 136] on div "10956" at bounding box center [166, 137] width 105 height 9
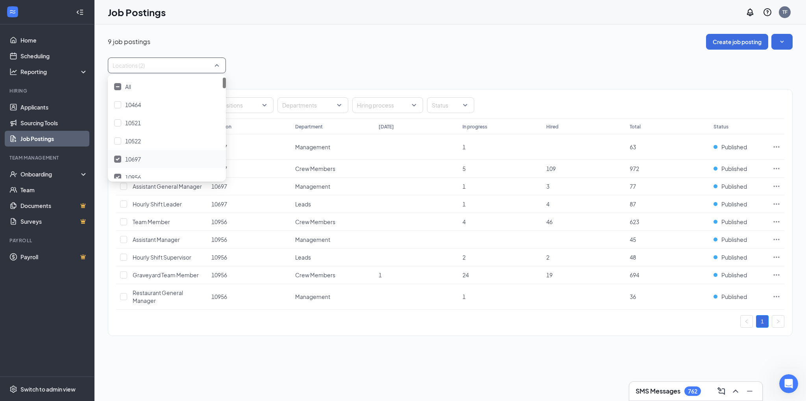
click at [158, 159] on div "10697" at bounding box center [166, 159] width 105 height 9
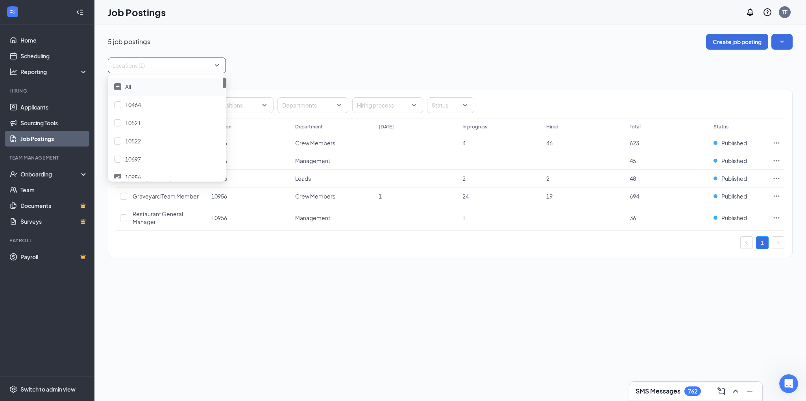
click at [287, 72] on div "Locations (1)" at bounding box center [450, 65] width 685 height 16
click at [776, 217] on icon "Ellipses" at bounding box center [777, 217] width 6 height 1
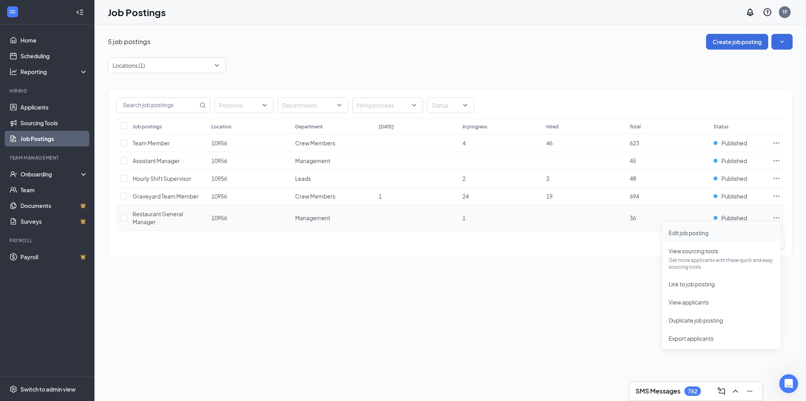
click at [699, 233] on span "Edit job posting" at bounding box center [689, 232] width 40 height 7
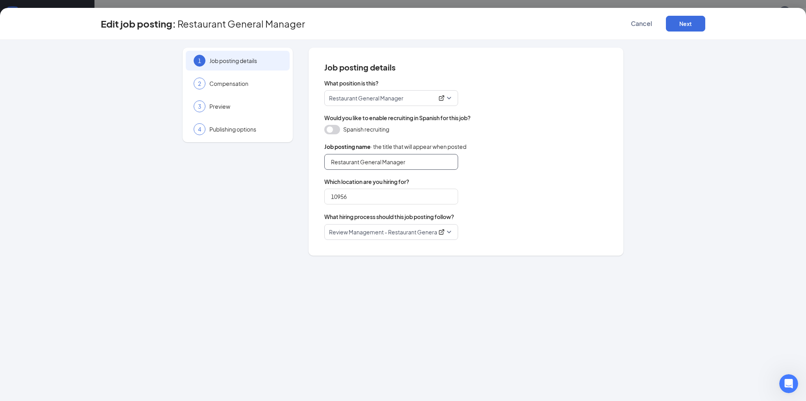
click at [383, 162] on input "Restaurant General Manager" at bounding box center [391, 162] width 134 height 16
type input "Restaurant Manager"
click at [681, 23] on button "Next" at bounding box center [685, 24] width 39 height 16
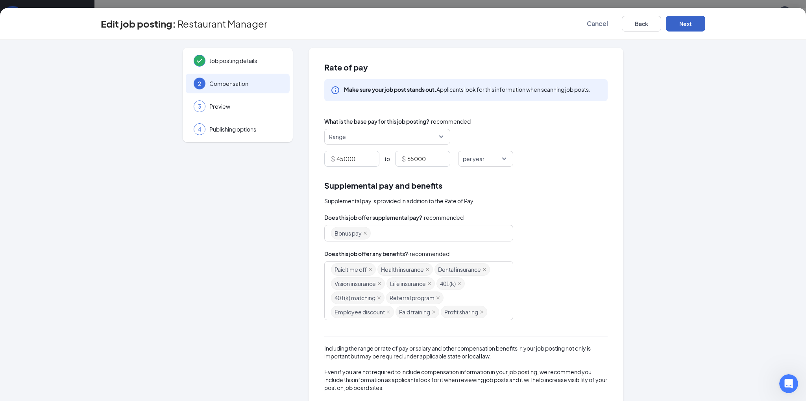
click at [681, 23] on button "Next" at bounding box center [685, 24] width 39 height 16
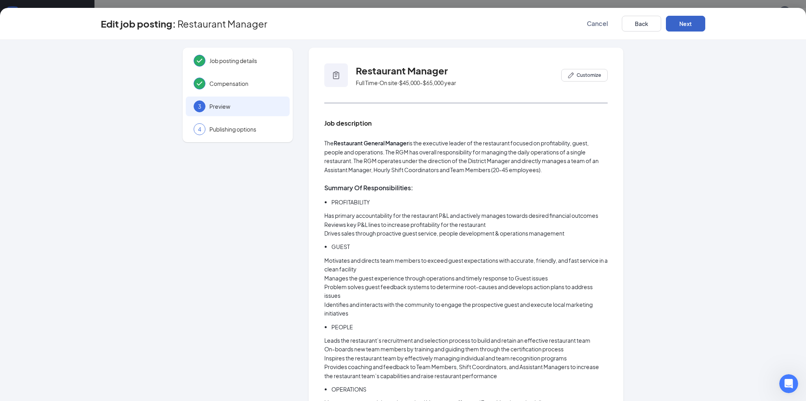
click at [681, 23] on button "Next" at bounding box center [685, 24] width 39 height 16
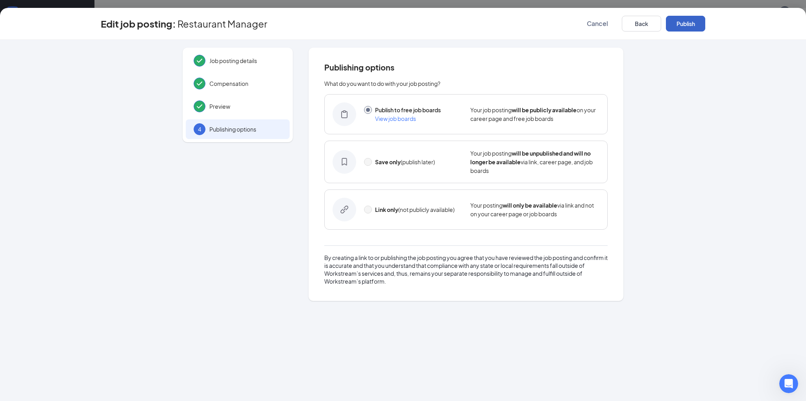
click at [681, 23] on button "Publish" at bounding box center [685, 24] width 39 height 16
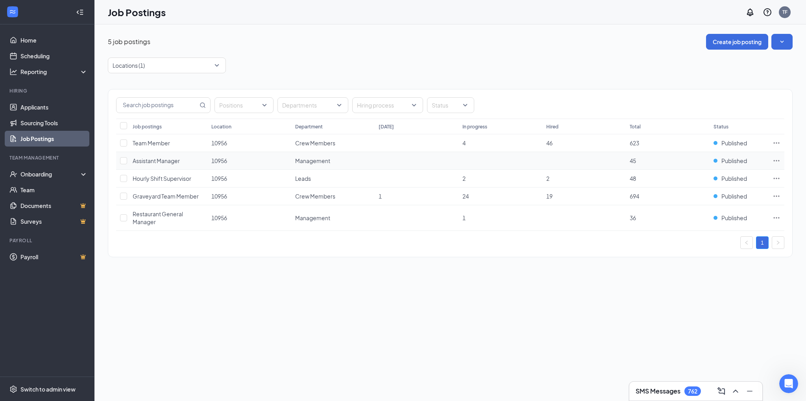
click at [775, 157] on icon "Ellipses" at bounding box center [777, 161] width 8 height 8
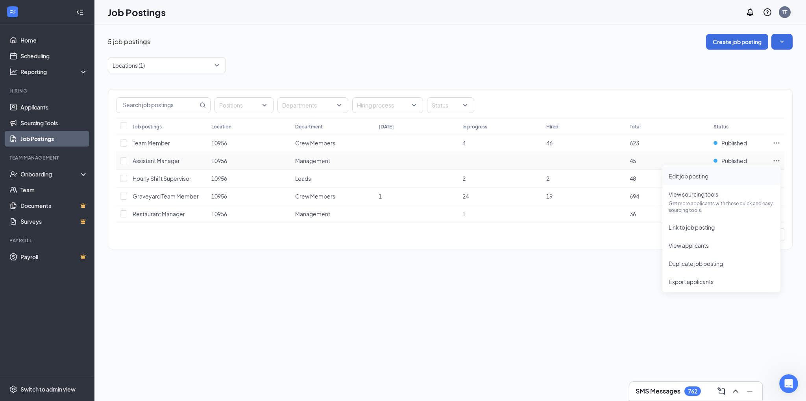
click at [678, 175] on span "Edit job posting" at bounding box center [689, 175] width 40 height 7
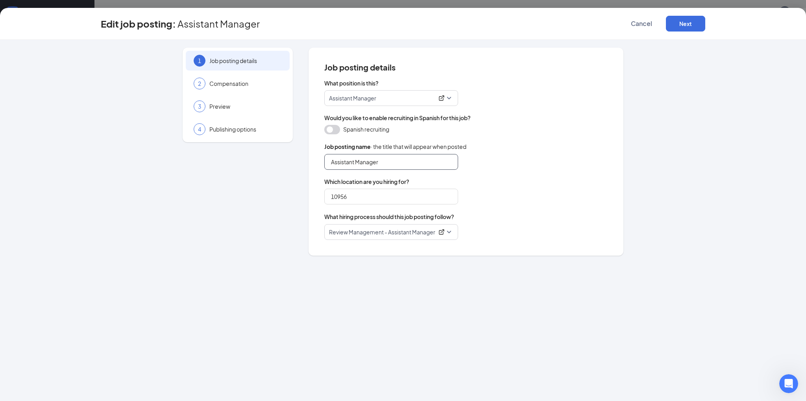
click at [358, 161] on input "Assistant Manager" at bounding box center [391, 162] width 134 height 16
click at [418, 159] on input "Assistant General Manager" at bounding box center [391, 162] width 134 height 16
type input "Assistant General Manager"
click at [679, 25] on button "Next" at bounding box center [685, 24] width 39 height 16
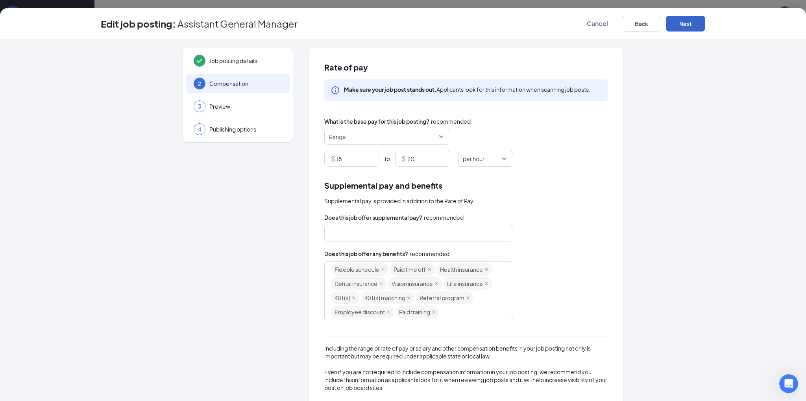
click at [679, 25] on button "Next" at bounding box center [685, 24] width 39 height 16
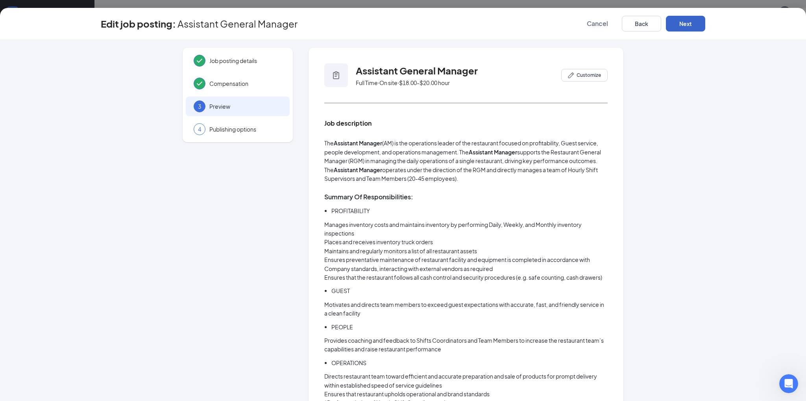
click at [679, 25] on button "Next" at bounding box center [685, 24] width 39 height 16
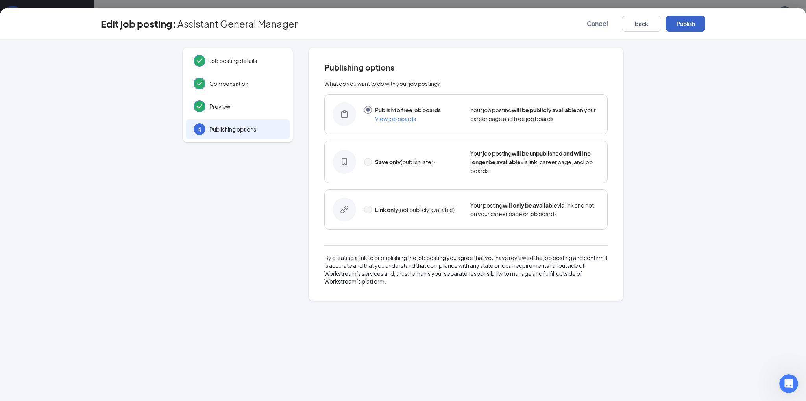
click at [679, 25] on button "Publish" at bounding box center [685, 24] width 39 height 16
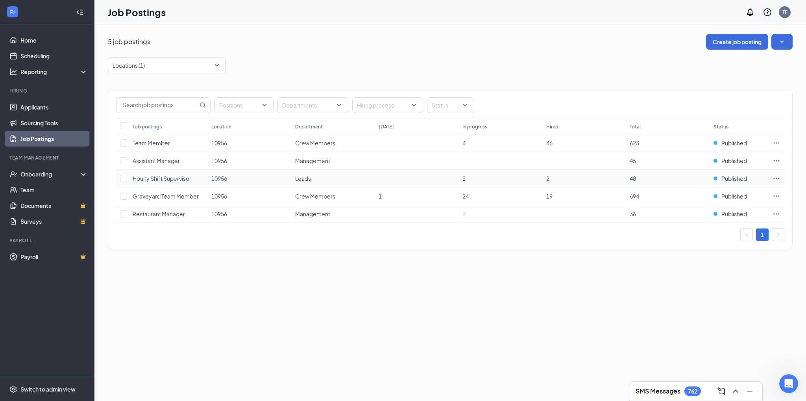
click at [777, 177] on icon "Ellipses" at bounding box center [777, 178] width 8 height 8
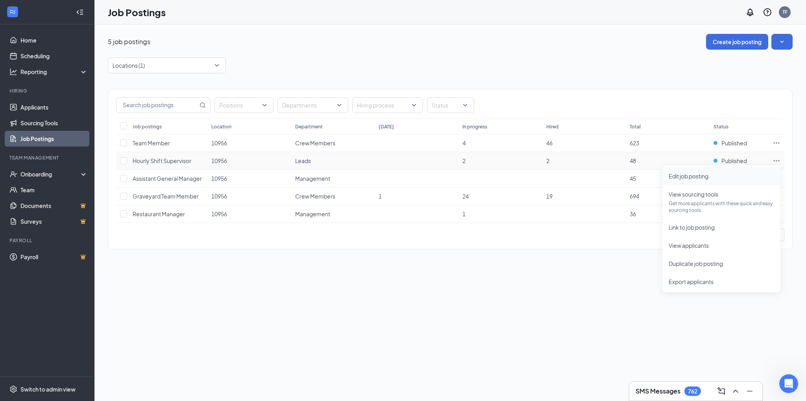
click at [702, 176] on span "Edit job posting" at bounding box center [689, 175] width 40 height 7
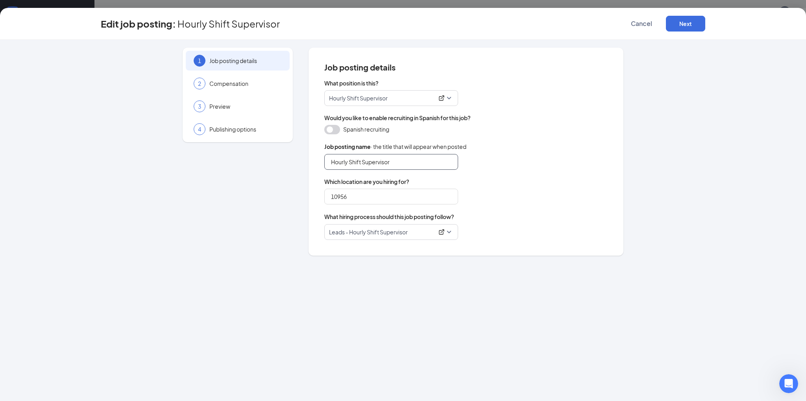
click at [402, 163] on input "Hourly Shift Supervisor" at bounding box center [391, 162] width 134 height 16
type input "Hourly Shift Leader"
click at [682, 24] on button "Next" at bounding box center [685, 24] width 39 height 16
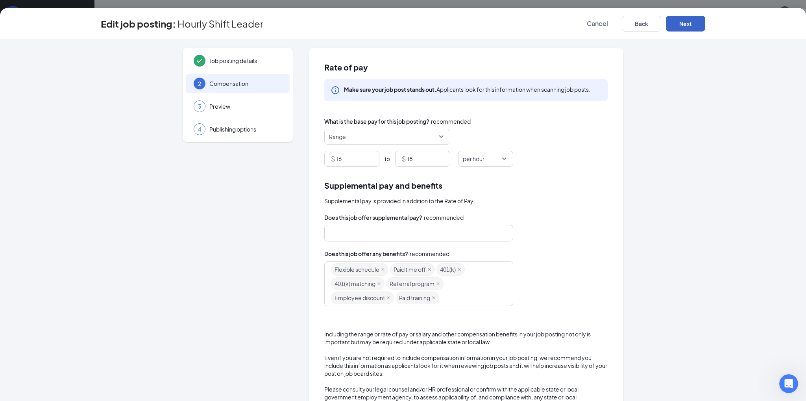
click at [682, 24] on button "Next" at bounding box center [685, 24] width 39 height 16
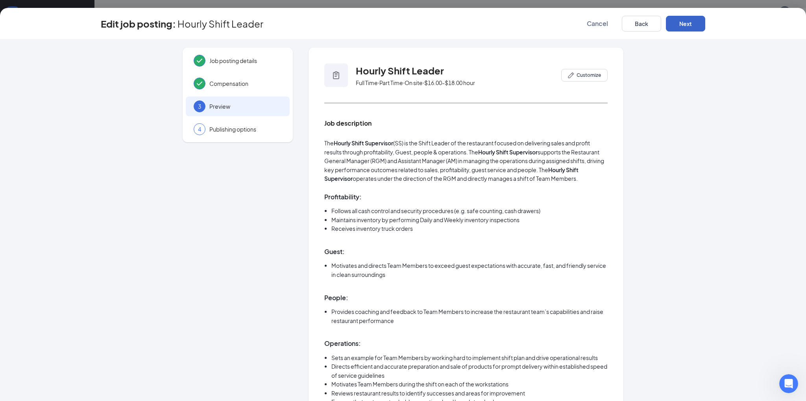
click at [682, 24] on button "Next" at bounding box center [685, 24] width 39 height 16
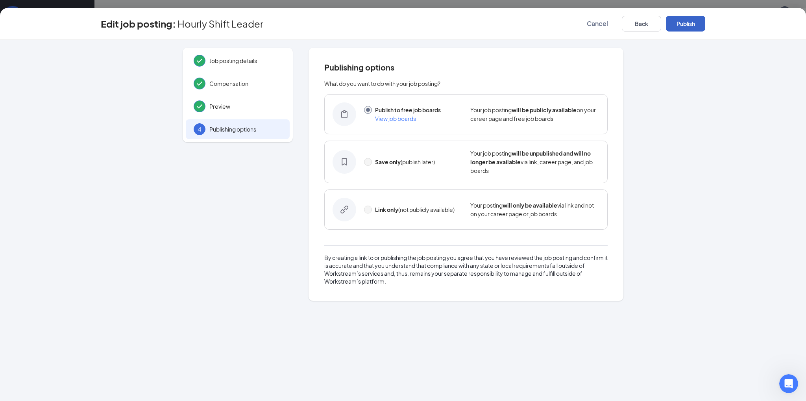
click at [682, 24] on button "Publish" at bounding box center [685, 24] width 39 height 16
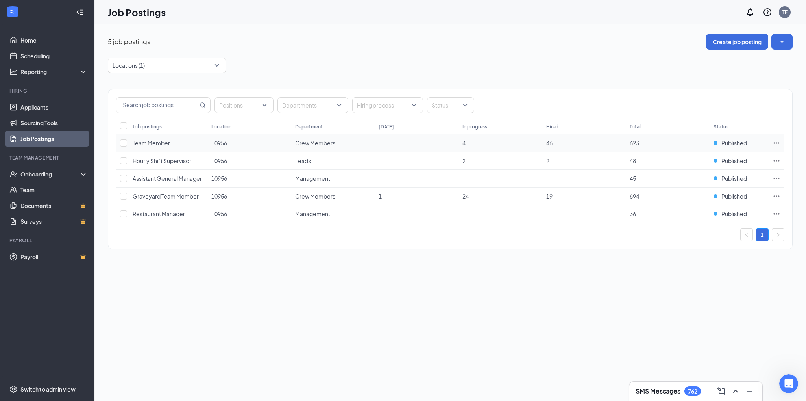
click at [778, 142] on icon "Ellipses" at bounding box center [777, 143] width 8 height 8
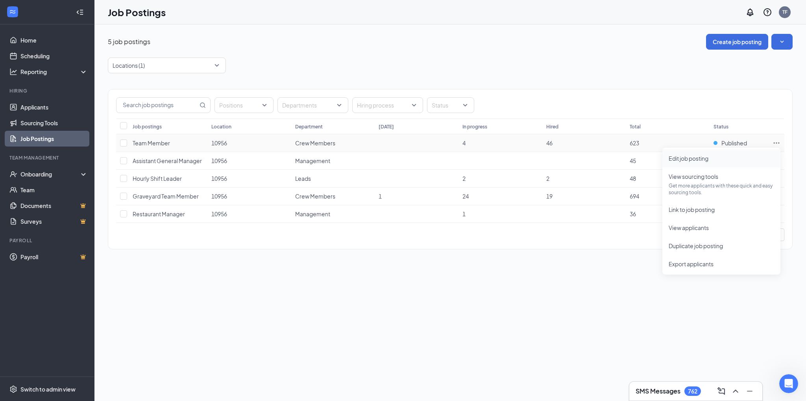
click at [690, 158] on span "Edit job posting" at bounding box center [689, 158] width 40 height 7
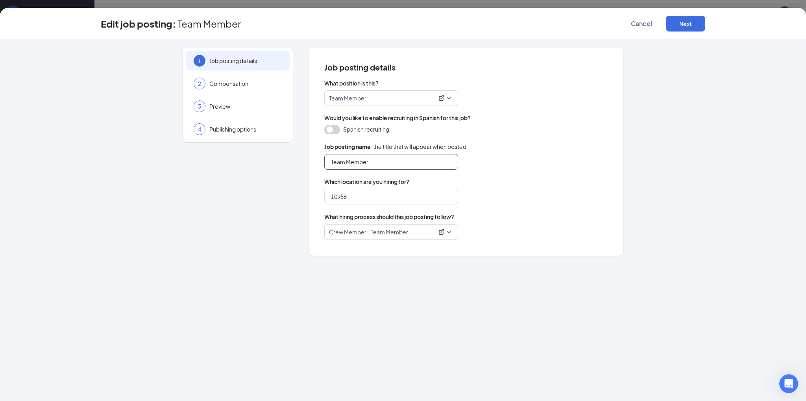
drag, startPoint x: 345, startPoint y: 164, endPoint x: 311, endPoint y: 163, distance: 33.9
click at [311, 163] on div "Job posting details What position is this? Team Member Would you like to enable…" at bounding box center [466, 152] width 315 height 208
type input "Crew Member"
click at [688, 27] on button "Next" at bounding box center [685, 24] width 39 height 16
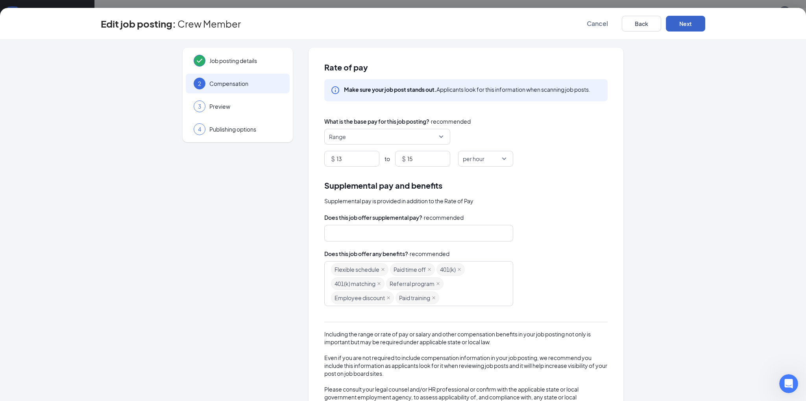
click at [688, 27] on button "Next" at bounding box center [685, 24] width 39 height 16
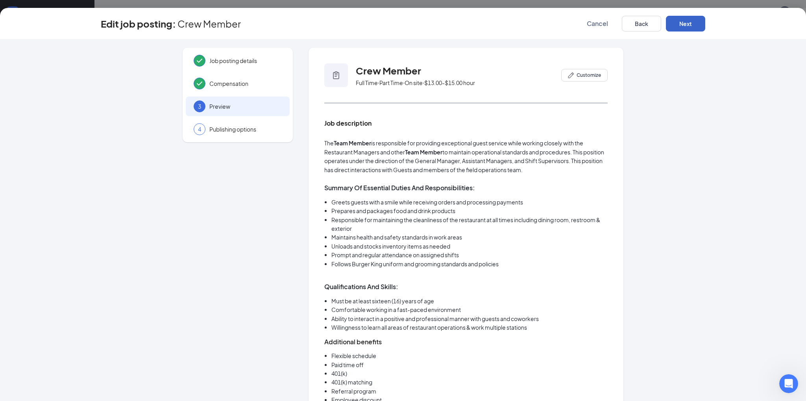
click at [688, 27] on button "Next" at bounding box center [685, 24] width 39 height 16
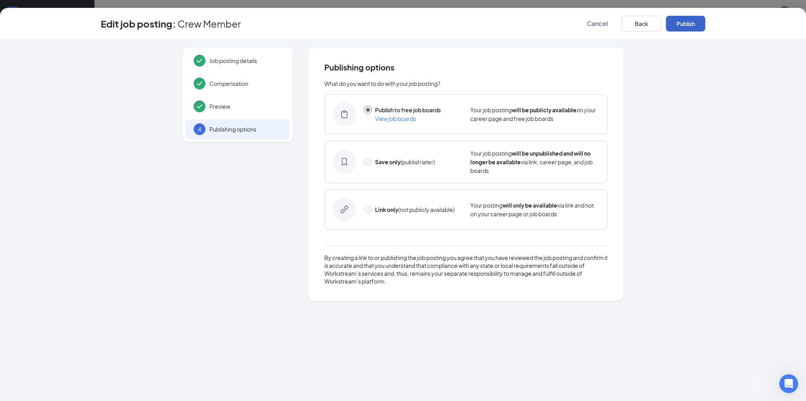
click at [688, 27] on button "Publish" at bounding box center [685, 24] width 39 height 16
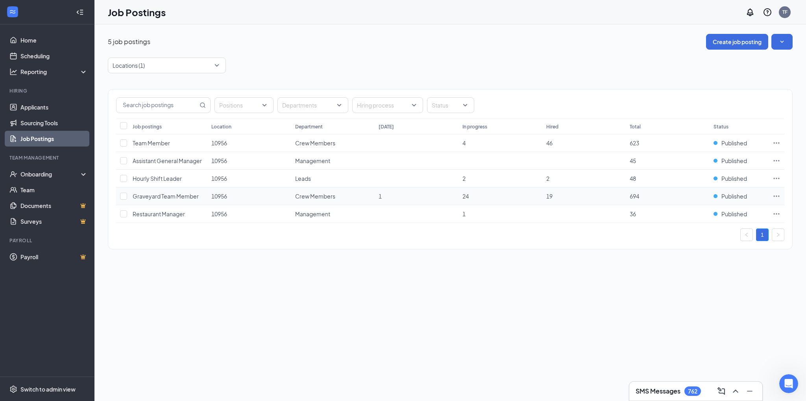
click at [778, 196] on icon "Ellipses" at bounding box center [777, 196] width 8 height 8
click at [699, 211] on span "Edit job posting" at bounding box center [689, 210] width 40 height 7
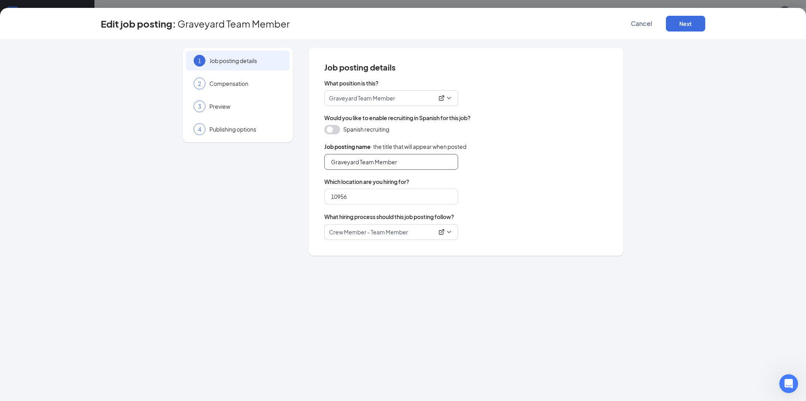
click at [373, 160] on input "Graveyard Team Member" at bounding box center [391, 162] width 134 height 16
type input "Graveyard Crew Member"
click at [693, 20] on button "Next" at bounding box center [685, 24] width 39 height 16
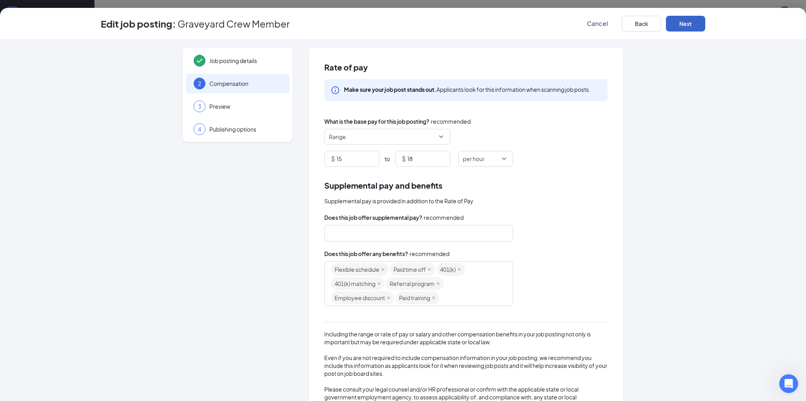
click at [693, 20] on button "Next" at bounding box center [685, 24] width 39 height 16
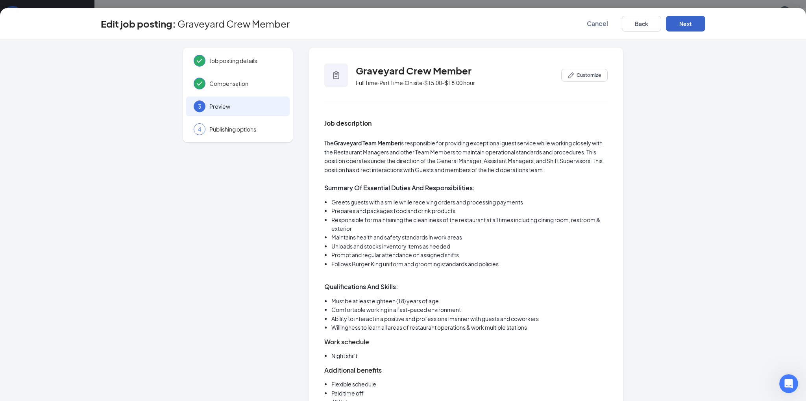
click at [693, 20] on button "Next" at bounding box center [685, 24] width 39 height 16
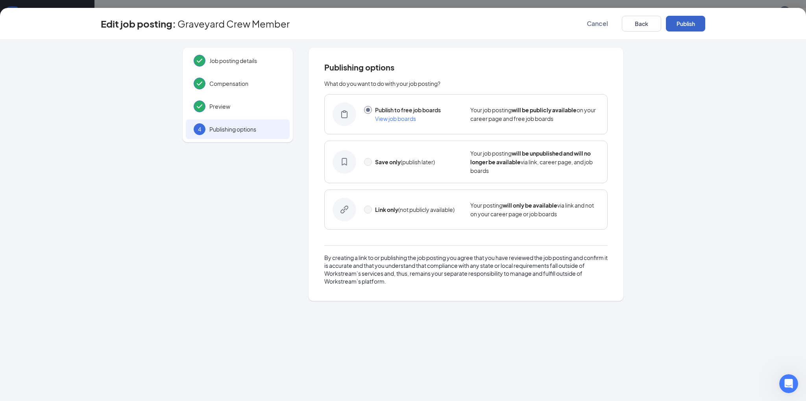
click at [693, 20] on button "Publish" at bounding box center [685, 24] width 39 height 16
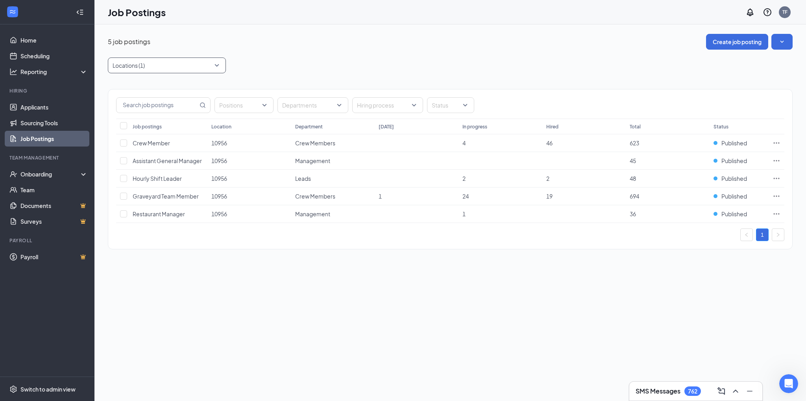
click at [176, 63] on div at bounding box center [163, 65] width 106 height 13
click at [166, 153] on div "11035" at bounding box center [166, 156] width 105 height 9
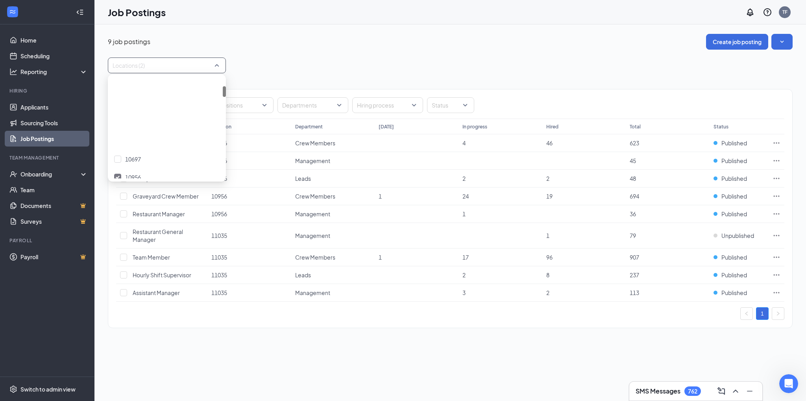
scroll to position [79, 0]
click at [177, 99] on div "10956" at bounding box center [166, 98] width 105 height 9
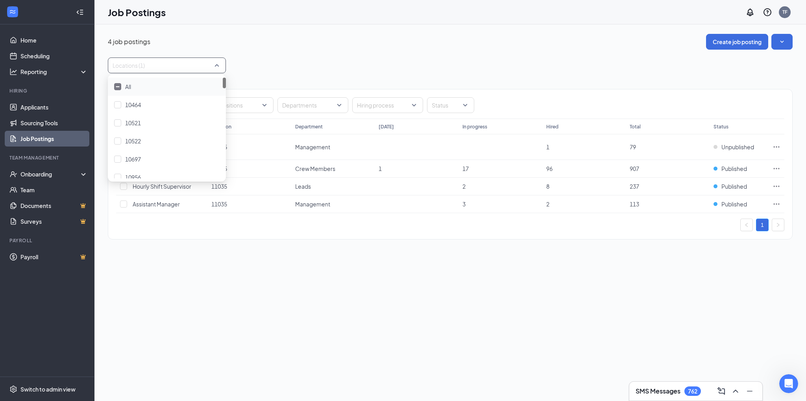
click at [362, 50] on div "4 job postings Create job posting Locations (1) Positions Departments Hiring pr…" at bounding box center [450, 140] width 685 height 213
click at [777, 205] on icon "Ellipses" at bounding box center [777, 204] width 8 height 8
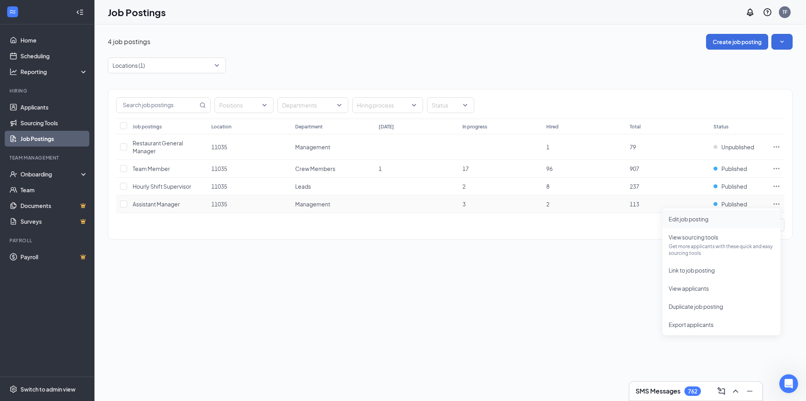
click at [726, 218] on span "Edit job posting" at bounding box center [721, 218] width 105 height 9
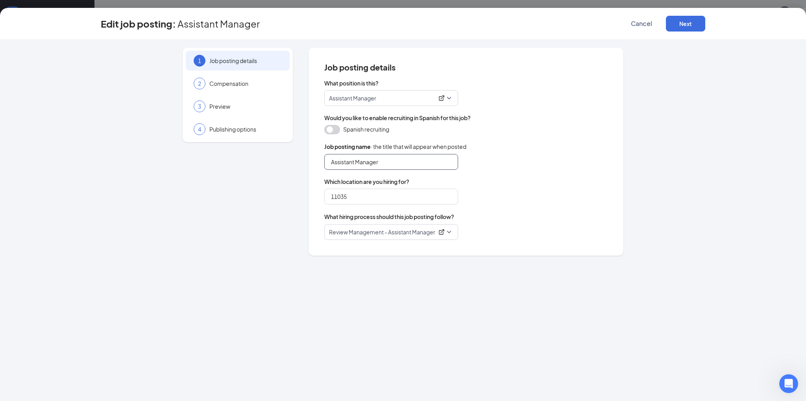
click at [357, 163] on input "Assistant Manager" at bounding box center [391, 162] width 134 height 16
type input "Assistant General Manager"
click at [688, 21] on button "Next" at bounding box center [685, 24] width 39 height 16
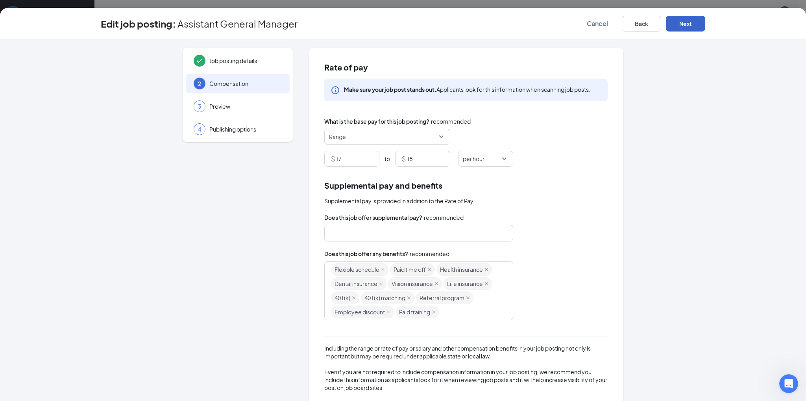
click at [688, 21] on button "Next" at bounding box center [685, 24] width 39 height 16
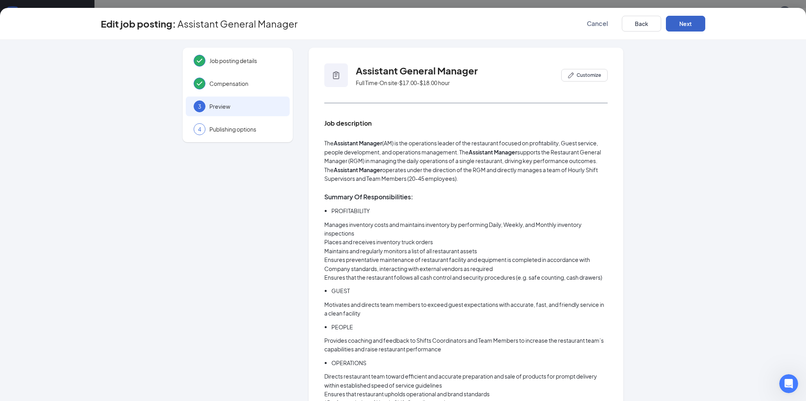
click at [688, 21] on button "Next" at bounding box center [685, 24] width 39 height 16
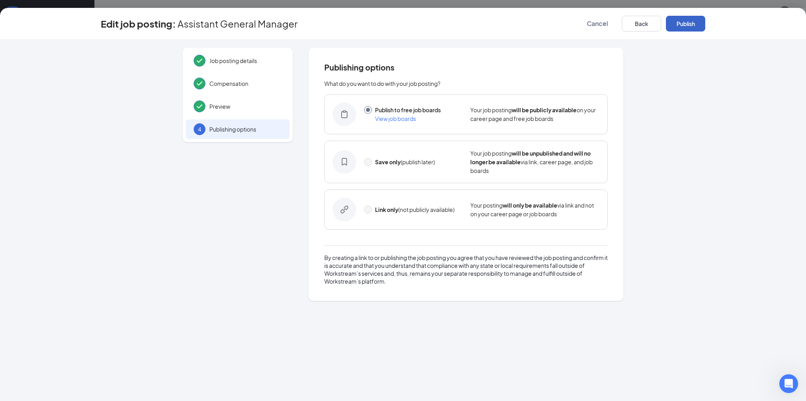
click at [686, 25] on button "Publish" at bounding box center [685, 24] width 39 height 16
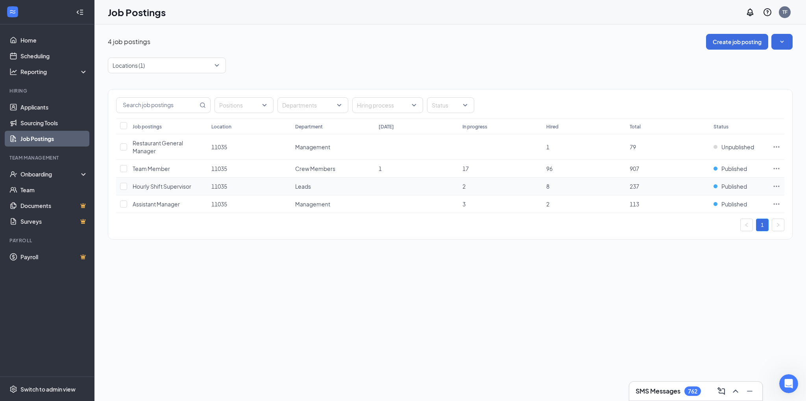
click at [775, 183] on icon "Ellipses" at bounding box center [777, 186] width 8 height 8
click at [714, 200] on span "Edit job posting" at bounding box center [721, 201] width 105 height 9
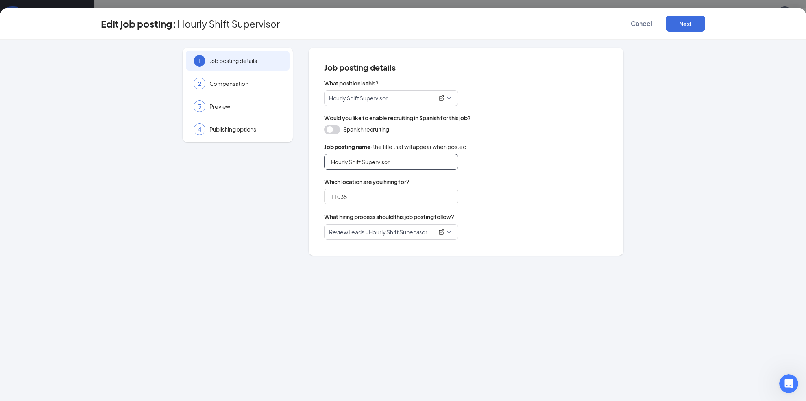
click at [428, 164] on input "Hourly Shift Supervisor" at bounding box center [391, 162] width 134 height 16
type input "Hourly Shift Leader"
click at [686, 25] on button "Next" at bounding box center [685, 24] width 39 height 16
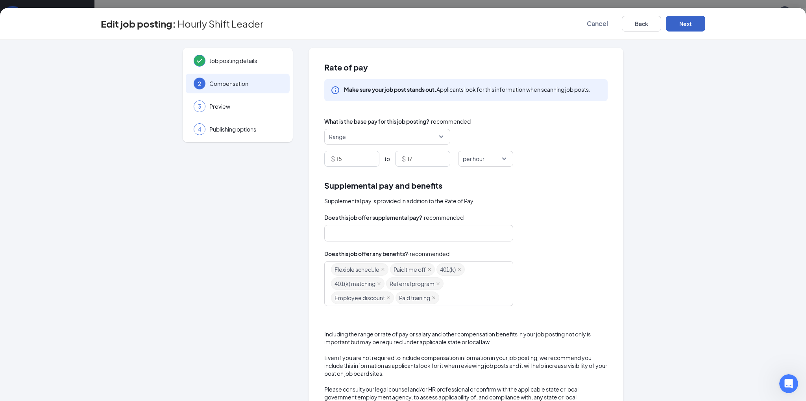
click at [686, 25] on button "Next" at bounding box center [685, 24] width 39 height 16
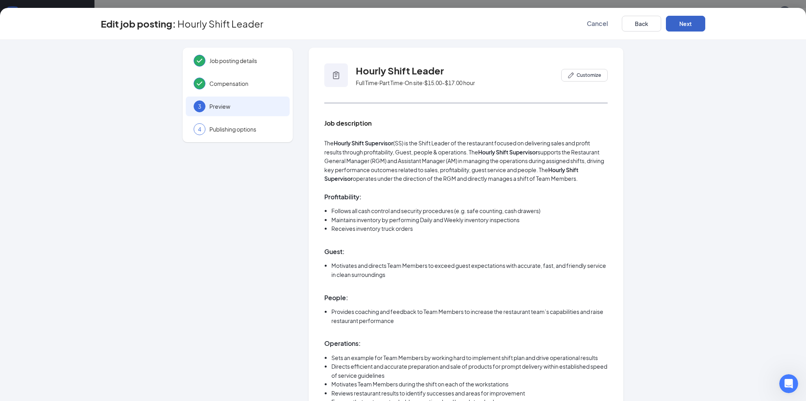
click at [686, 25] on button "Next" at bounding box center [685, 24] width 39 height 16
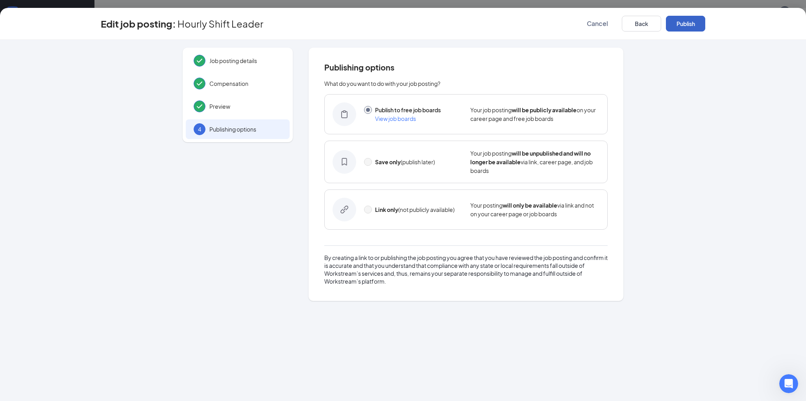
click at [686, 25] on button "Publish" at bounding box center [685, 24] width 39 height 16
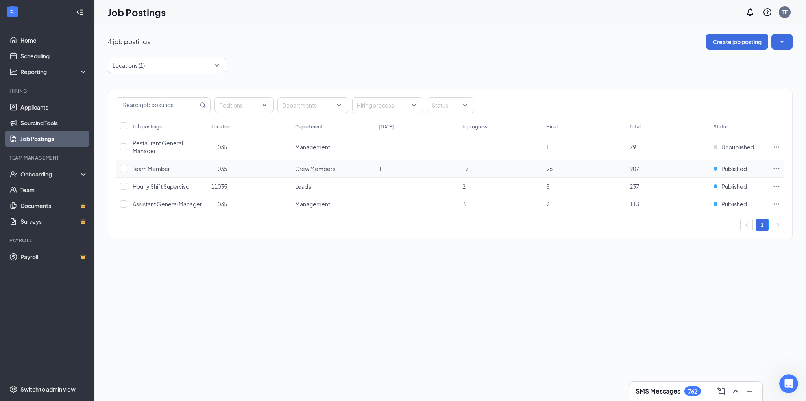
click at [777, 169] on icon "Ellipses" at bounding box center [777, 169] width 8 height 8
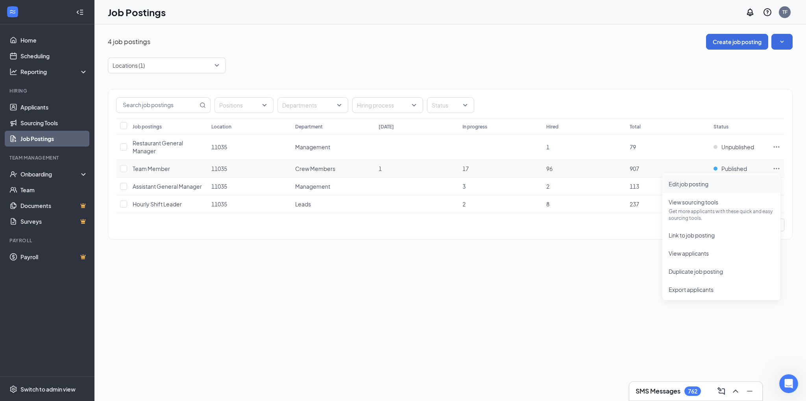
click at [706, 184] on span "Edit job posting" at bounding box center [689, 183] width 40 height 7
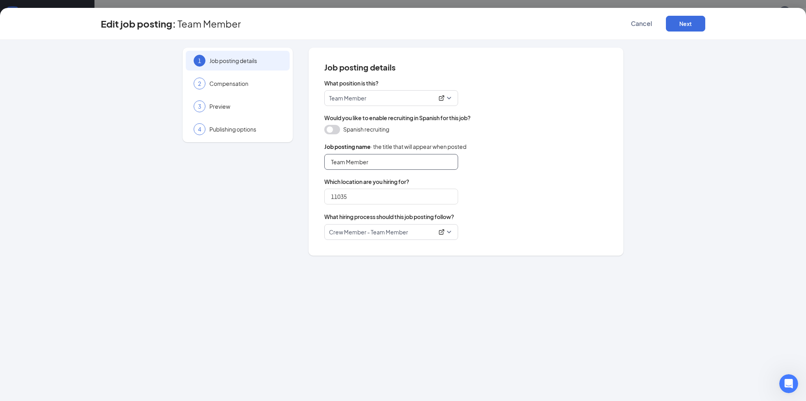
drag, startPoint x: 347, startPoint y: 164, endPoint x: 297, endPoint y: 161, distance: 50.5
click at [297, 161] on div "1 Job posting details 2 Compensation 3 Preview 4 Publishing options Job posting…" at bounding box center [403, 152] width 604 height 208
type input "Crew Member"
click at [689, 27] on button "Next" at bounding box center [685, 24] width 39 height 16
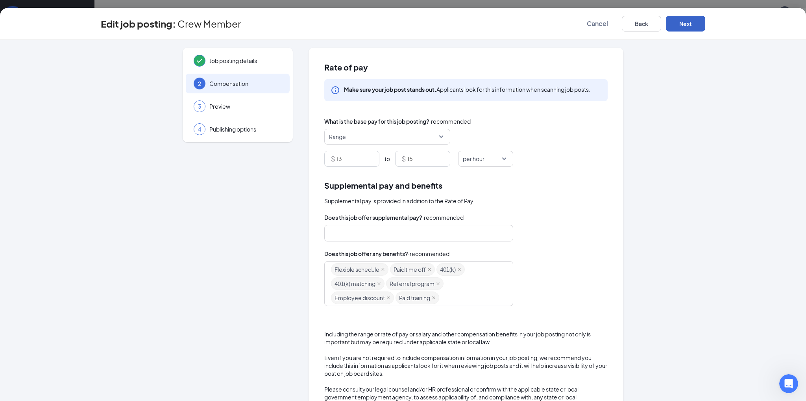
click at [689, 27] on button "Next" at bounding box center [685, 24] width 39 height 16
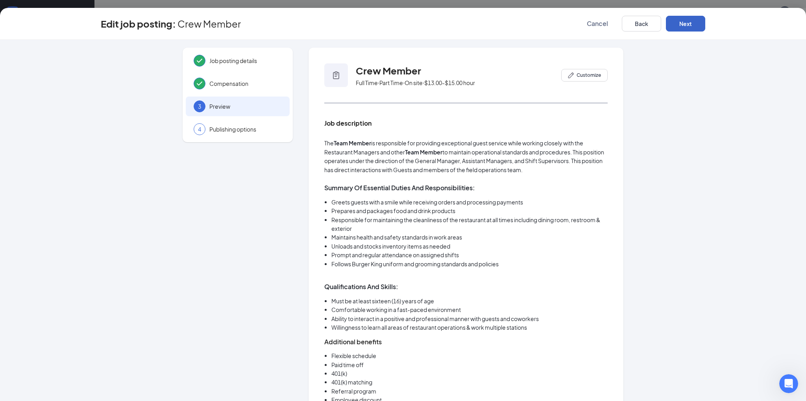
click at [689, 27] on button "Next" at bounding box center [685, 24] width 39 height 16
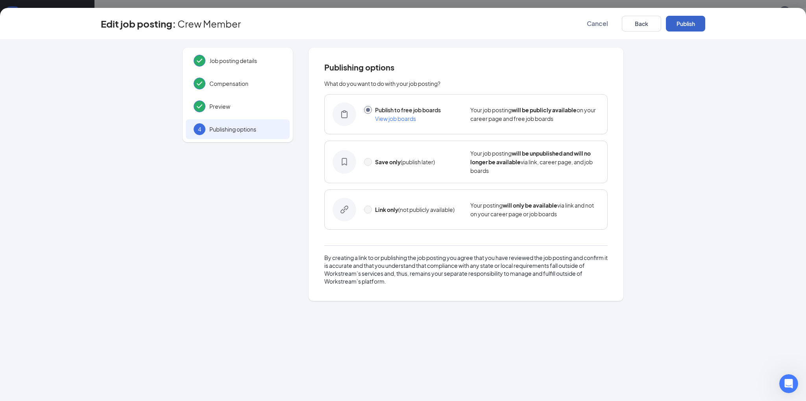
click at [689, 27] on button "Publish" at bounding box center [685, 24] width 39 height 16
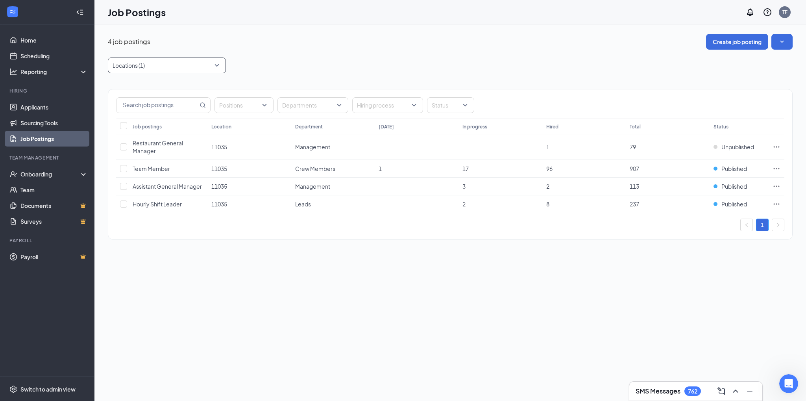
click at [158, 67] on div at bounding box center [163, 65] width 106 height 13
click at [156, 135] on div "11077" at bounding box center [166, 134] width 105 height 9
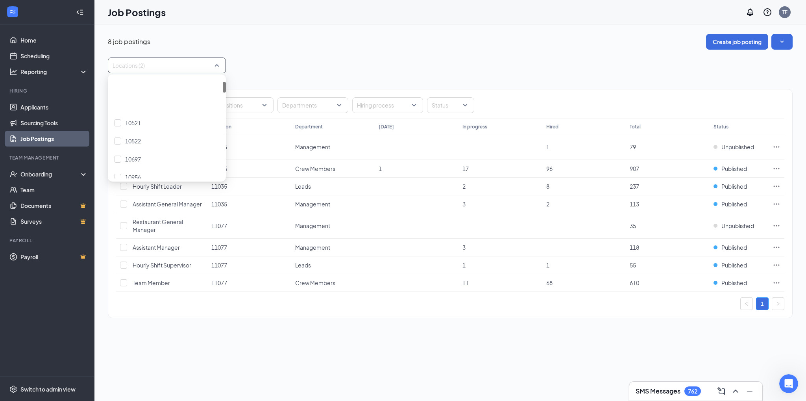
scroll to position [39, 0]
click at [150, 158] on div "11035" at bounding box center [166, 156] width 105 height 9
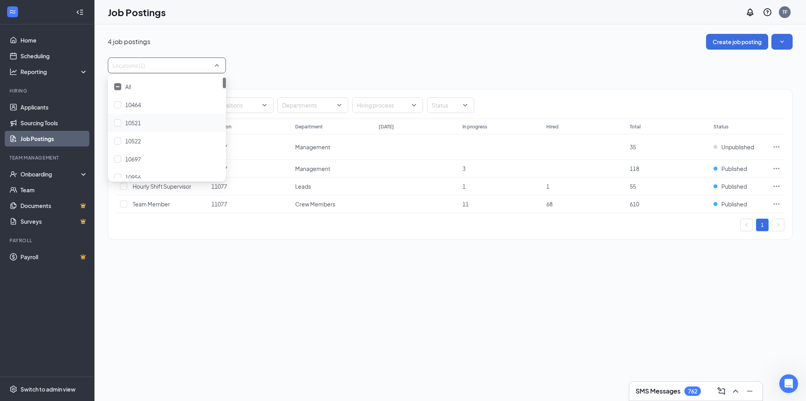
click at [318, 75] on div "Positions Departments Hiring process Status Job postings Location Department [D…" at bounding box center [450, 160] width 685 height 174
click at [780, 170] on icon "Ellipses" at bounding box center [777, 169] width 8 height 8
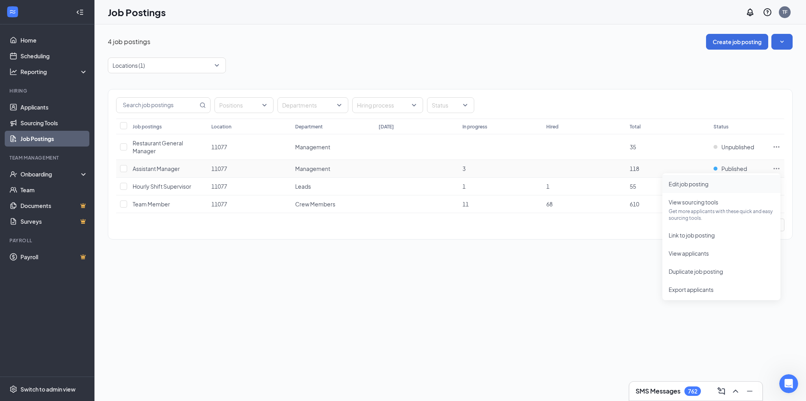
click at [708, 183] on span "Edit job posting" at bounding box center [689, 183] width 40 height 7
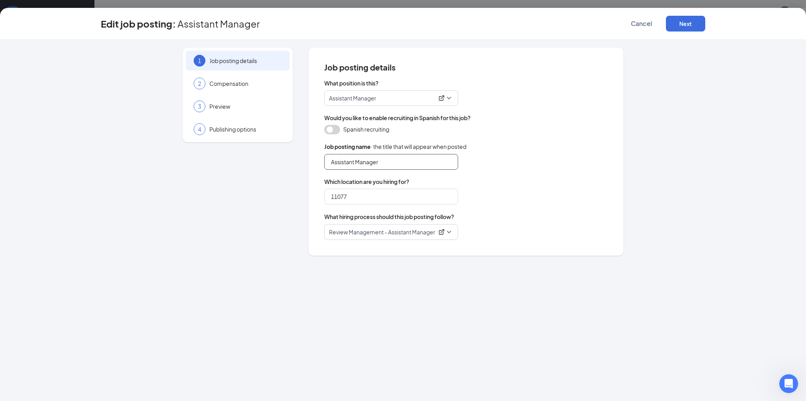
click at [357, 162] on input "Assistant Manager" at bounding box center [391, 162] width 134 height 16
type input "Assistant General Manager"
click at [690, 24] on button "Next" at bounding box center [685, 24] width 39 height 16
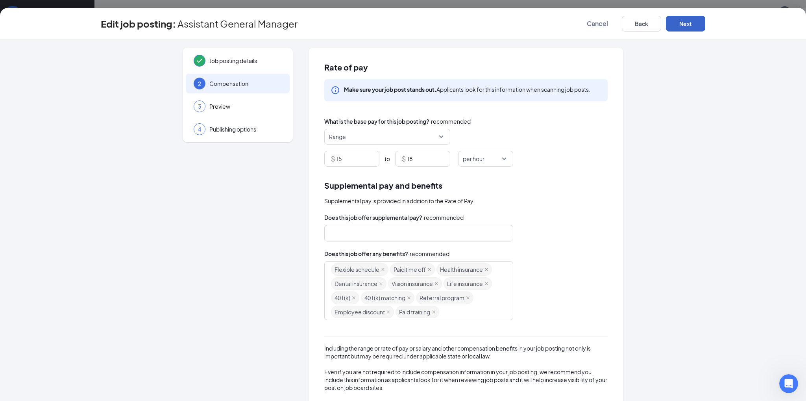
click at [690, 24] on button "Next" at bounding box center [685, 24] width 39 height 16
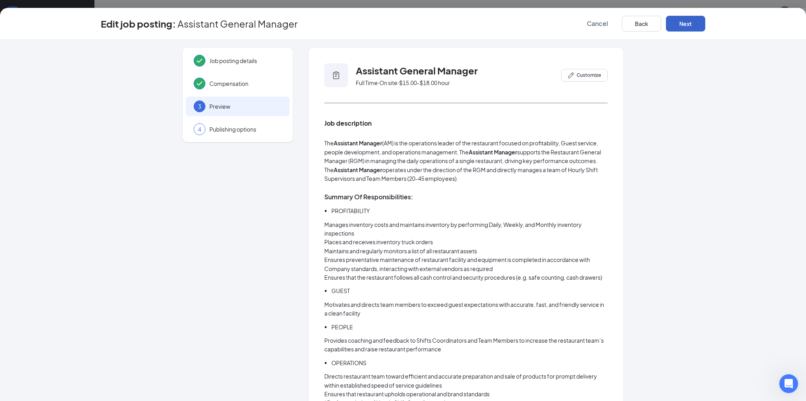
click at [690, 24] on button "Next" at bounding box center [685, 24] width 39 height 16
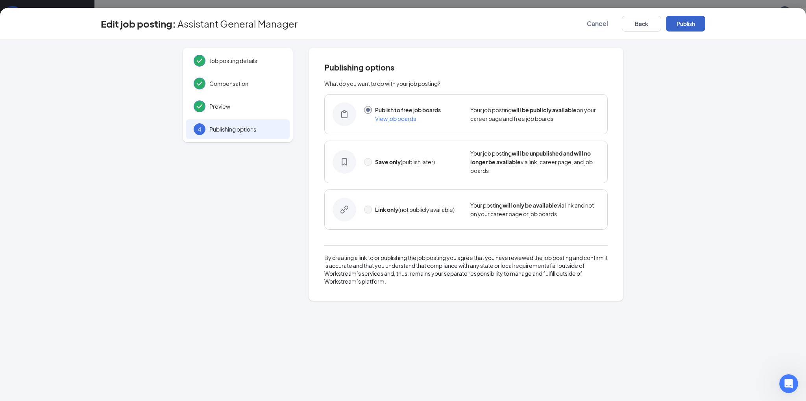
click at [690, 24] on button "Publish" at bounding box center [685, 24] width 39 height 16
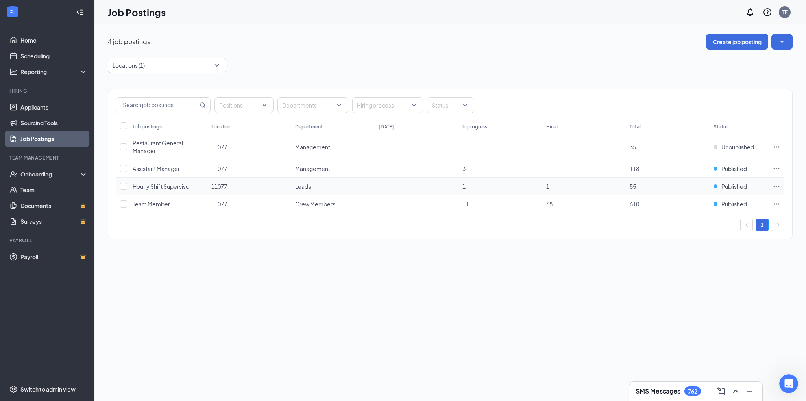
click at [773, 185] on icon "Ellipses" at bounding box center [777, 186] width 8 height 8
click at [690, 199] on span "Edit job posting" at bounding box center [689, 201] width 40 height 7
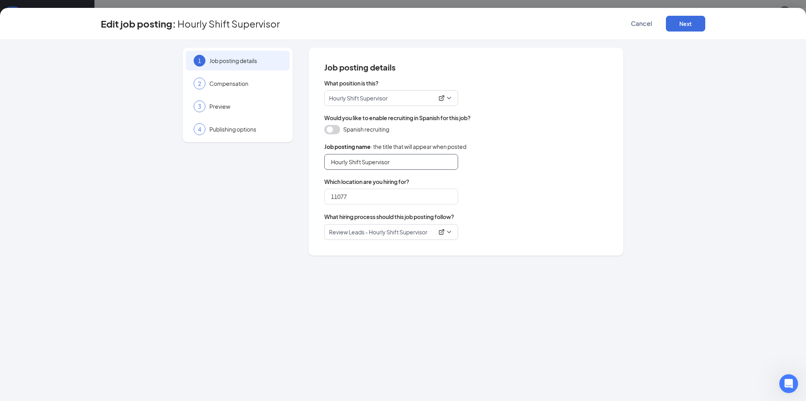
click at [392, 156] on input "Hourly Shift Supervisor" at bounding box center [391, 162] width 134 height 16
type input "Hourly Shift Leader"
click at [689, 25] on button "Next" at bounding box center [685, 24] width 39 height 16
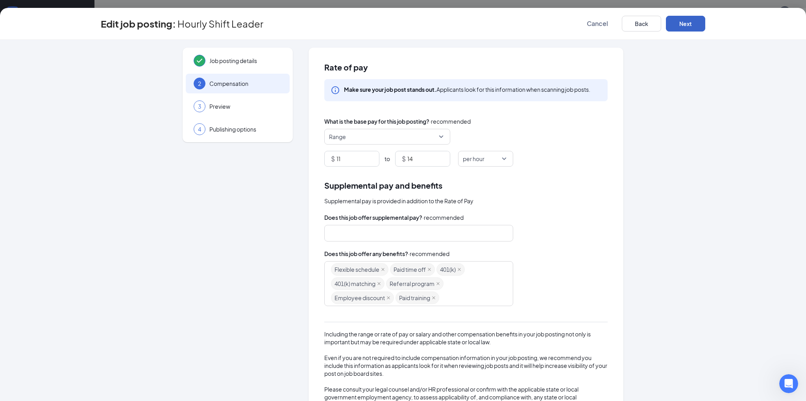
click at [689, 25] on button "Next" at bounding box center [685, 24] width 39 height 16
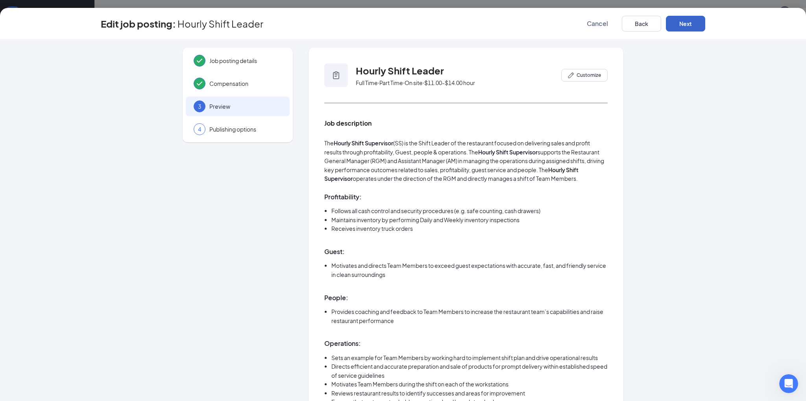
click at [689, 25] on button "Next" at bounding box center [685, 24] width 39 height 16
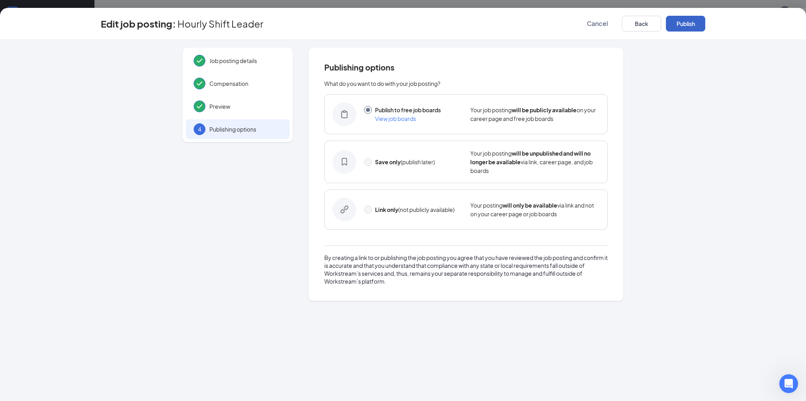
click at [689, 25] on button "Publish" at bounding box center [685, 24] width 39 height 16
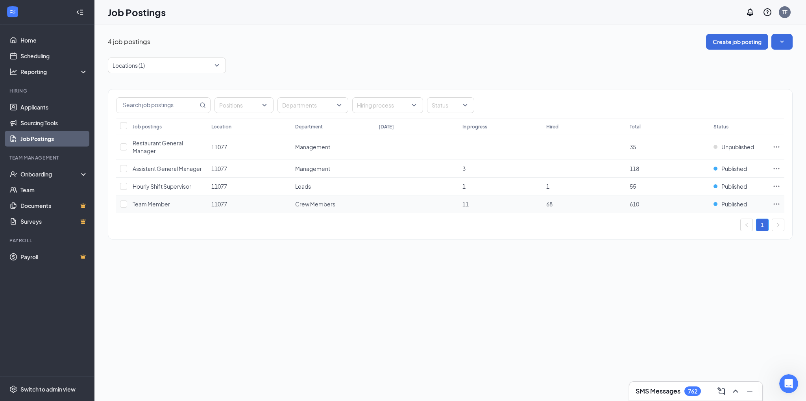
click at [778, 205] on icon "Ellipses" at bounding box center [777, 204] width 8 height 8
click at [706, 216] on span "Edit job posting" at bounding box center [689, 218] width 40 height 7
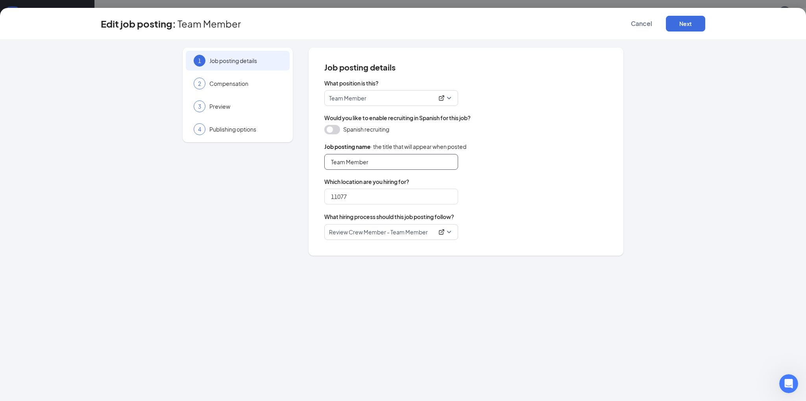
drag, startPoint x: 347, startPoint y: 163, endPoint x: 293, endPoint y: 161, distance: 53.6
click at [293, 161] on div "1 Job posting details 2 Compensation 3 Preview 4 Publishing options Job posting…" at bounding box center [403, 152] width 604 height 208
type input "Crew Member"
click at [697, 28] on button "Next" at bounding box center [685, 24] width 39 height 16
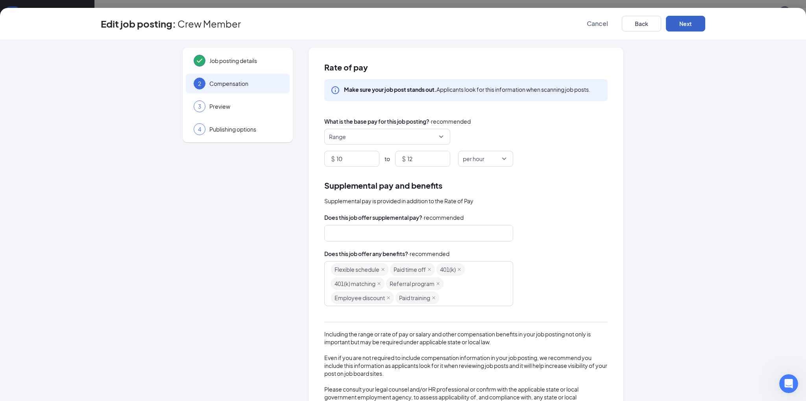
click at [697, 28] on button "Next" at bounding box center [685, 24] width 39 height 16
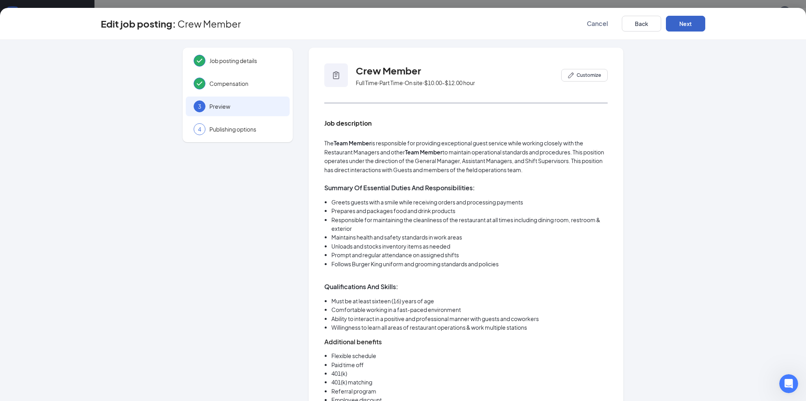
click at [697, 28] on button "Next" at bounding box center [685, 24] width 39 height 16
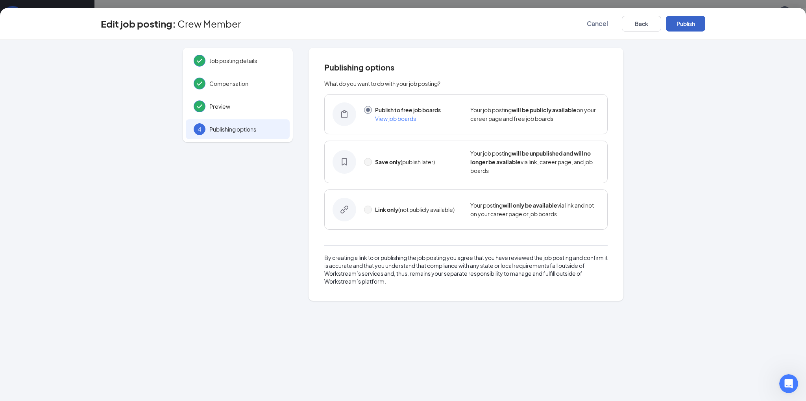
click at [697, 28] on button "Publish" at bounding box center [685, 24] width 39 height 16
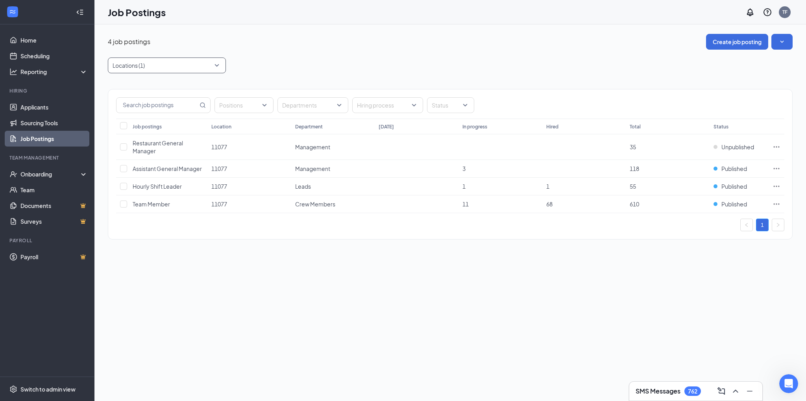
click at [170, 67] on div at bounding box center [163, 65] width 106 height 13
click at [161, 148] on div "11174" at bounding box center [166, 152] width 105 height 9
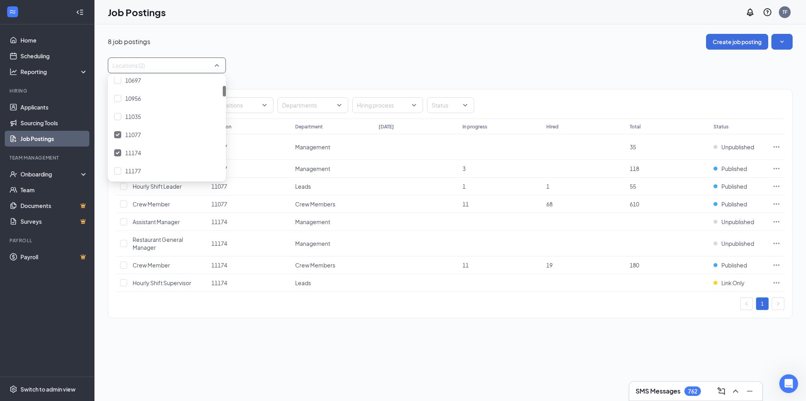
scroll to position [118, 0]
click at [167, 94] on div "11077" at bounding box center [166, 95] width 105 height 9
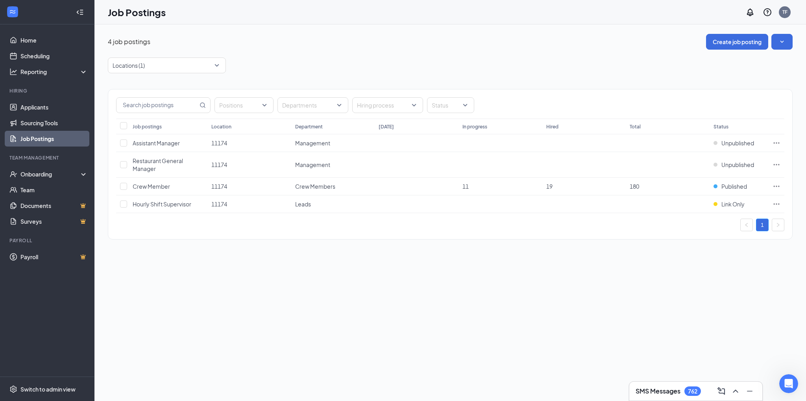
click at [343, 48] on div "4 job postings Create job posting" at bounding box center [450, 42] width 685 height 16
click at [778, 186] on icon "Ellipses" at bounding box center [777, 186] width 8 height 8
click at [688, 199] on span "Edit job posting" at bounding box center [689, 201] width 40 height 7
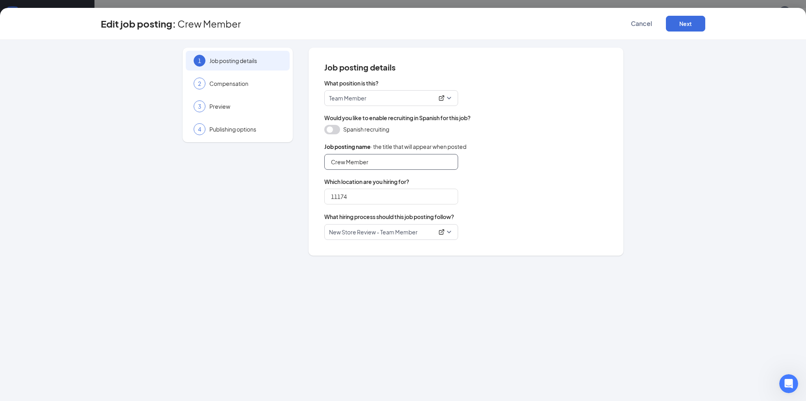
drag, startPoint x: 344, startPoint y: 160, endPoint x: 310, endPoint y: 166, distance: 34.5
click at [310, 166] on div "Job posting details What position is this? Team Member Would you like to enable…" at bounding box center [466, 152] width 315 height 208
type input "Team Member"
click at [689, 19] on button "Next" at bounding box center [685, 24] width 39 height 16
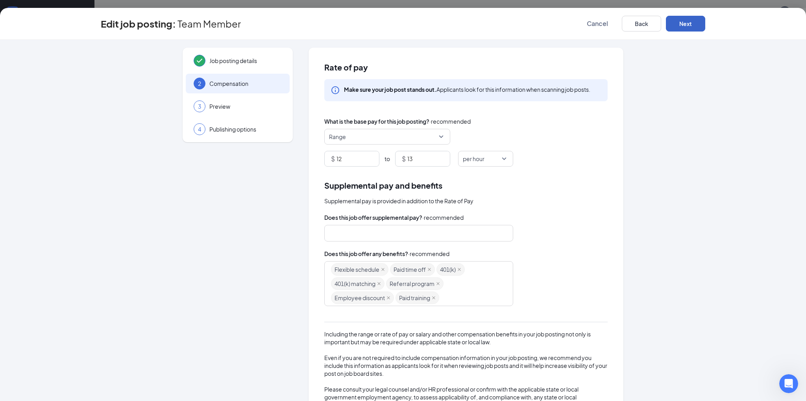
click at [689, 19] on button "Next" at bounding box center [685, 24] width 39 height 16
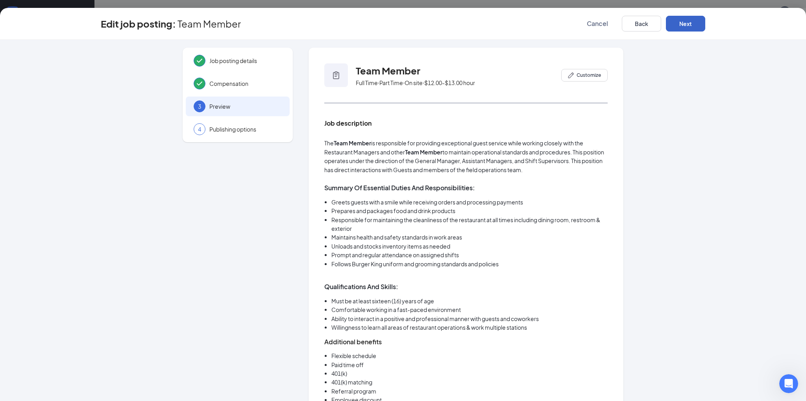
click at [689, 19] on button "Next" at bounding box center [685, 24] width 39 height 16
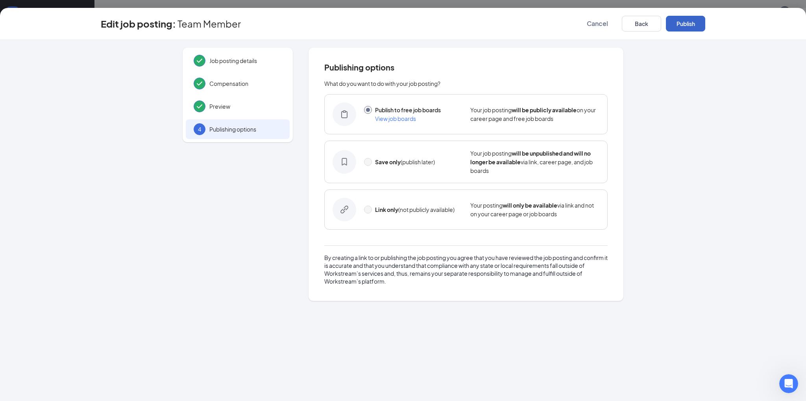
click at [689, 19] on button "Publish" at bounding box center [685, 24] width 39 height 16
